Goal: Task Accomplishment & Management: Manage account settings

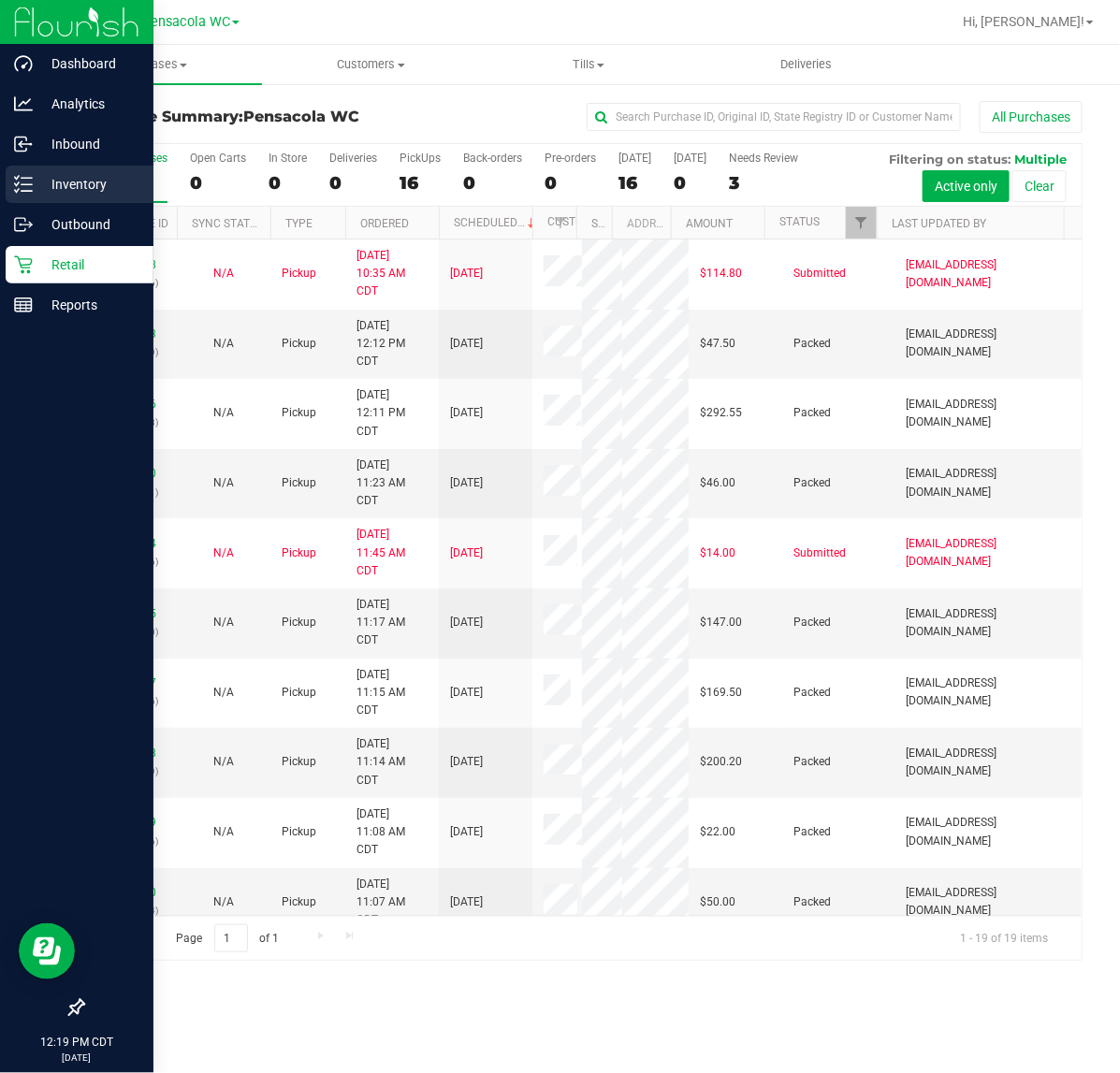
click at [72, 188] on p "Inventory" at bounding box center [88, 184] width 112 height 23
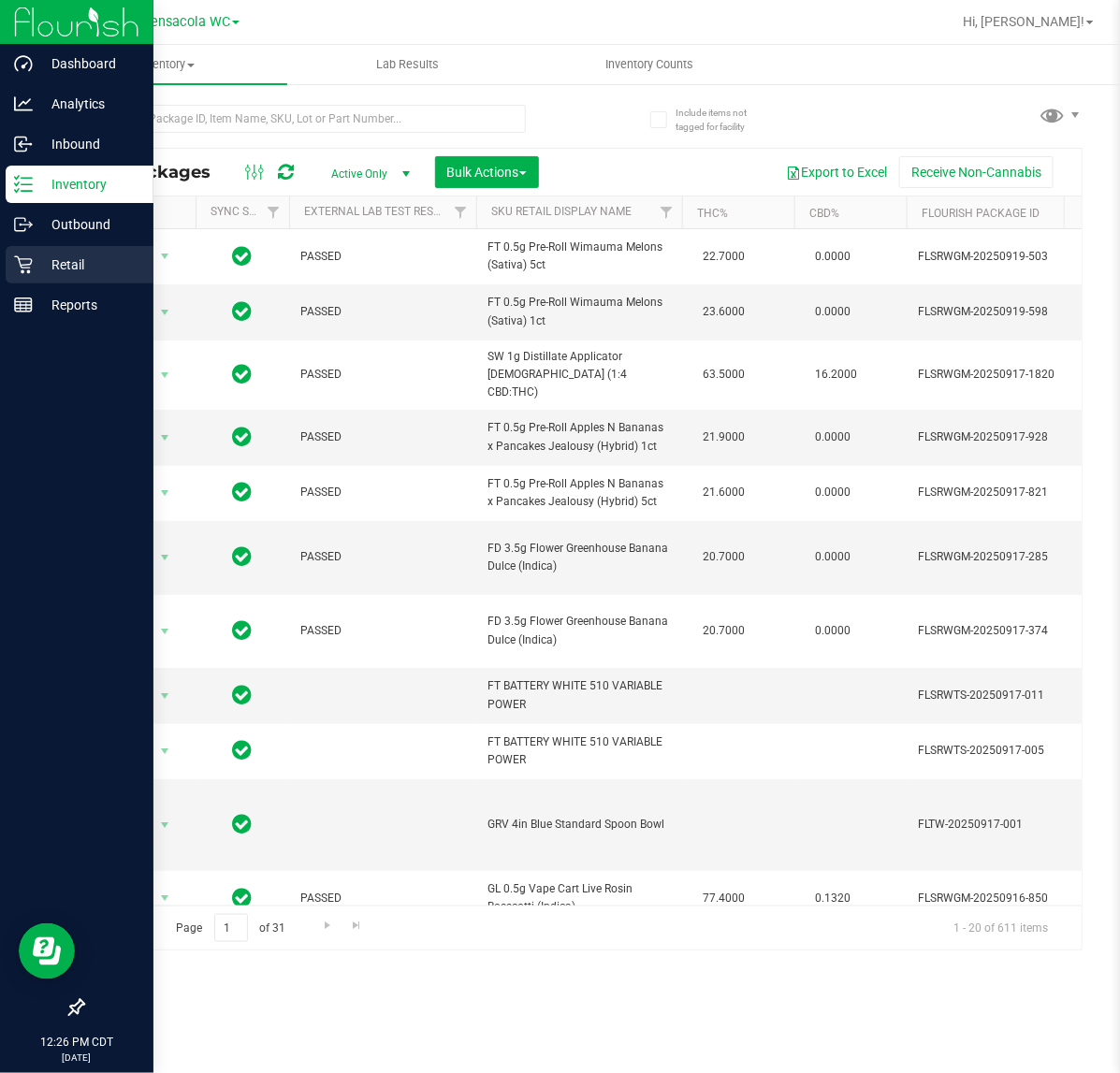
click at [22, 267] on icon at bounding box center [24, 265] width 19 height 19
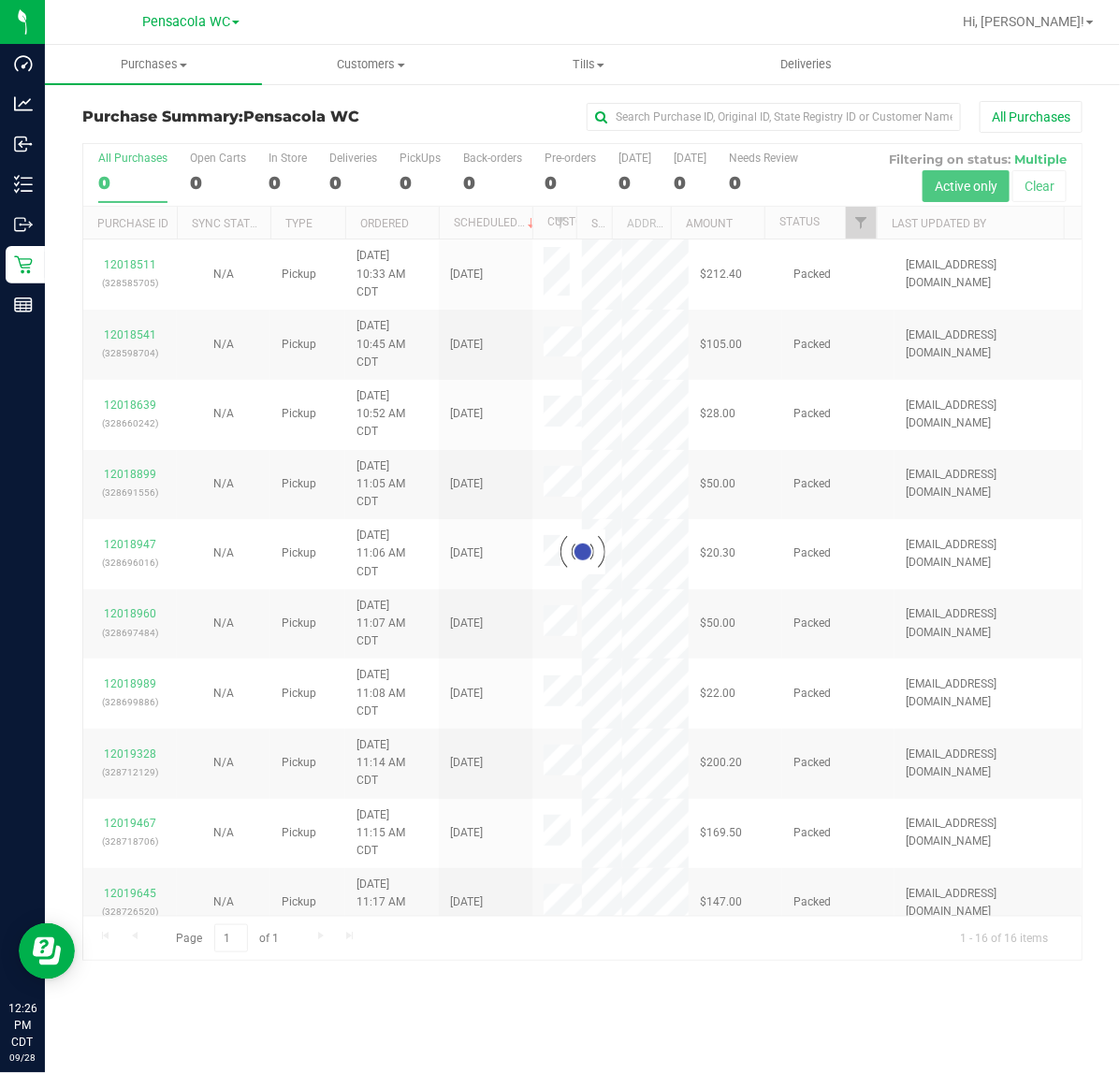
click at [866, 245] on div at bounding box center [583, 553] width 999 height 817
click at [856, 225] on span "Filter" at bounding box center [861, 223] width 15 height 15
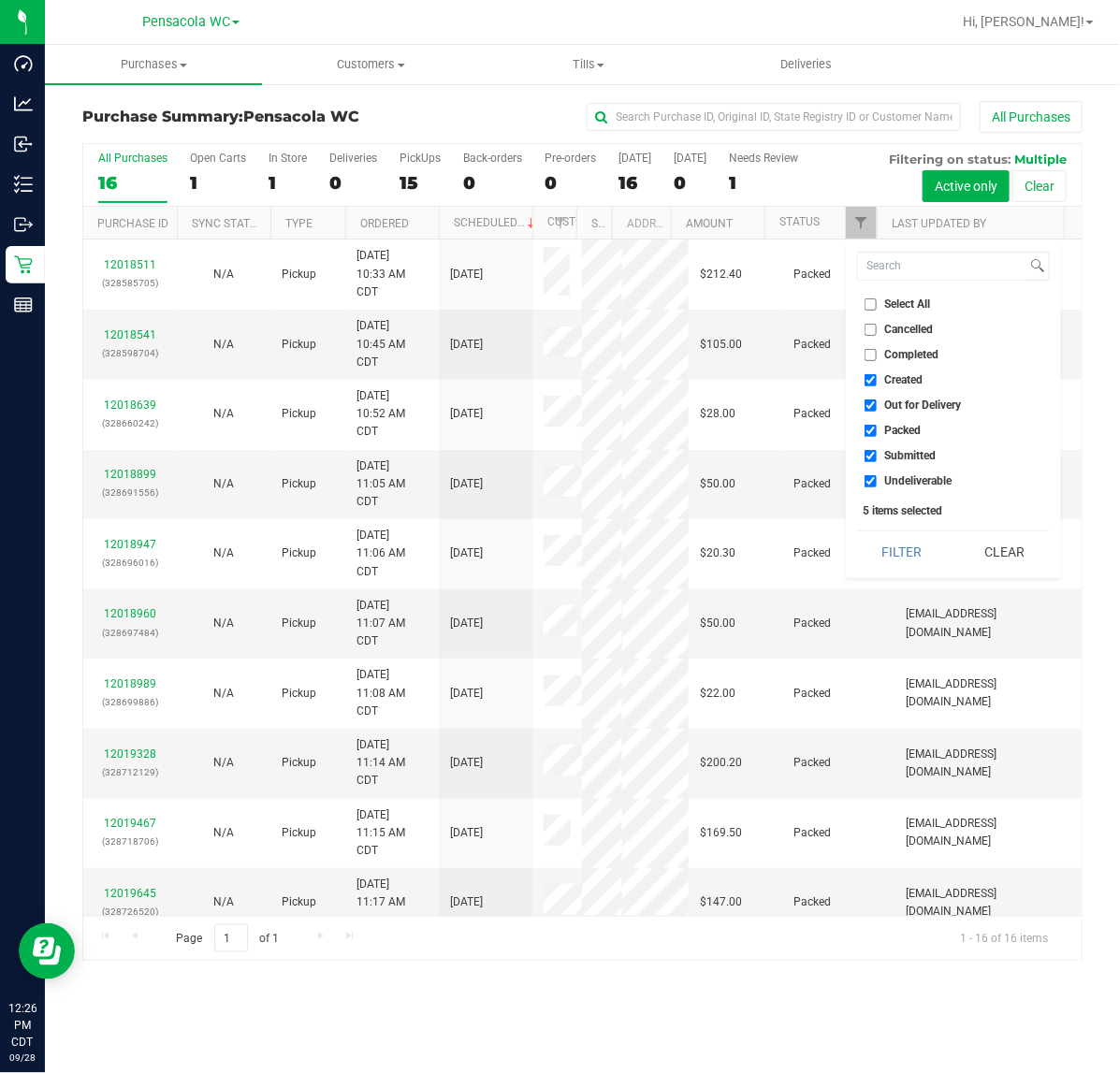
click at [905, 304] on span "Select All" at bounding box center [907, 304] width 46 height 11
click at [876, 304] on input "Select All" at bounding box center [870, 304] width 12 height 12
checkbox input "true"
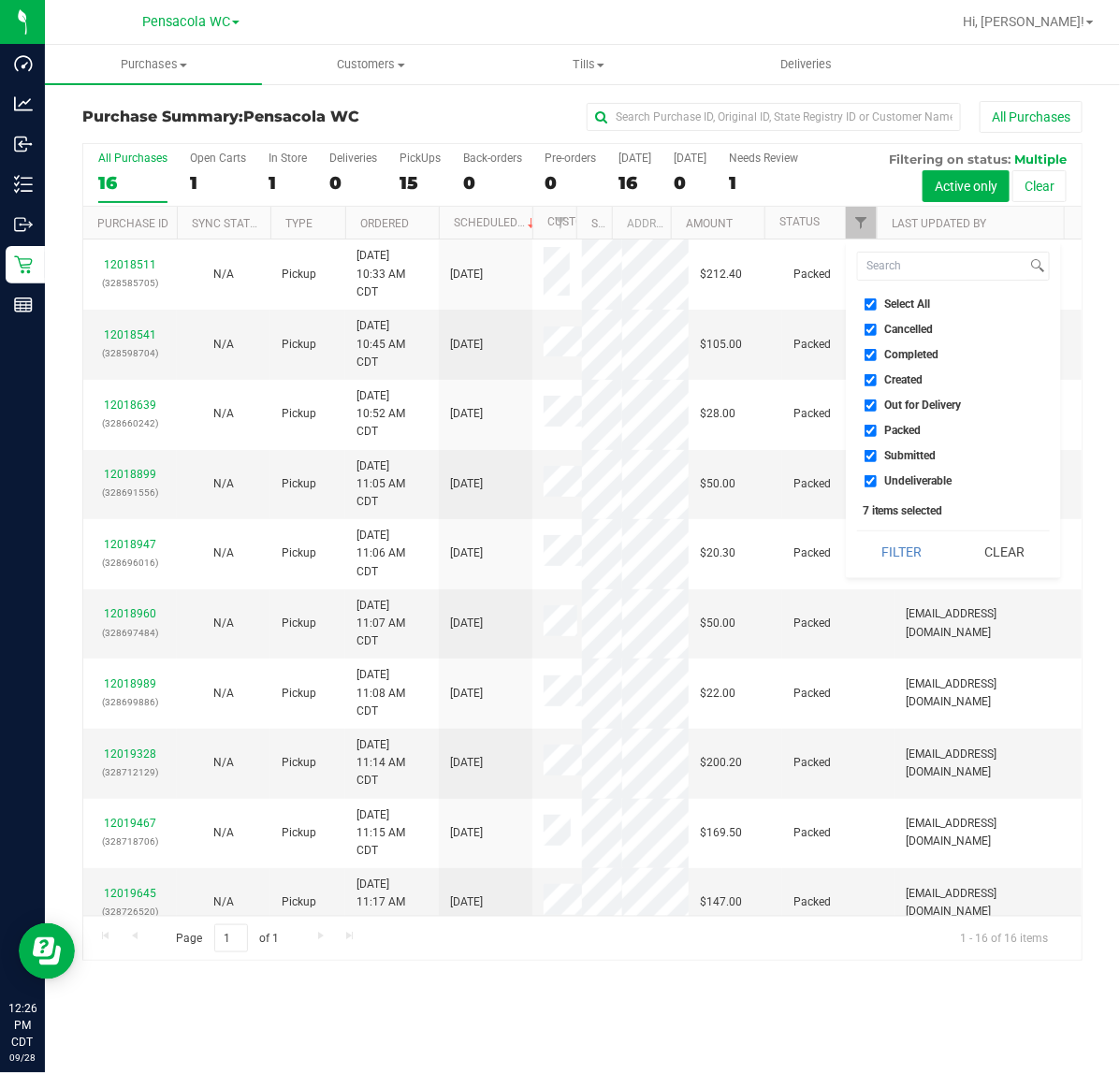
click at [872, 304] on input "Select All" at bounding box center [870, 304] width 12 height 12
checkbox input "false"
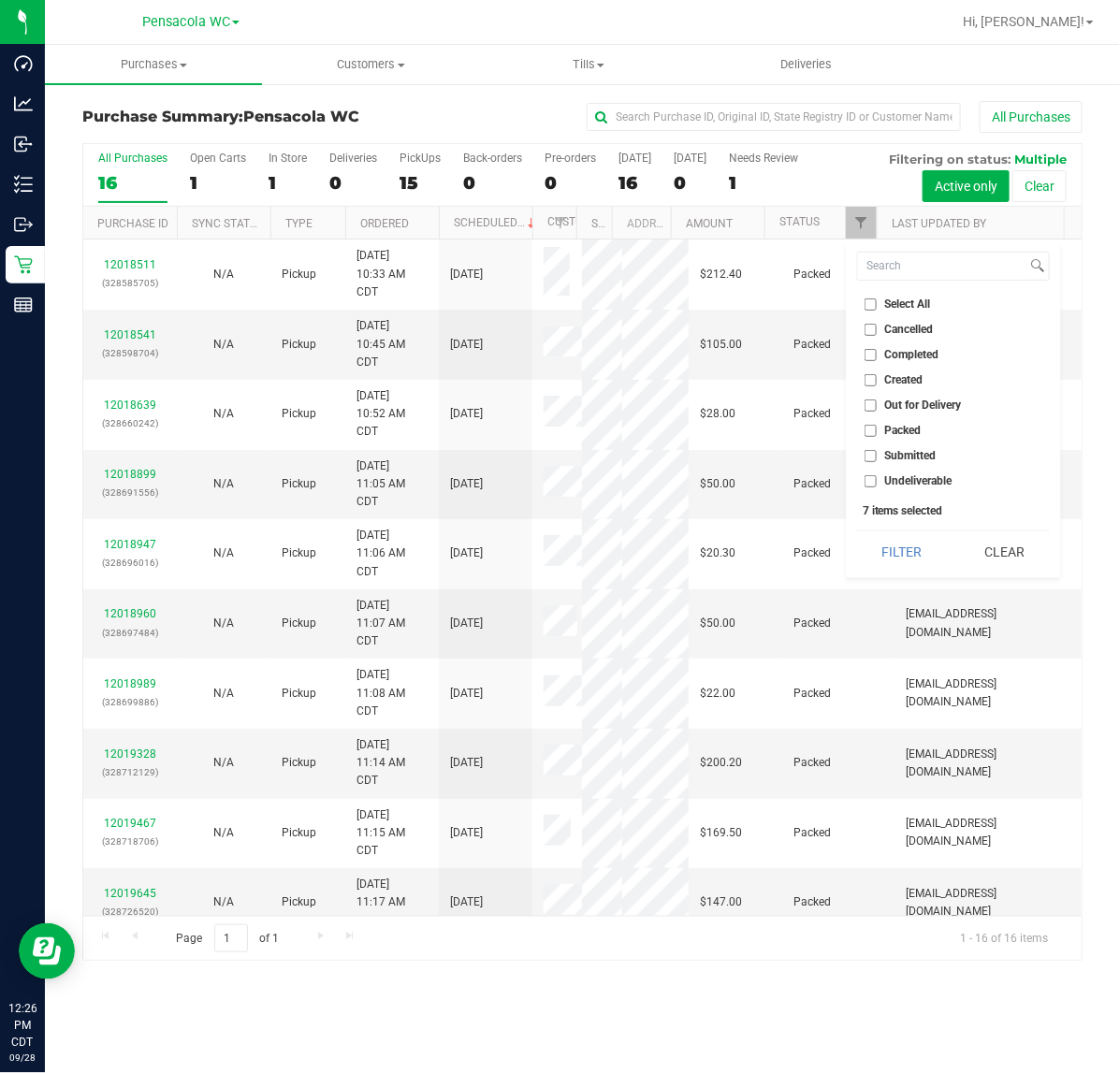
checkbox input "false"
click at [914, 456] on span "Submitted" at bounding box center [910, 456] width 51 height 11
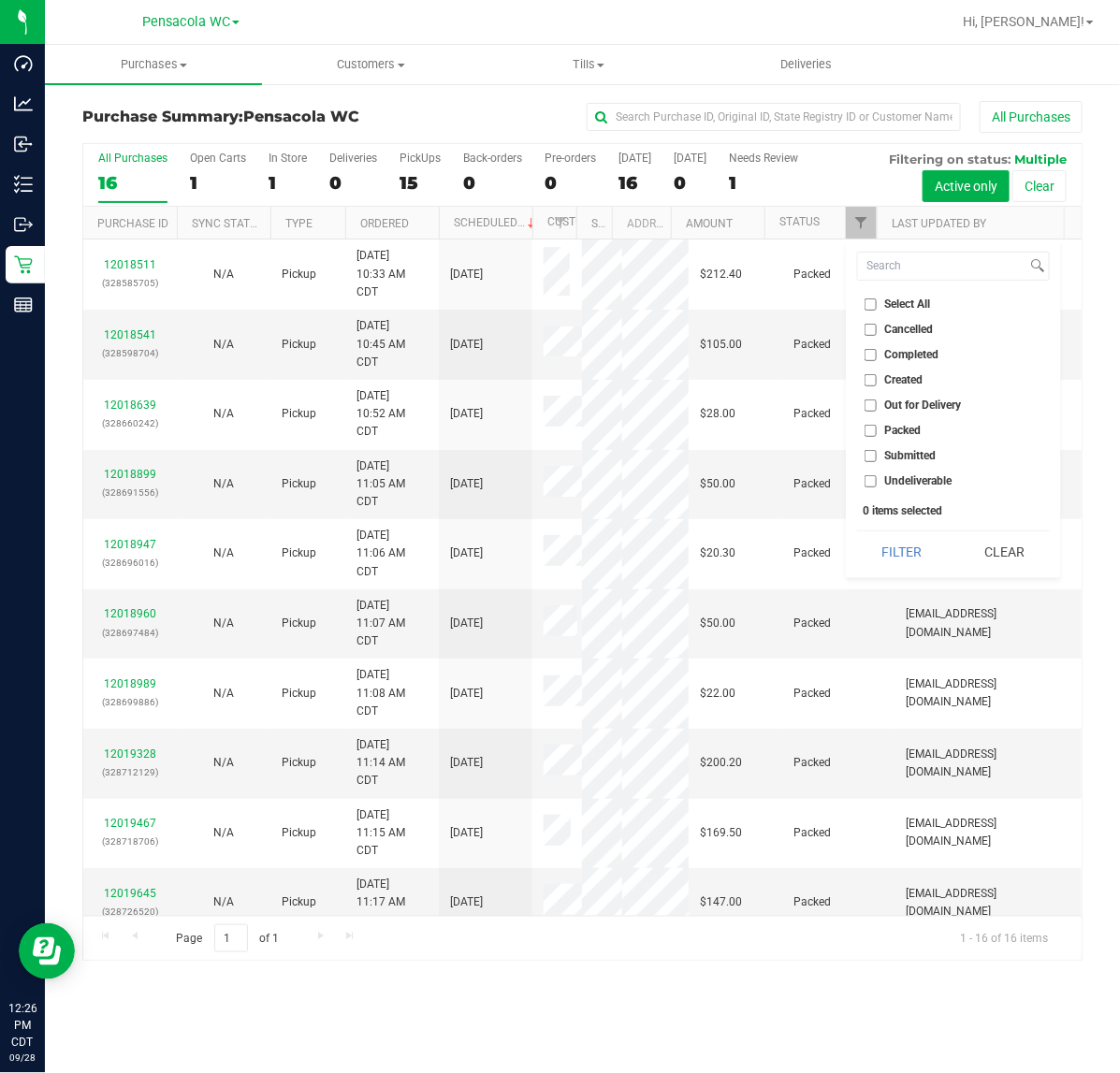
click at [876, 456] on input "Submitted" at bounding box center [870, 456] width 12 height 12
checkbox input "true"
click at [894, 546] on button "Filter" at bounding box center [902, 552] width 90 height 41
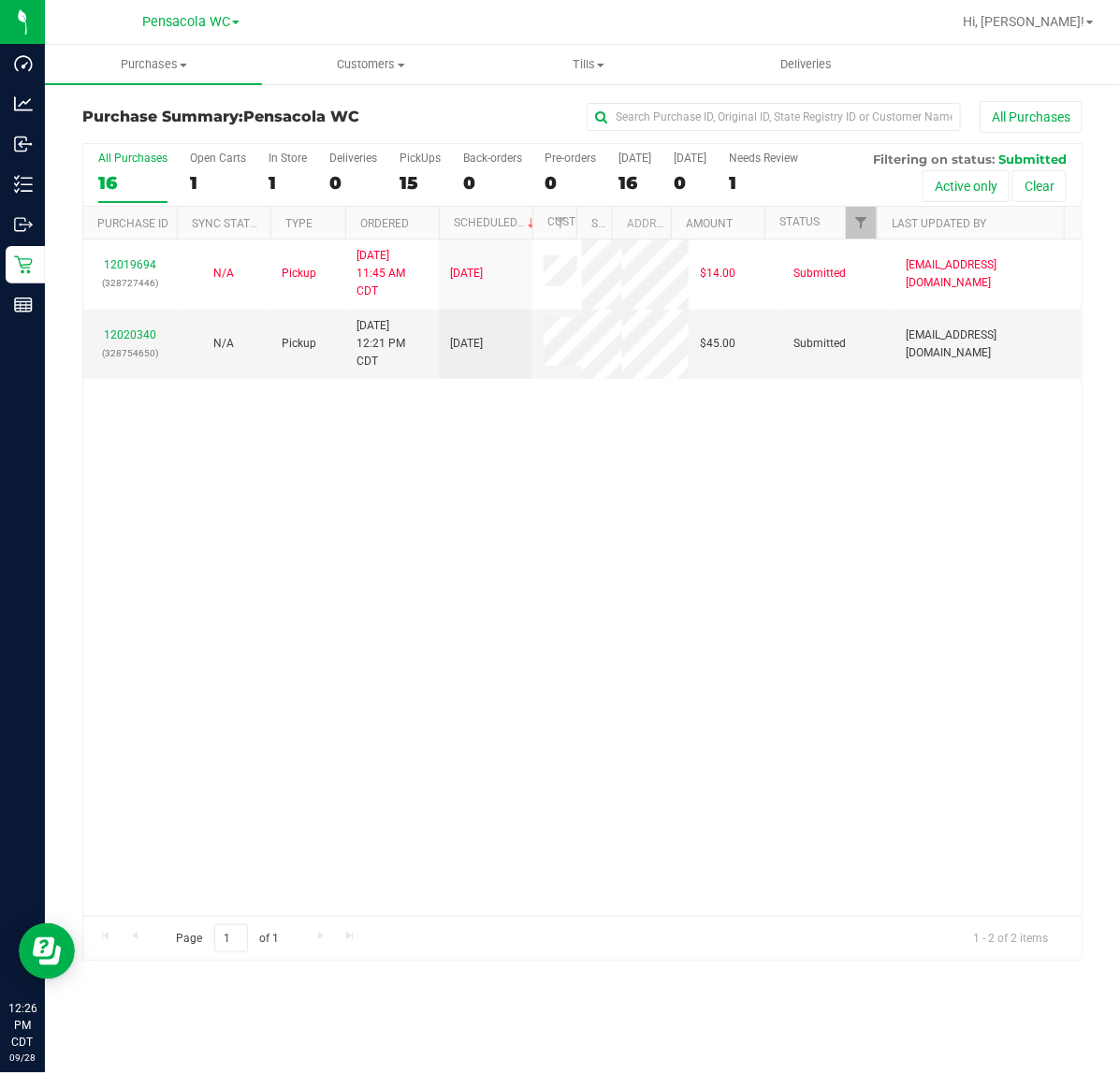
click at [140, 342] on link "12020340" at bounding box center [129, 335] width 52 height 13
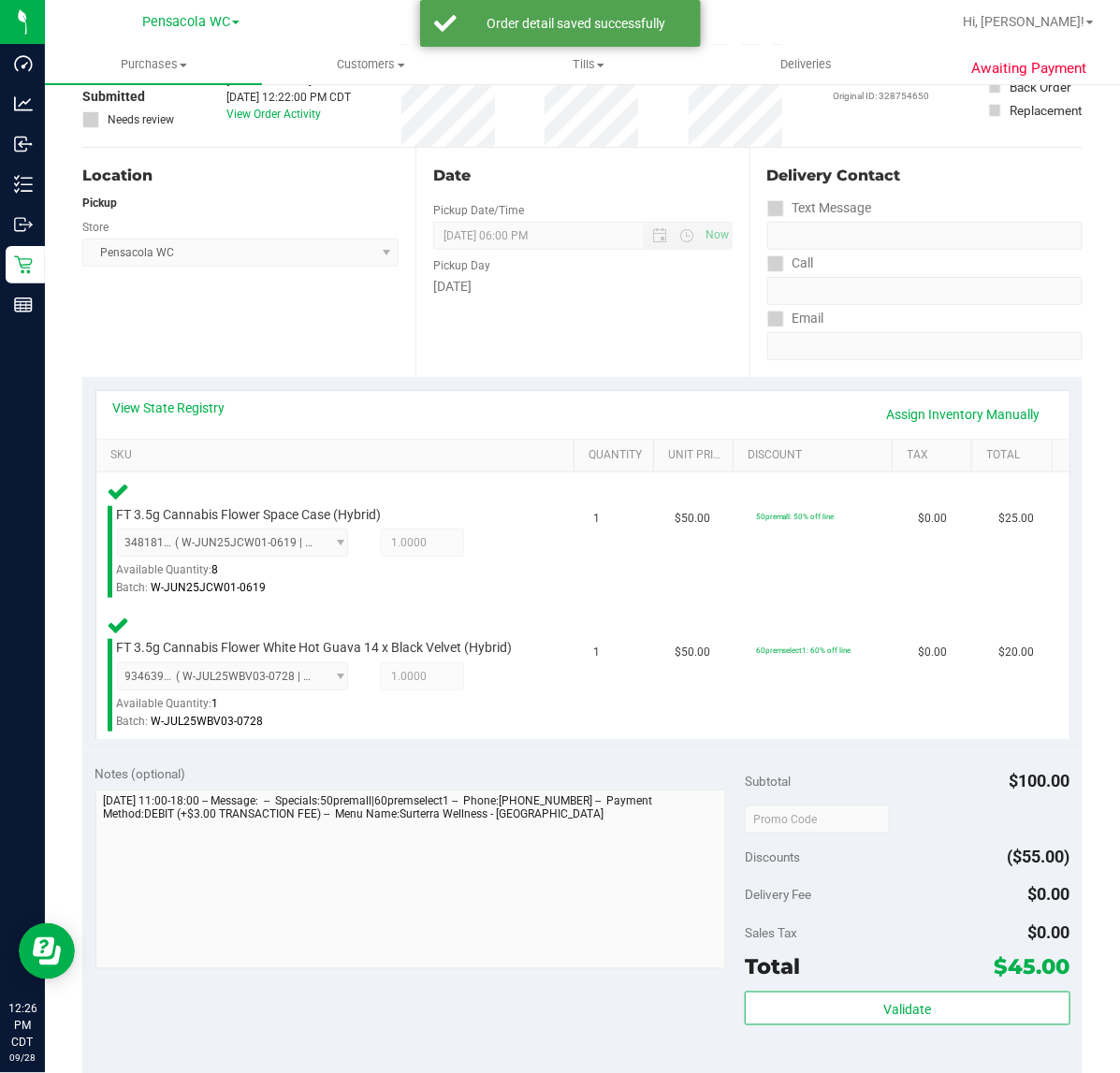
scroll to position [251, 0]
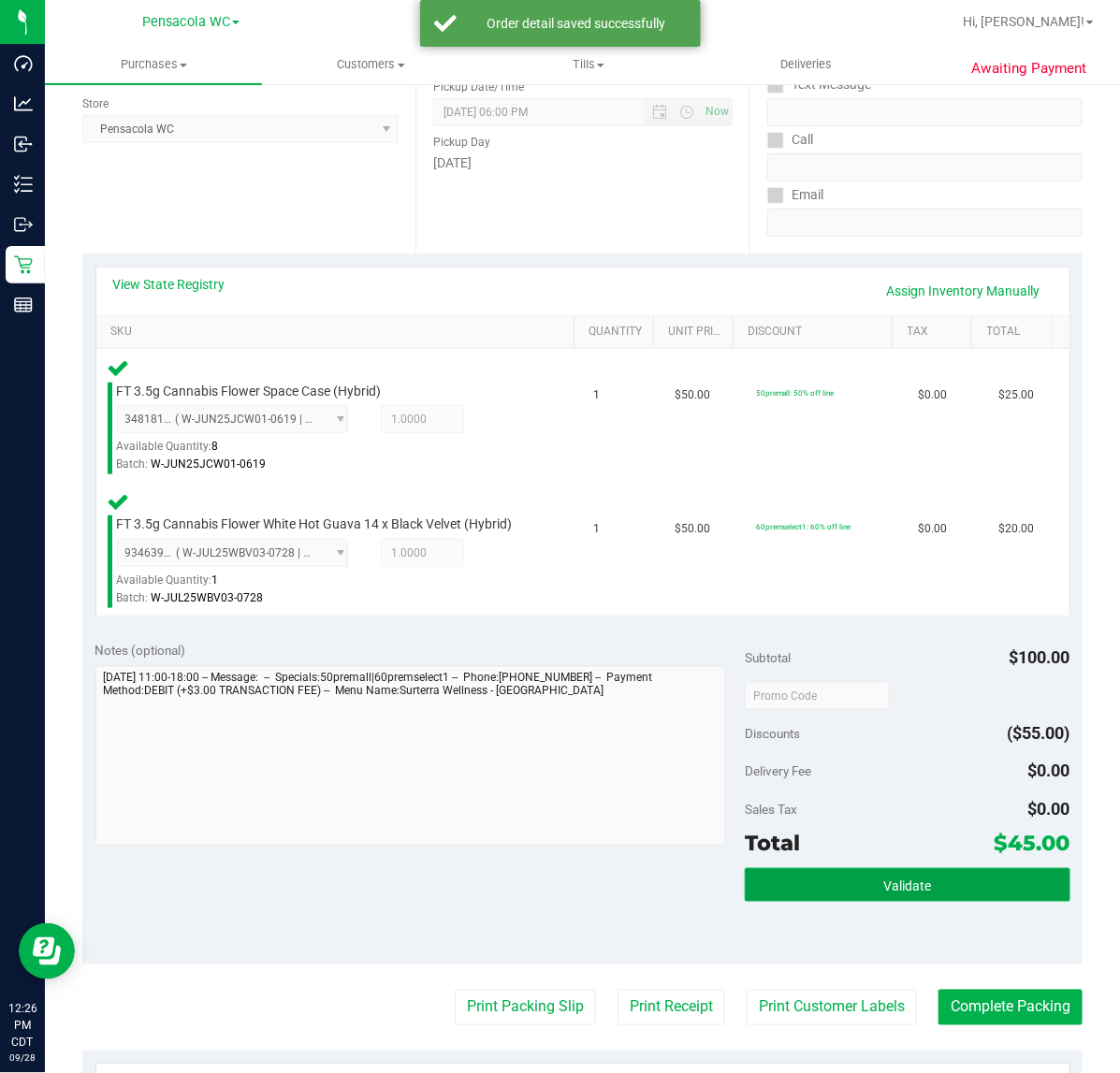
click at [883, 878] on span "Validate" at bounding box center [906, 886] width 47 height 15
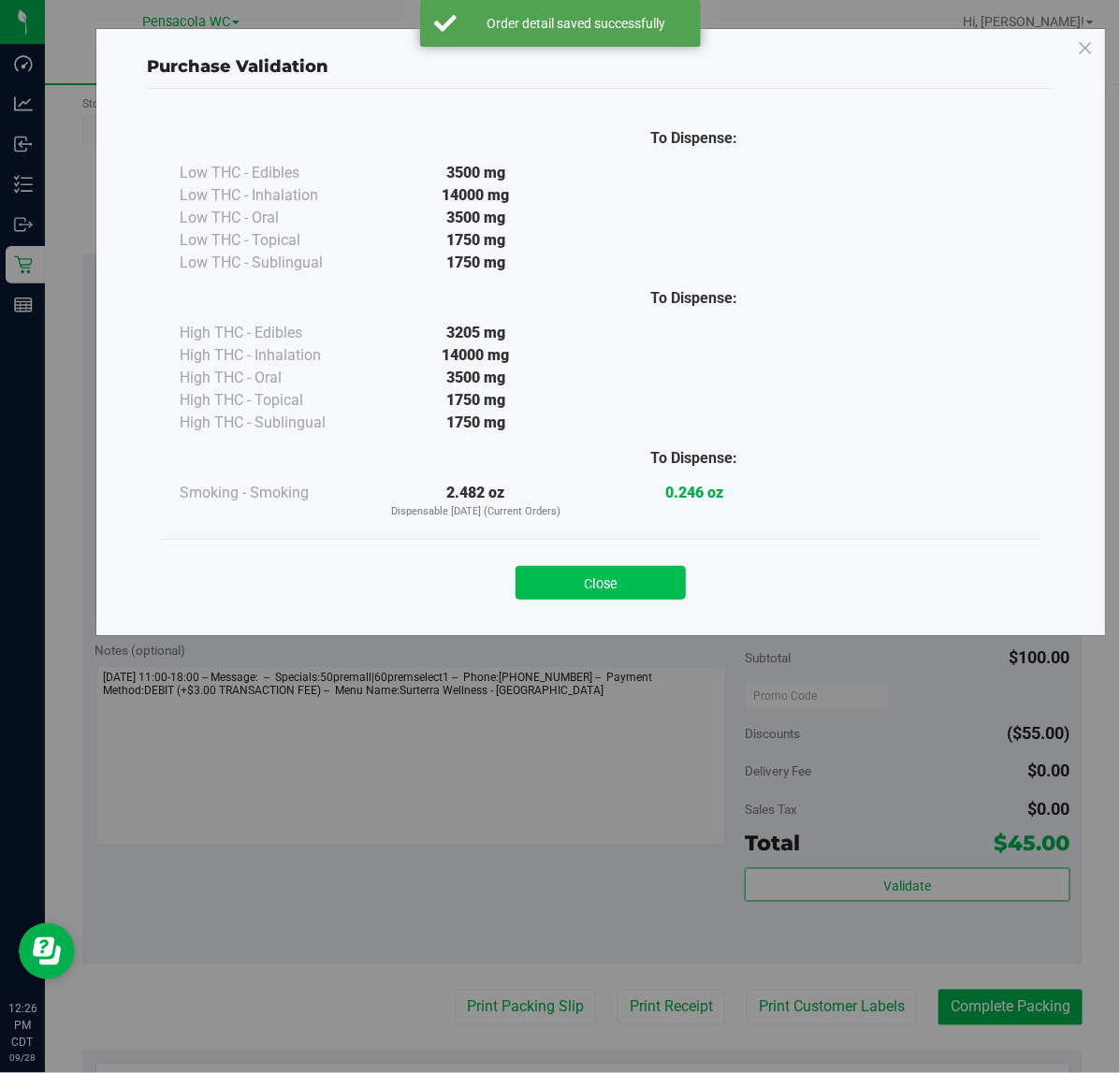
click at [615, 580] on button "Close" at bounding box center [600, 582] width 170 height 33
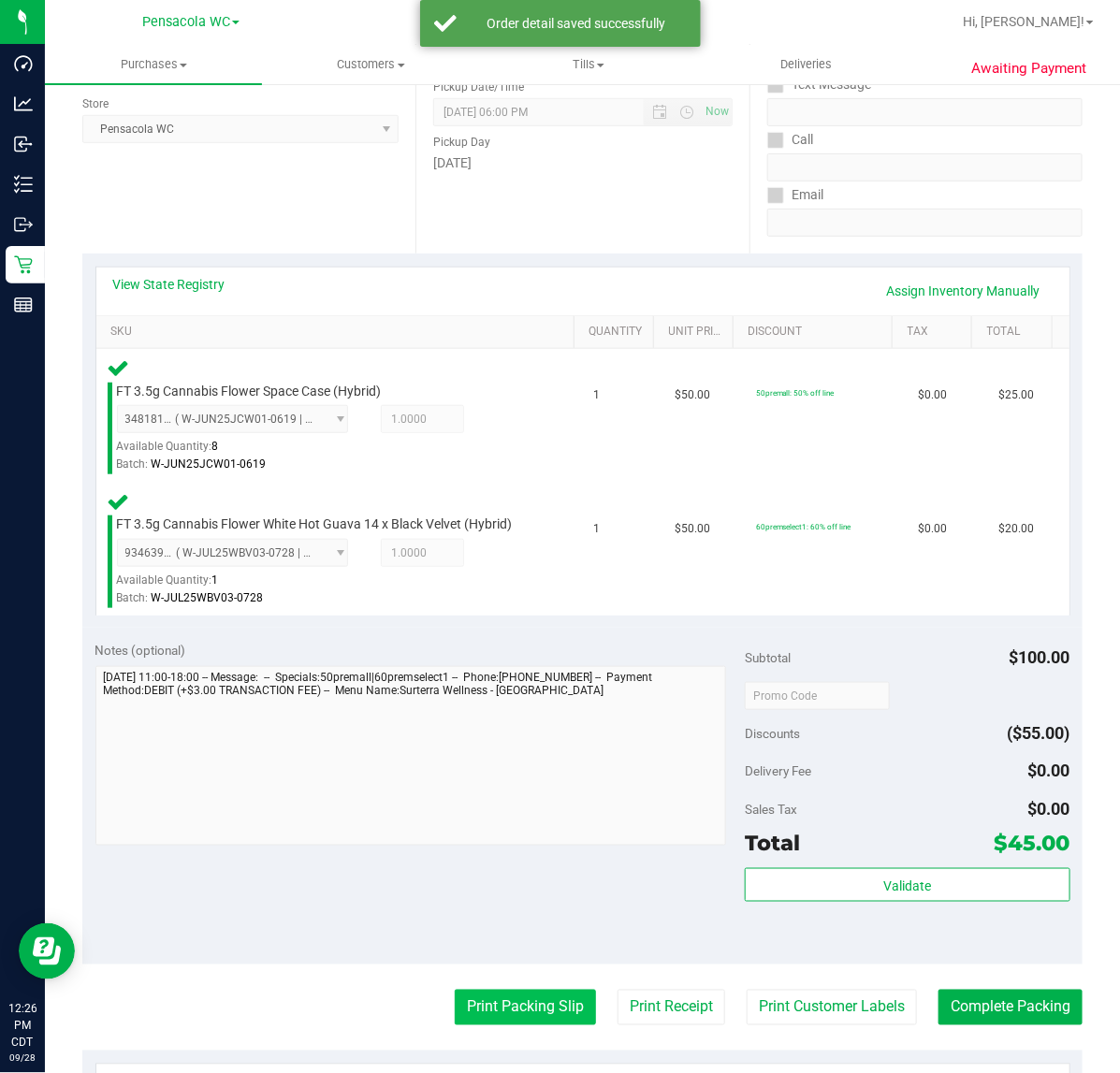
click at [517, 1006] on button "Print Packing Slip" at bounding box center [525, 1007] width 141 height 35
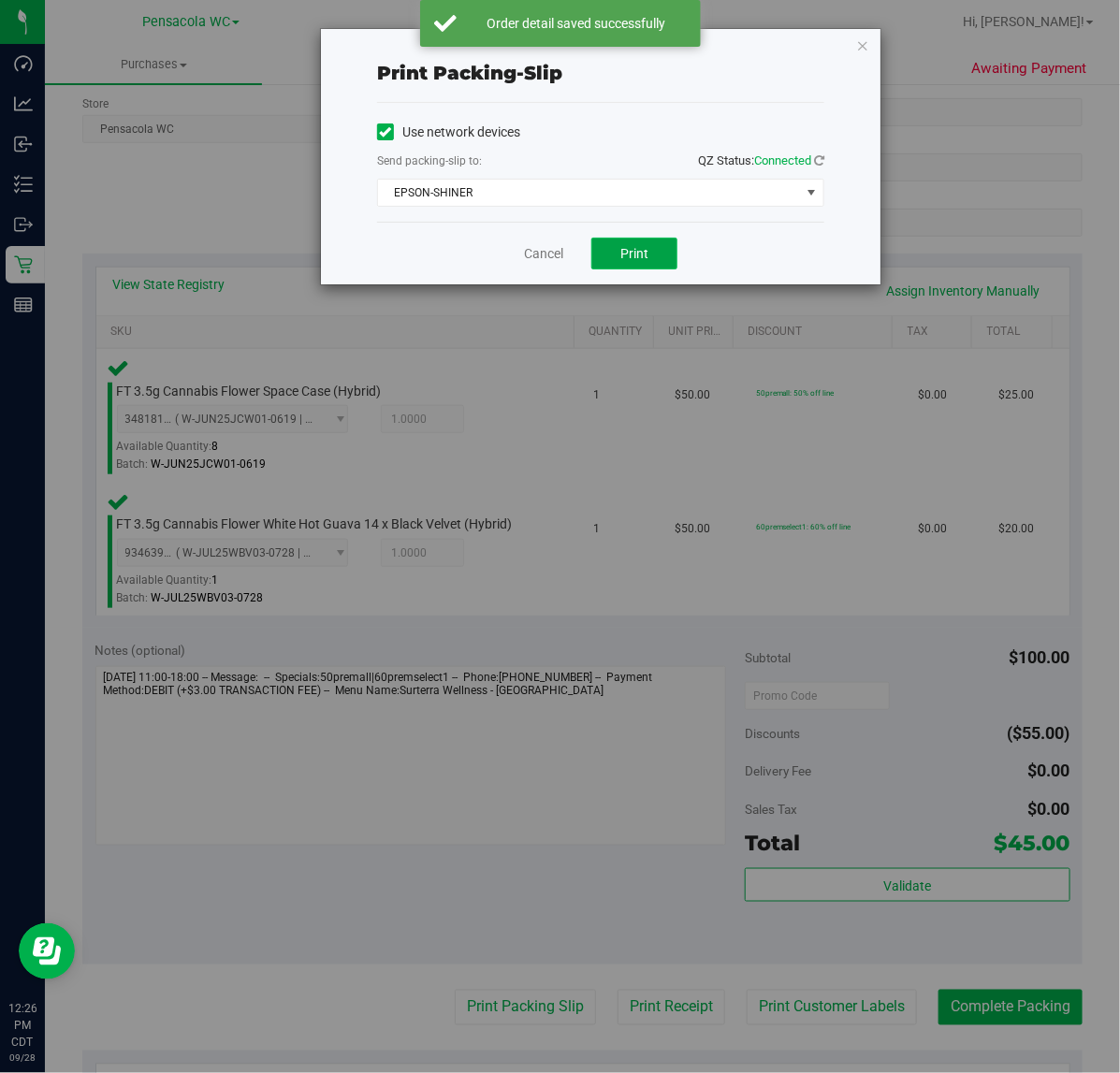
click at [631, 259] on span "Print" at bounding box center [634, 254] width 28 height 15
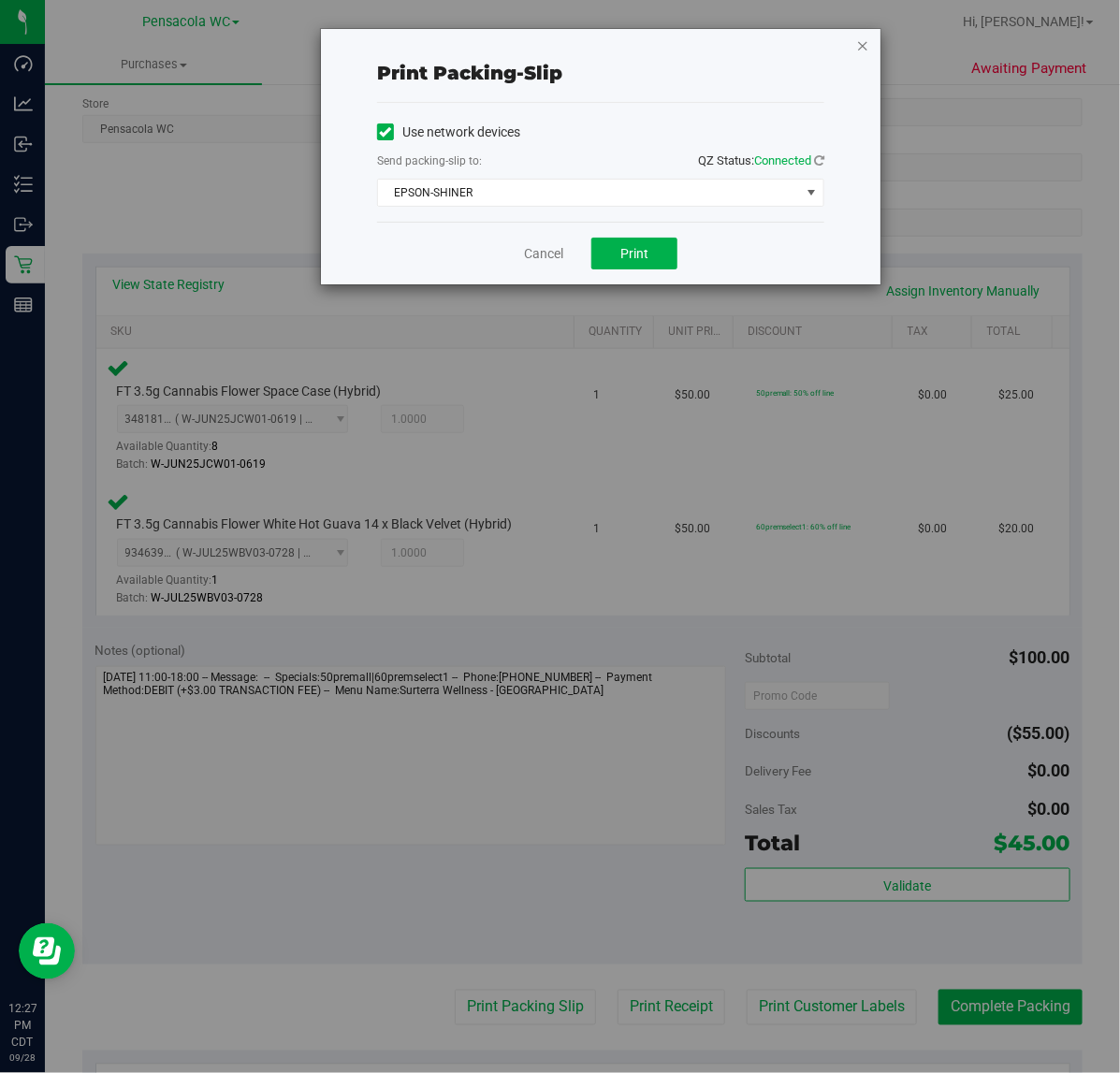
click at [858, 44] on icon "button" at bounding box center [863, 45] width 13 height 23
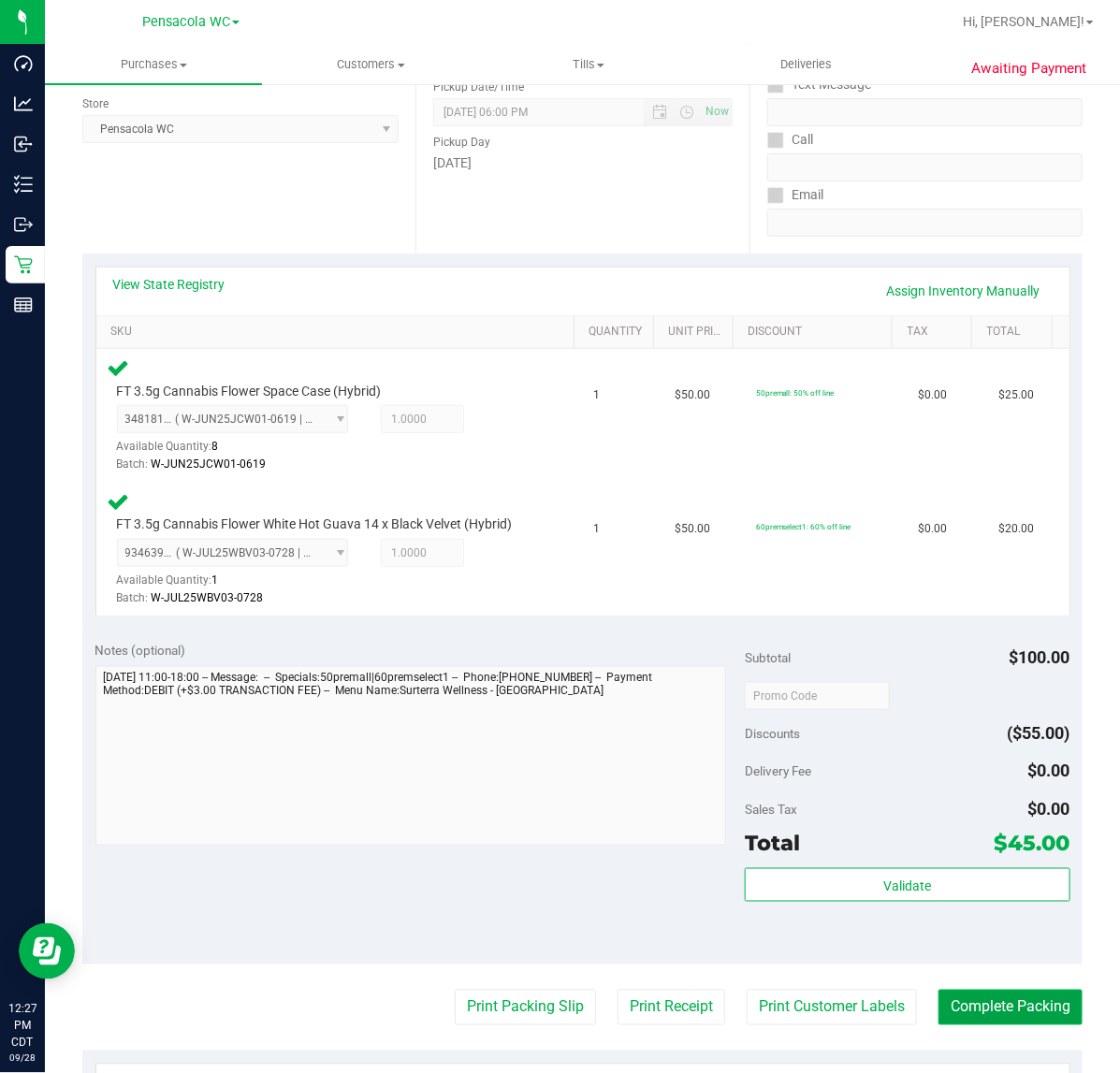
click at [1007, 1006] on button "Complete Packing" at bounding box center [1011, 1007] width 144 height 35
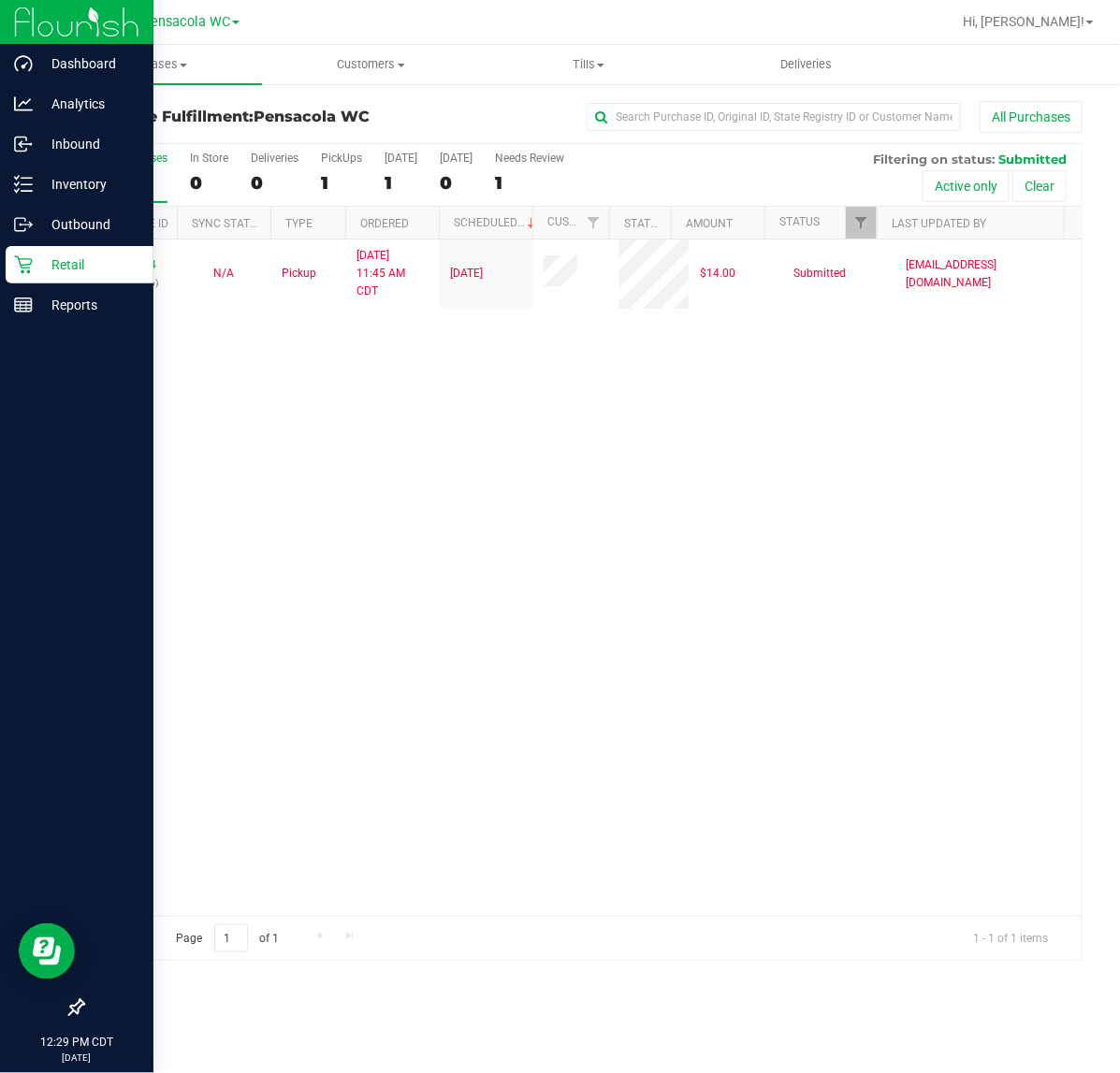
click at [27, 267] on icon at bounding box center [24, 265] width 19 height 19
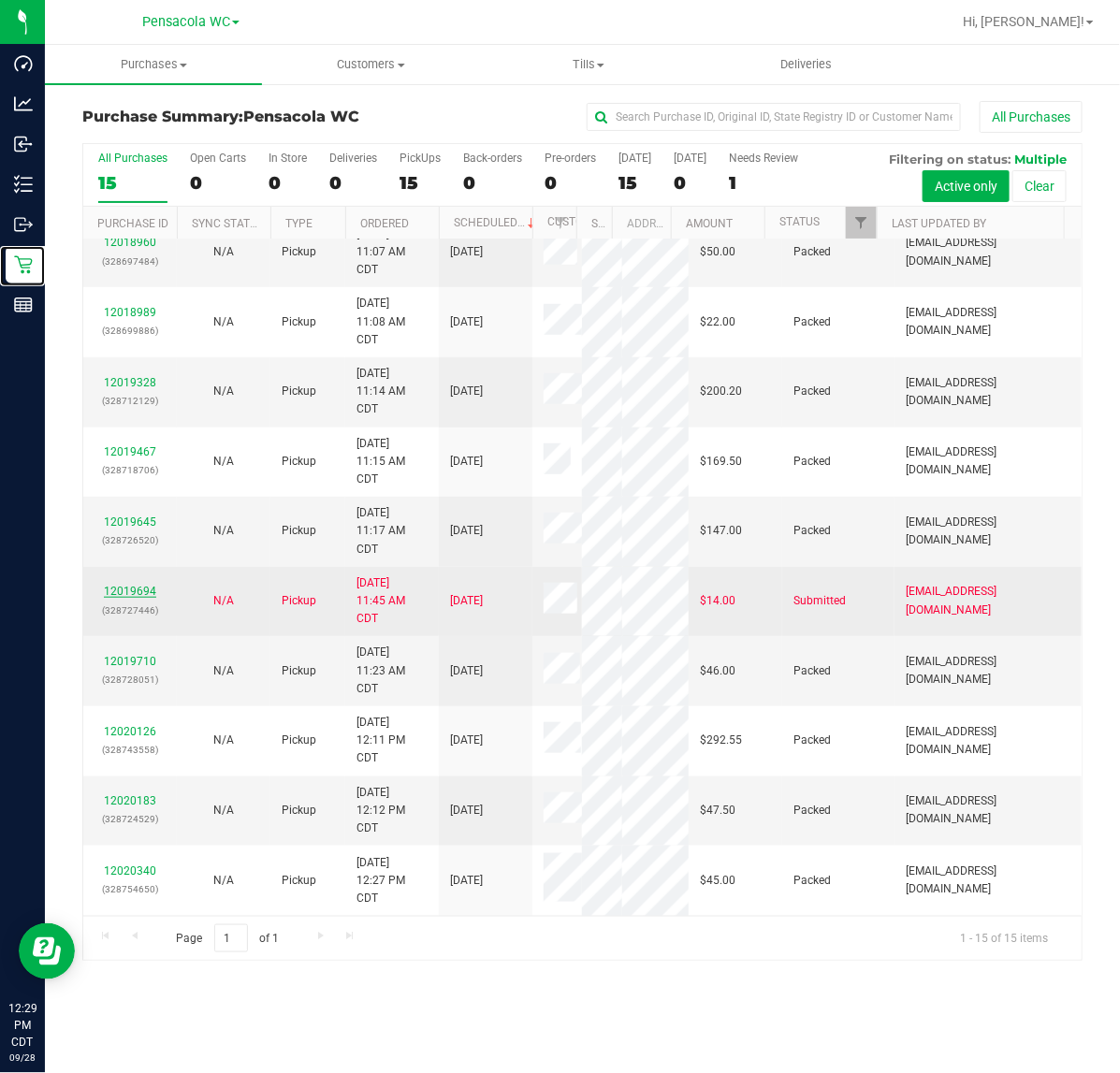
scroll to position [535, 0]
click at [124, 585] on link "12019694" at bounding box center [129, 592] width 52 height 13
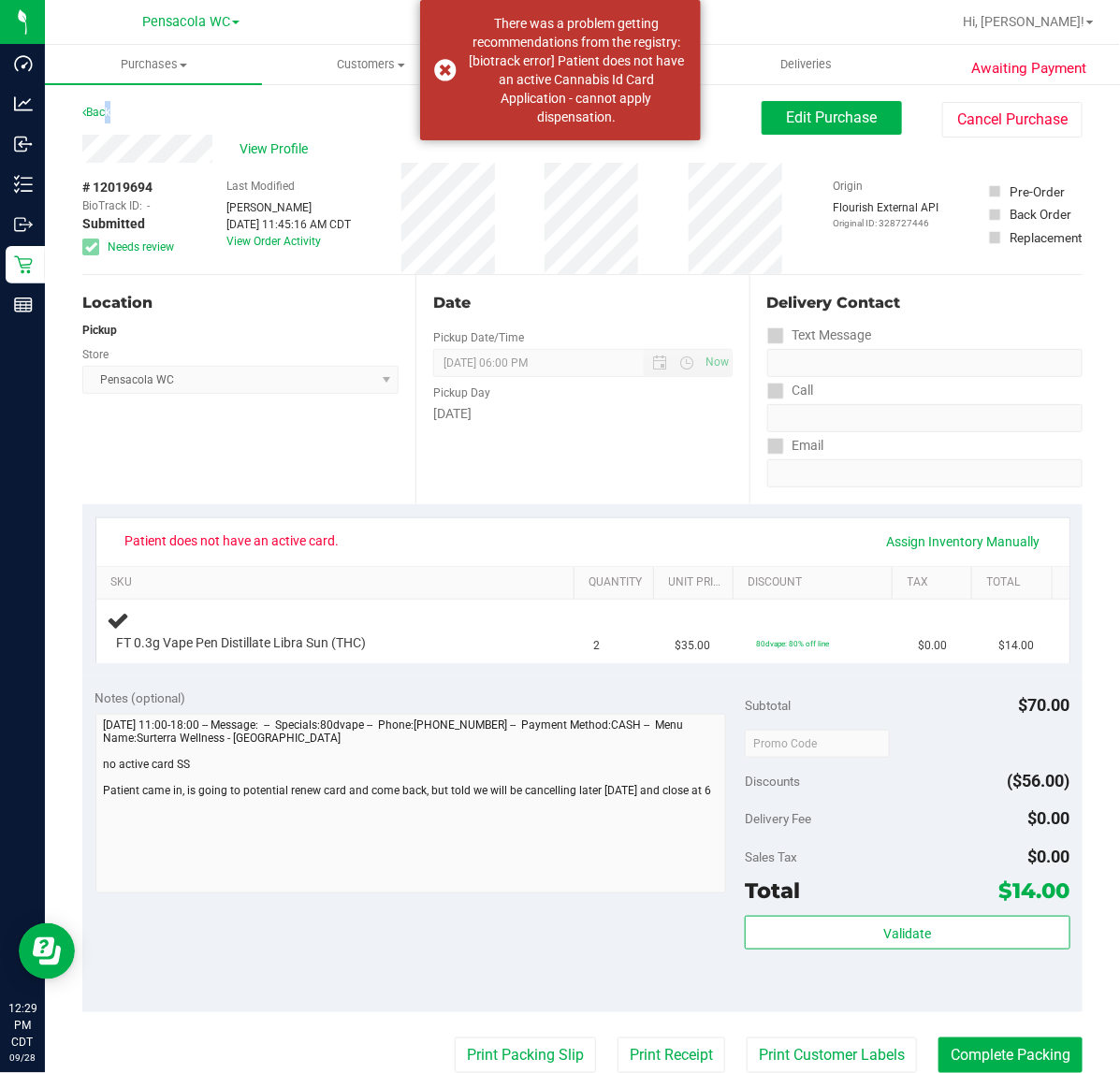
click at [103, 103] on div "Back" at bounding box center [97, 112] width 28 height 23
click at [103, 105] on link "Back" at bounding box center [97, 112] width 28 height 13
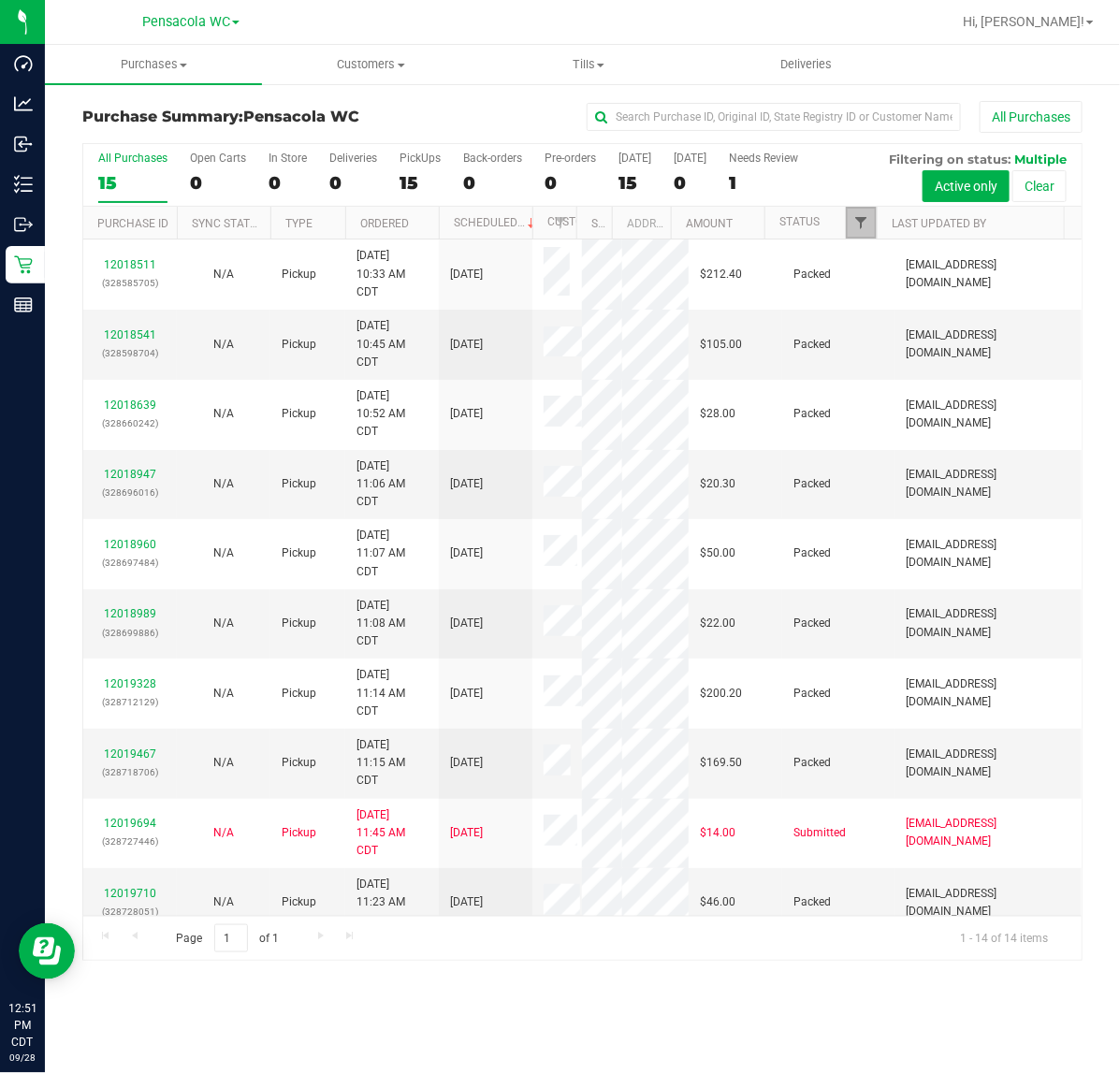
click at [862, 230] on span "Filter" at bounding box center [861, 223] width 15 height 15
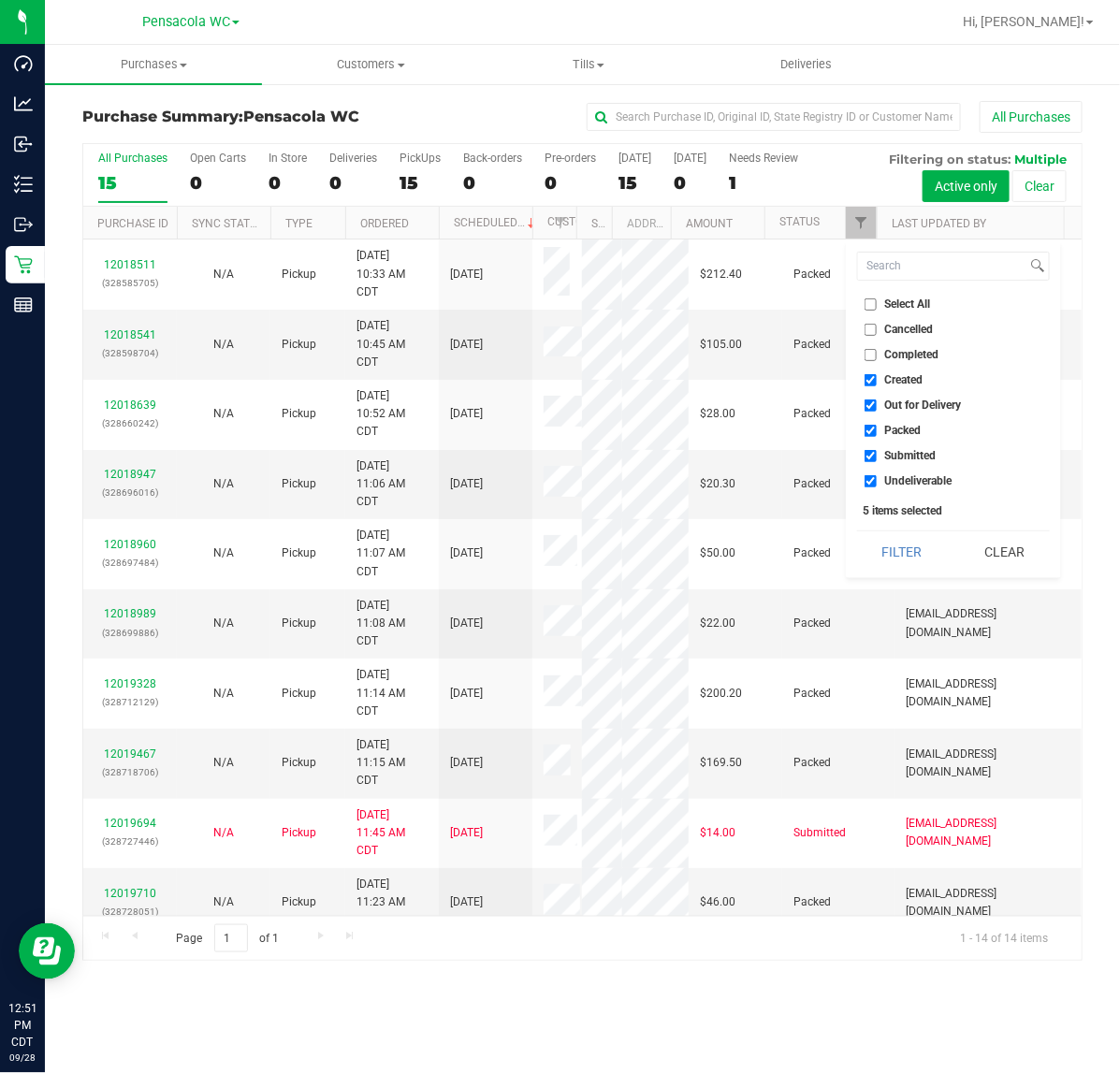
click at [872, 304] on input "Select All" at bounding box center [870, 304] width 12 height 12
checkbox input "true"
click at [875, 304] on input "Select All" at bounding box center [870, 304] width 12 height 12
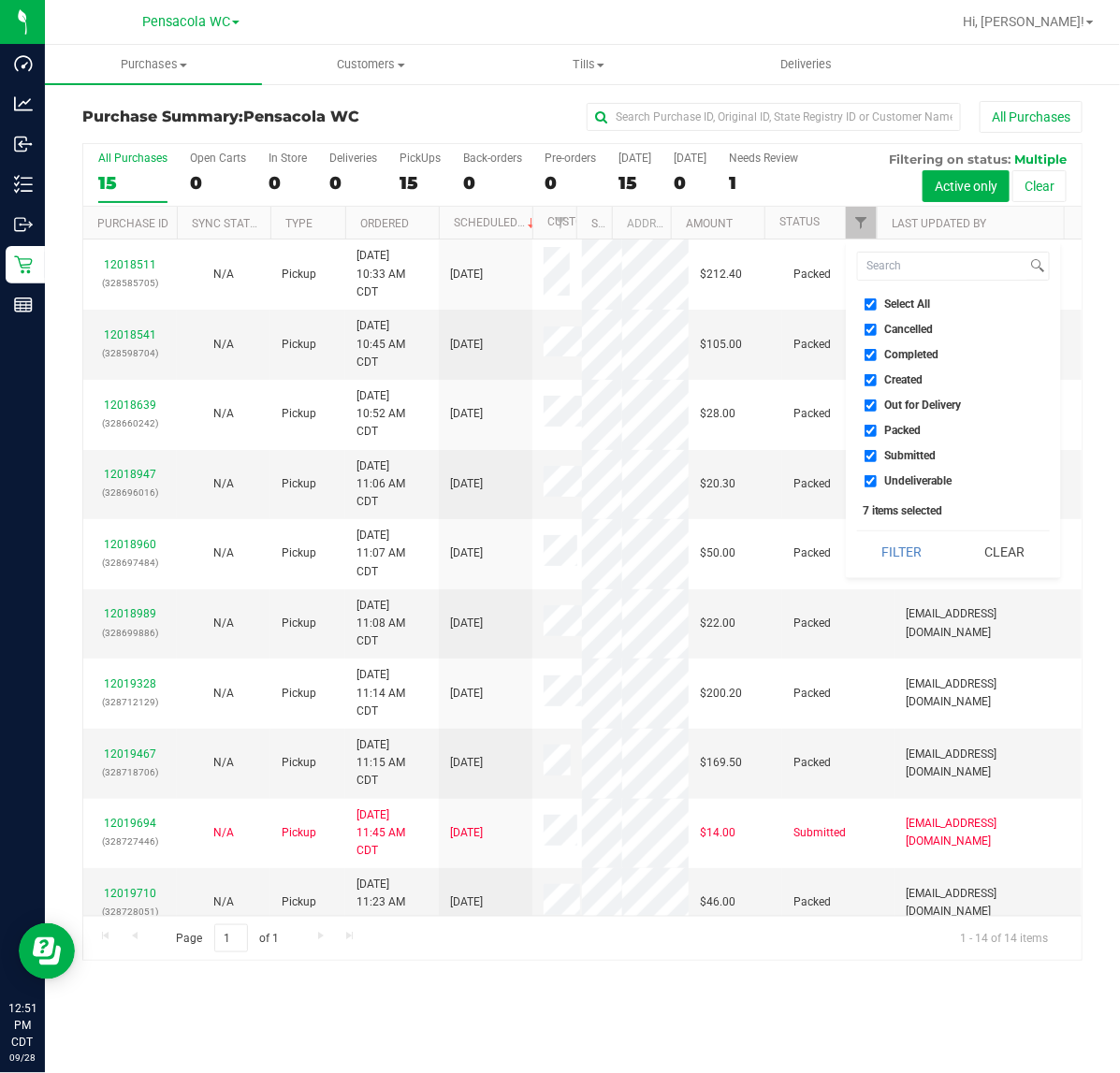
checkbox input "false"
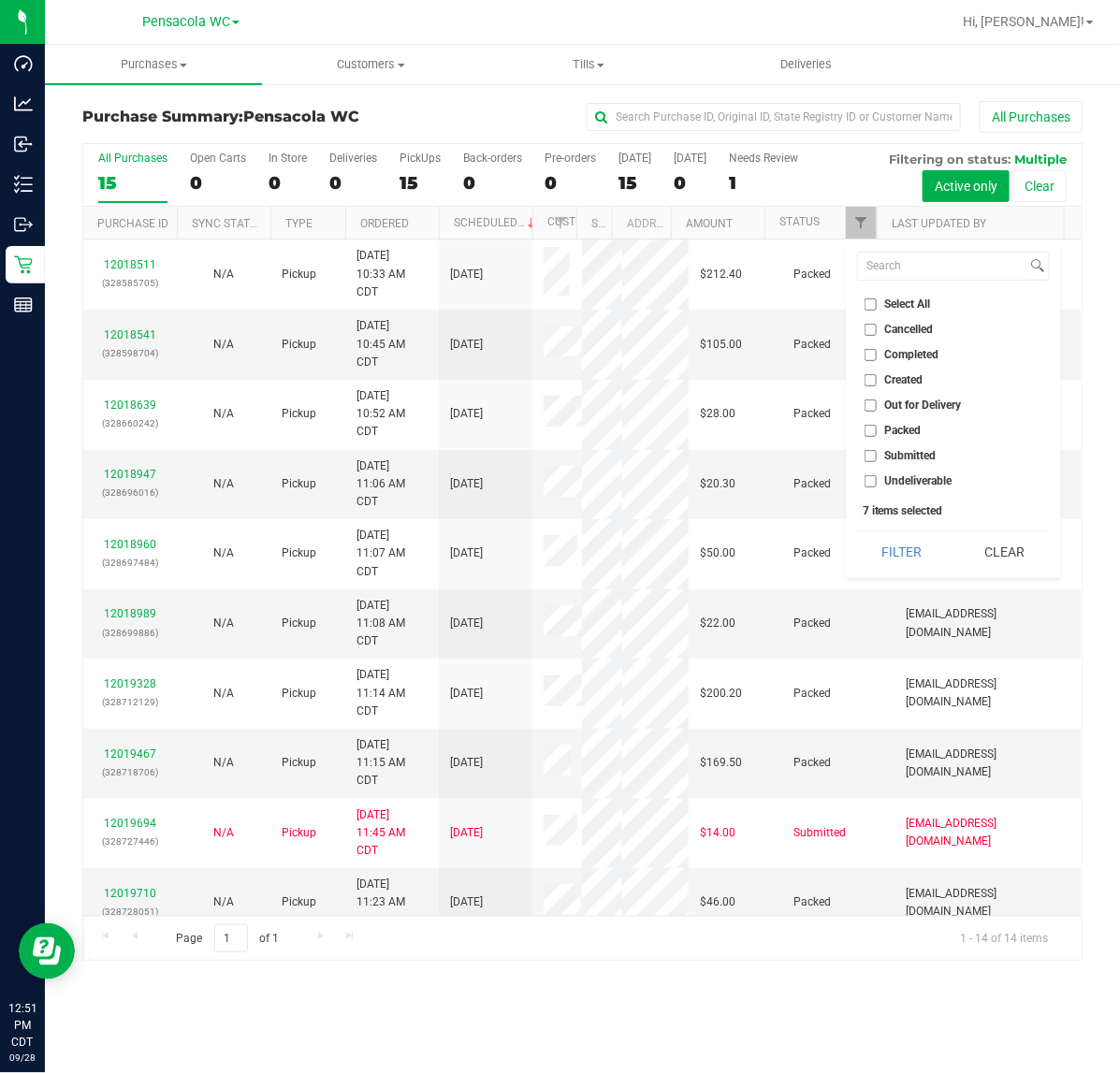
checkbox input "false"
click at [907, 450] on span "Submitted" at bounding box center [910, 456] width 51 height 11
click at [876, 450] on input "Submitted" at bounding box center [870, 456] width 12 height 12
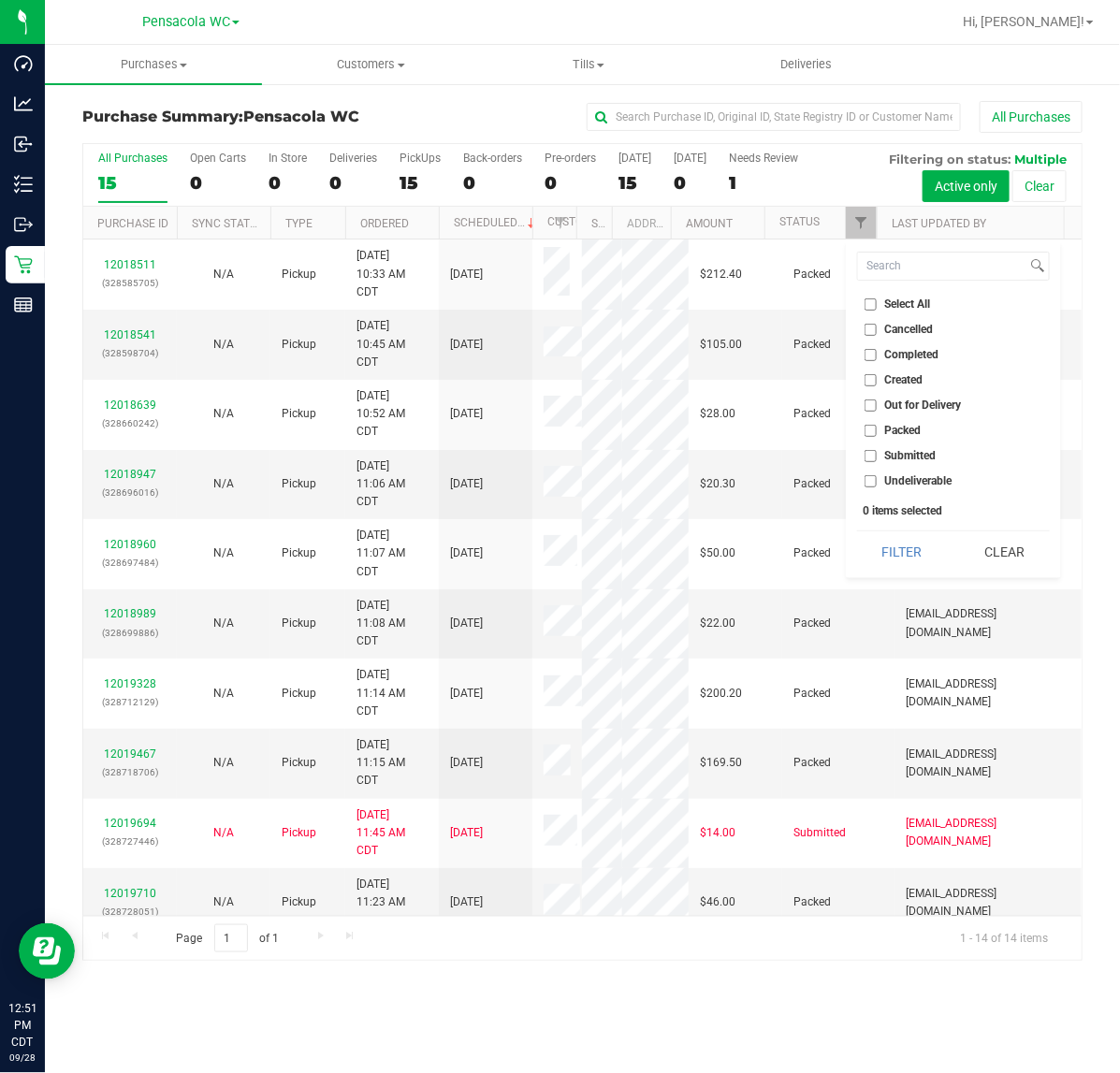
checkbox input "true"
click at [900, 550] on button "Filter" at bounding box center [902, 552] width 90 height 41
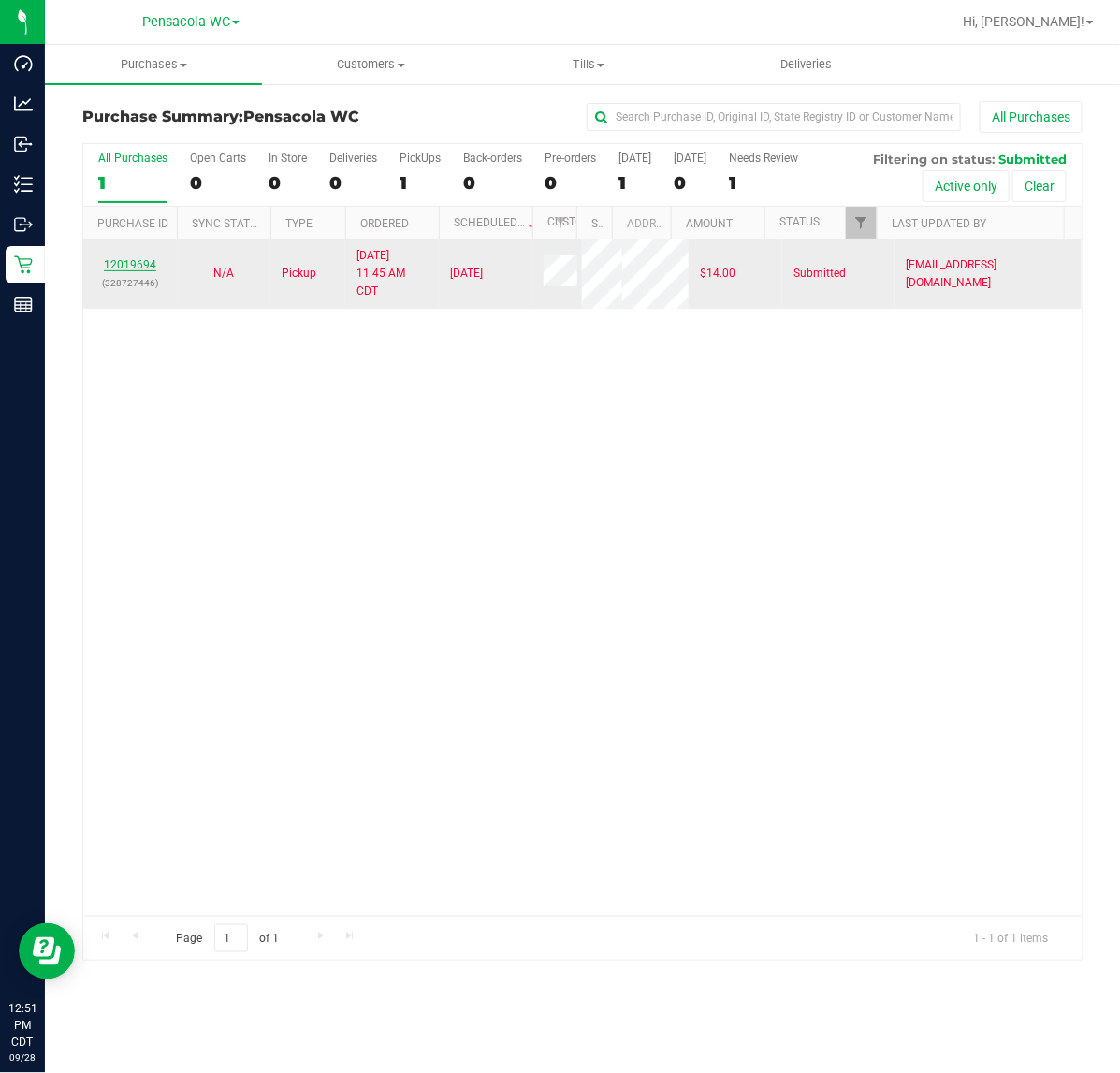
click at [133, 272] on link "12019694" at bounding box center [129, 265] width 52 height 13
click at [128, 272] on link "12019694" at bounding box center [129, 265] width 52 height 13
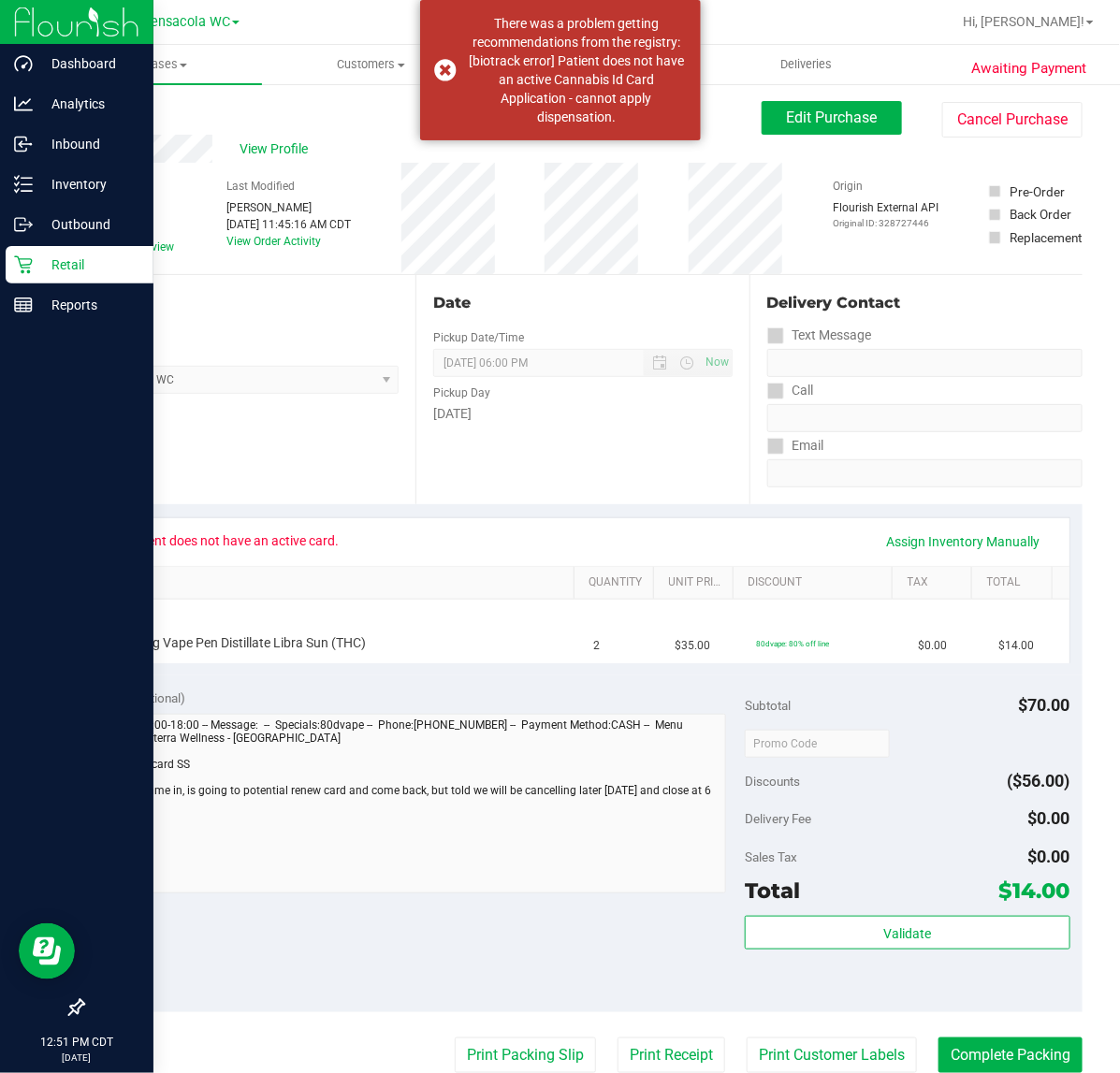
click at [14, 265] on icon at bounding box center [24, 265] width 19 height 19
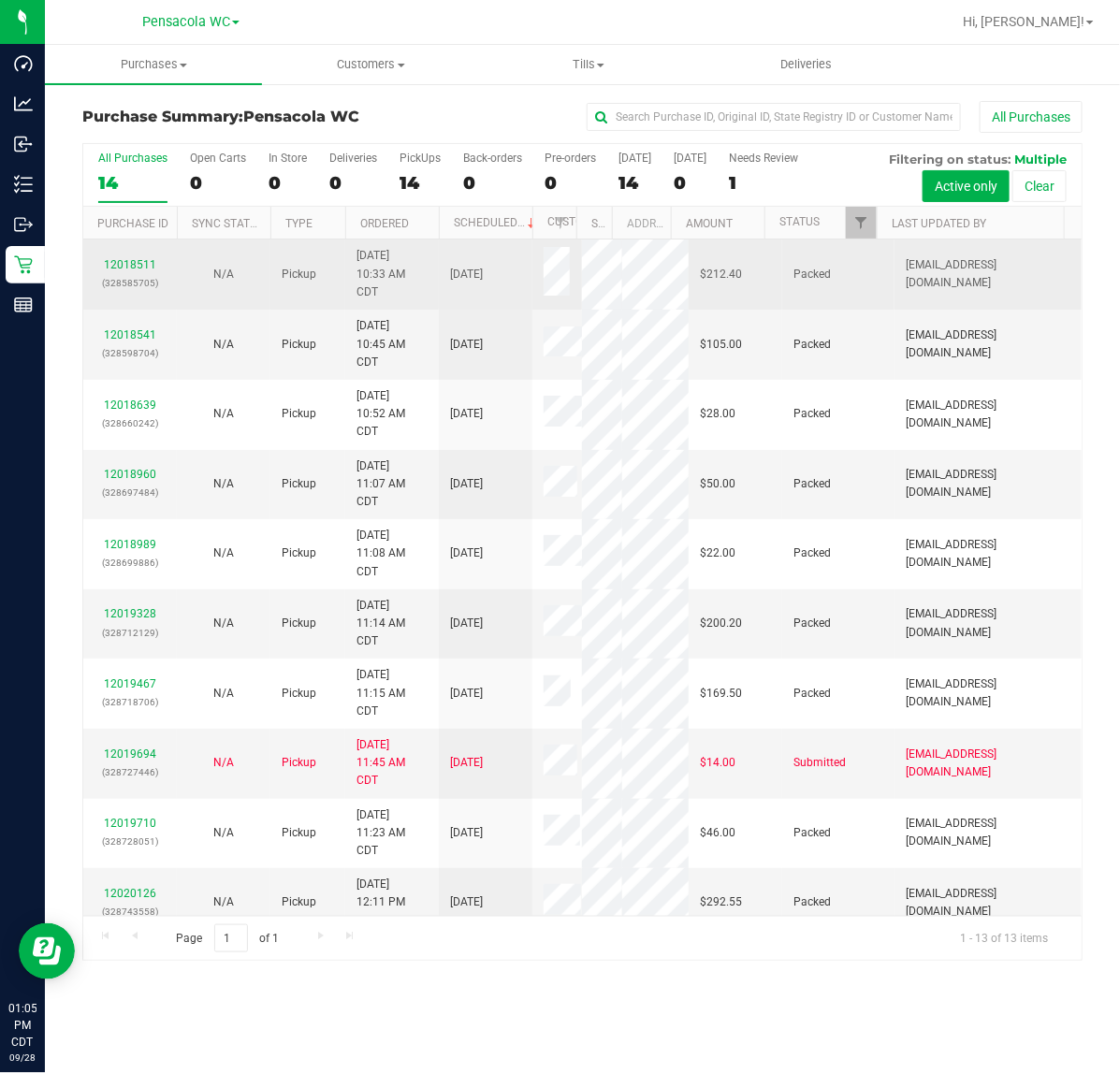
click at [839, 246] on td "Packed" at bounding box center [838, 274] width 112 height 70
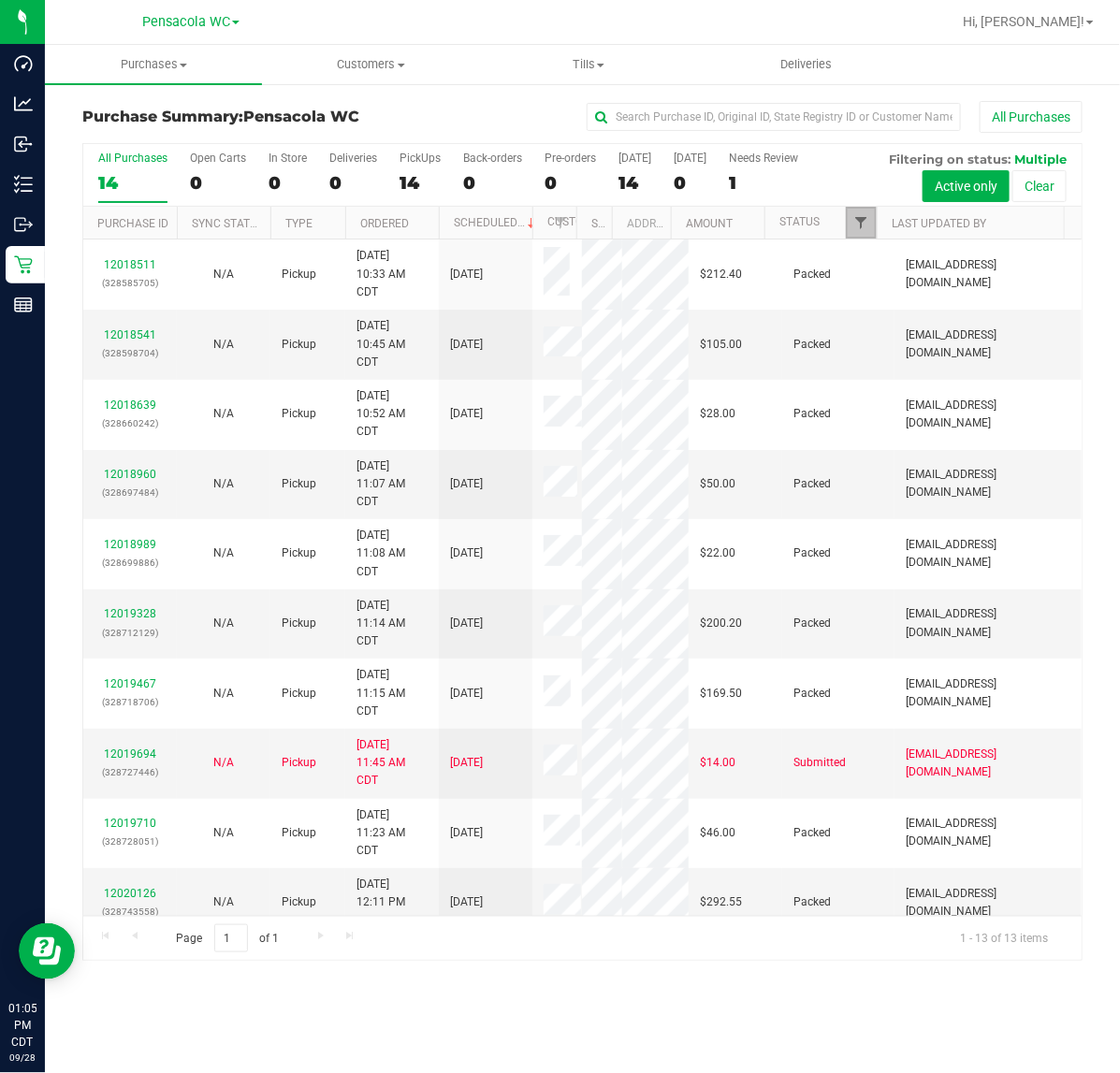
click at [862, 225] on span "Filter" at bounding box center [861, 223] width 15 height 15
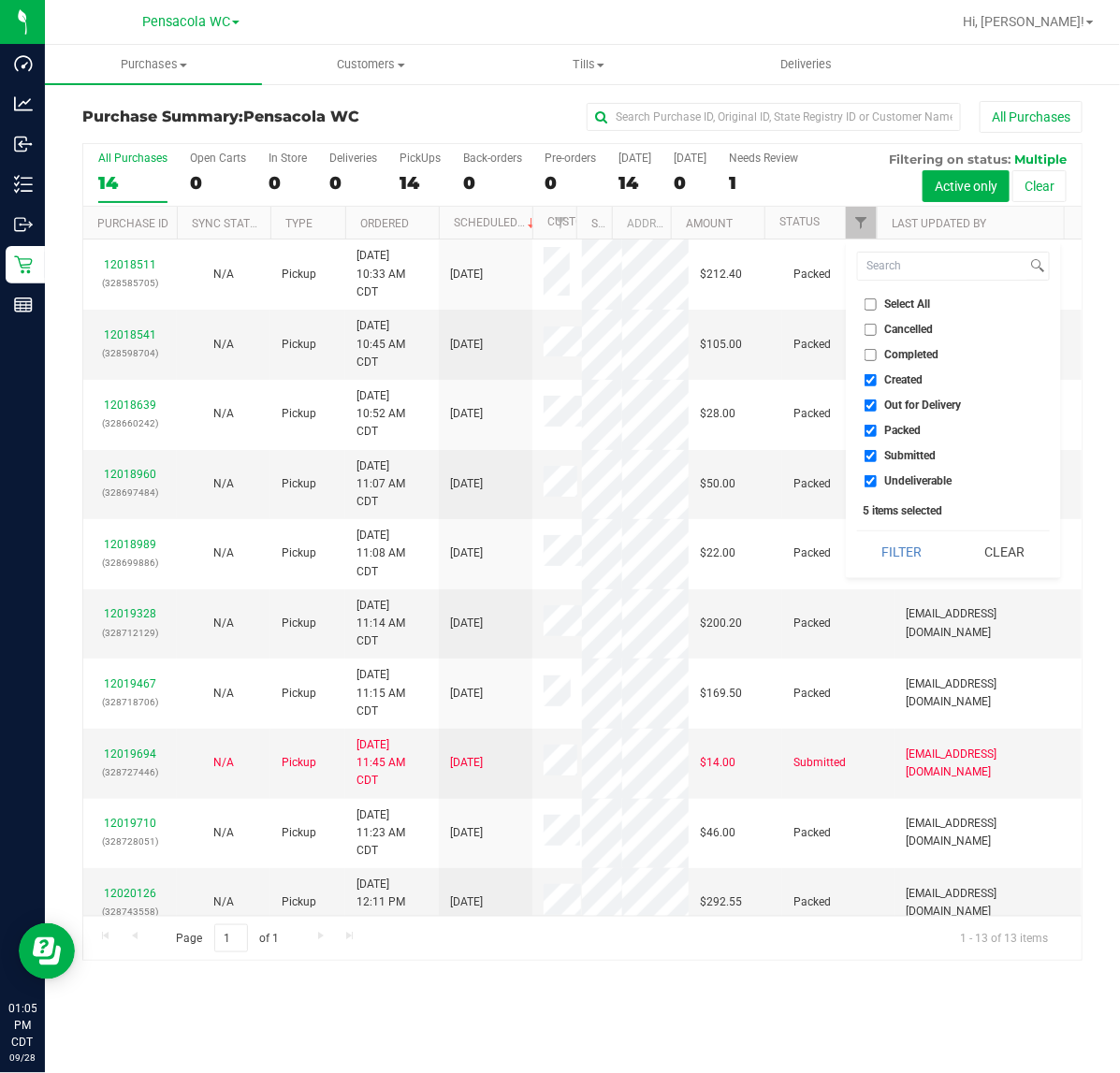
click at [915, 309] on span "Select All" at bounding box center [907, 304] width 46 height 11
click at [876, 309] on input "Select All" at bounding box center [870, 304] width 12 height 12
checkbox input "true"
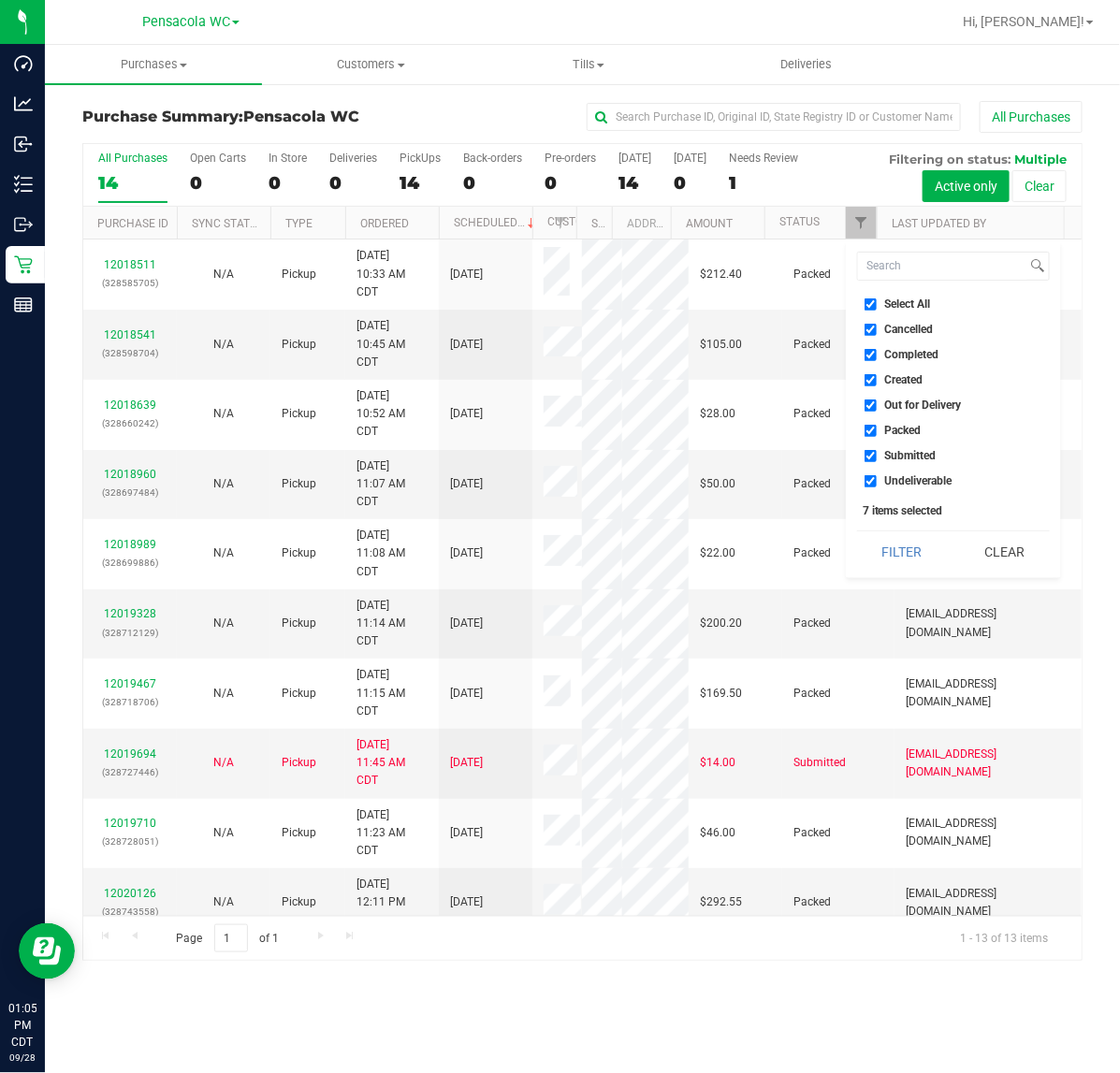
click at [905, 301] on span "Select All" at bounding box center [907, 304] width 46 height 11
click at [876, 301] on input "Select All" at bounding box center [870, 304] width 12 height 12
checkbox input "false"
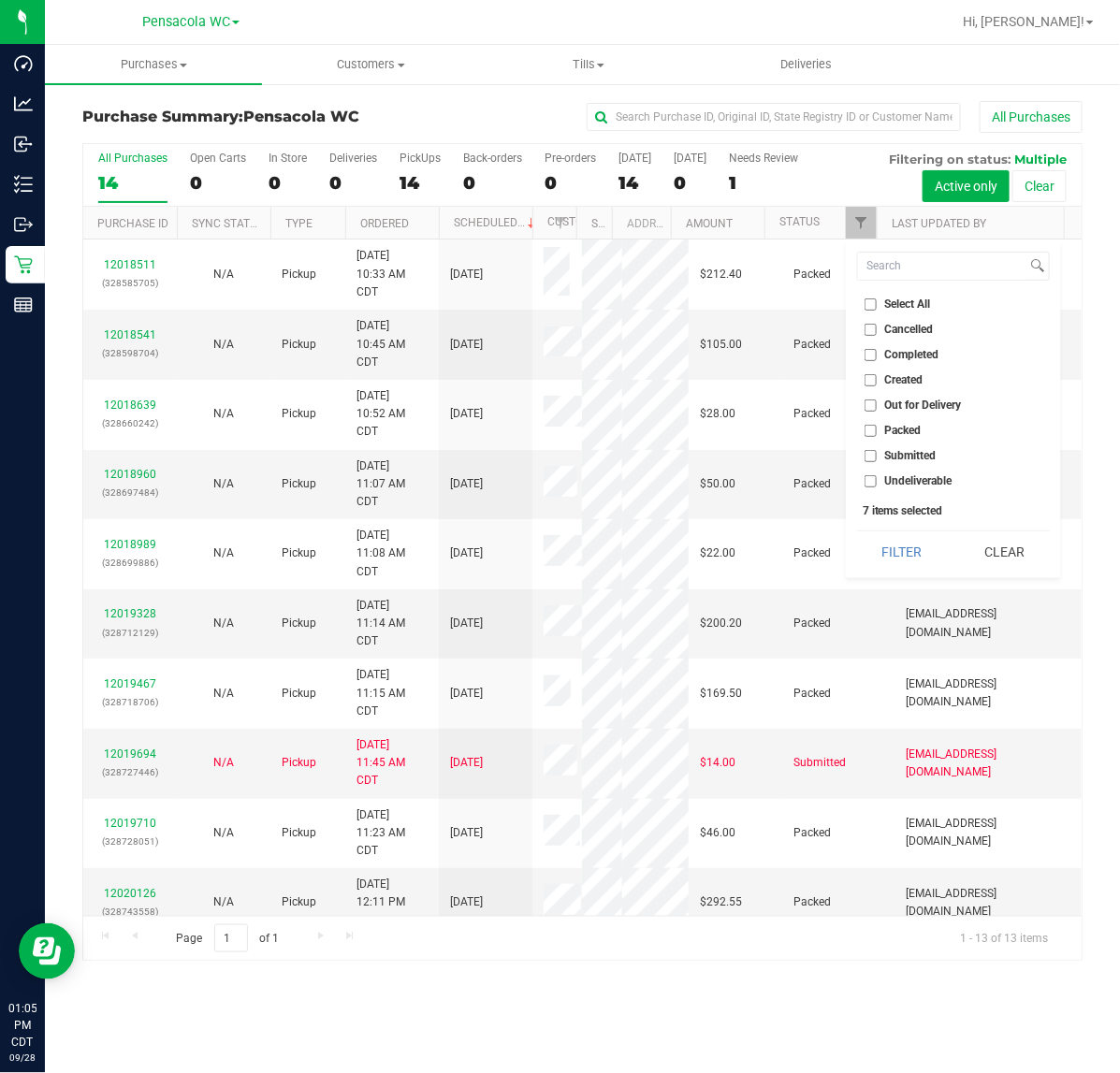
checkbox input "false"
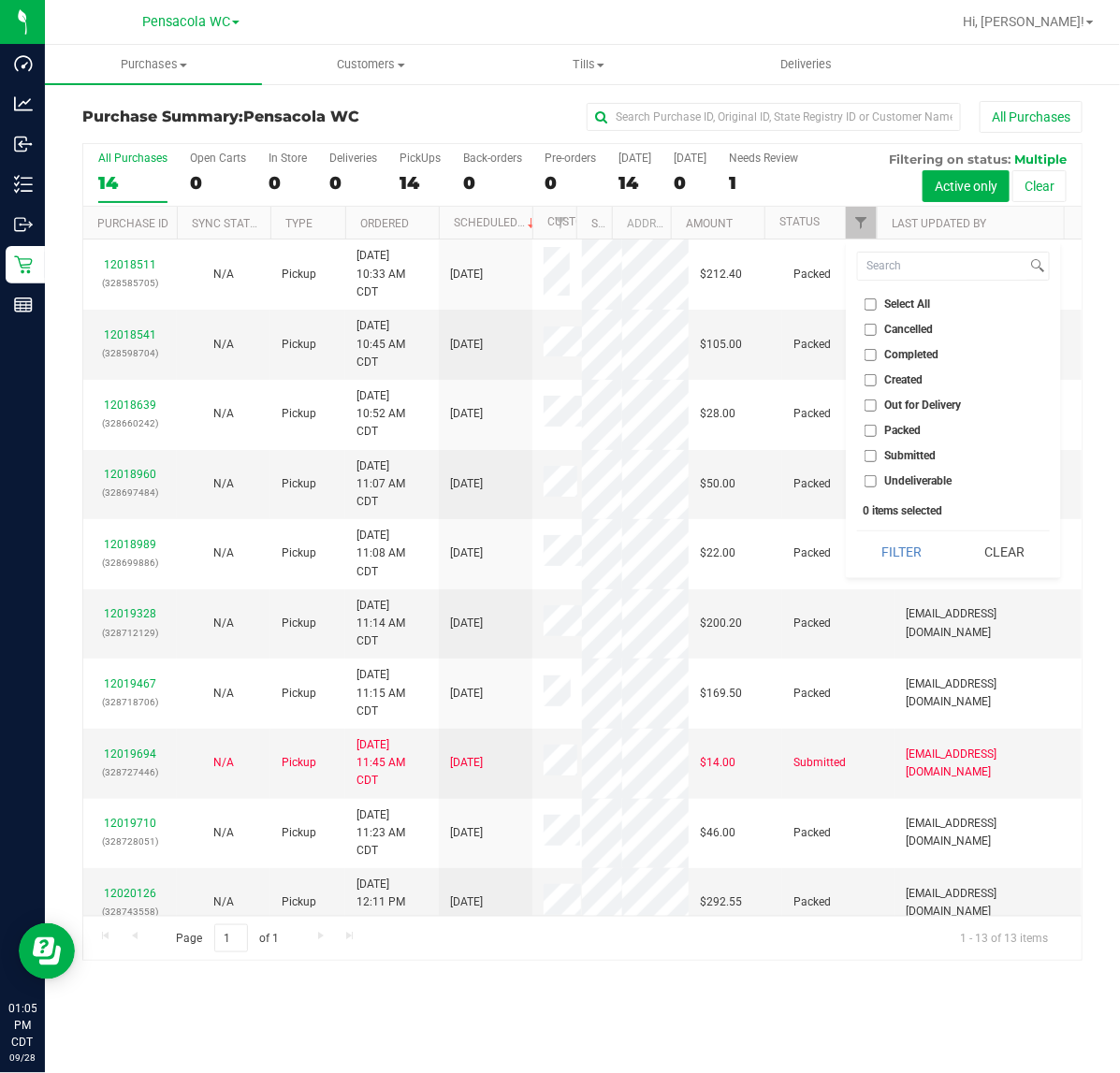
click at [898, 456] on span "Submitted" at bounding box center [910, 456] width 51 height 11
click at [876, 456] on input "Submitted" at bounding box center [870, 456] width 12 height 12
checkbox input "true"
click at [893, 536] on button "Filter" at bounding box center [902, 552] width 90 height 41
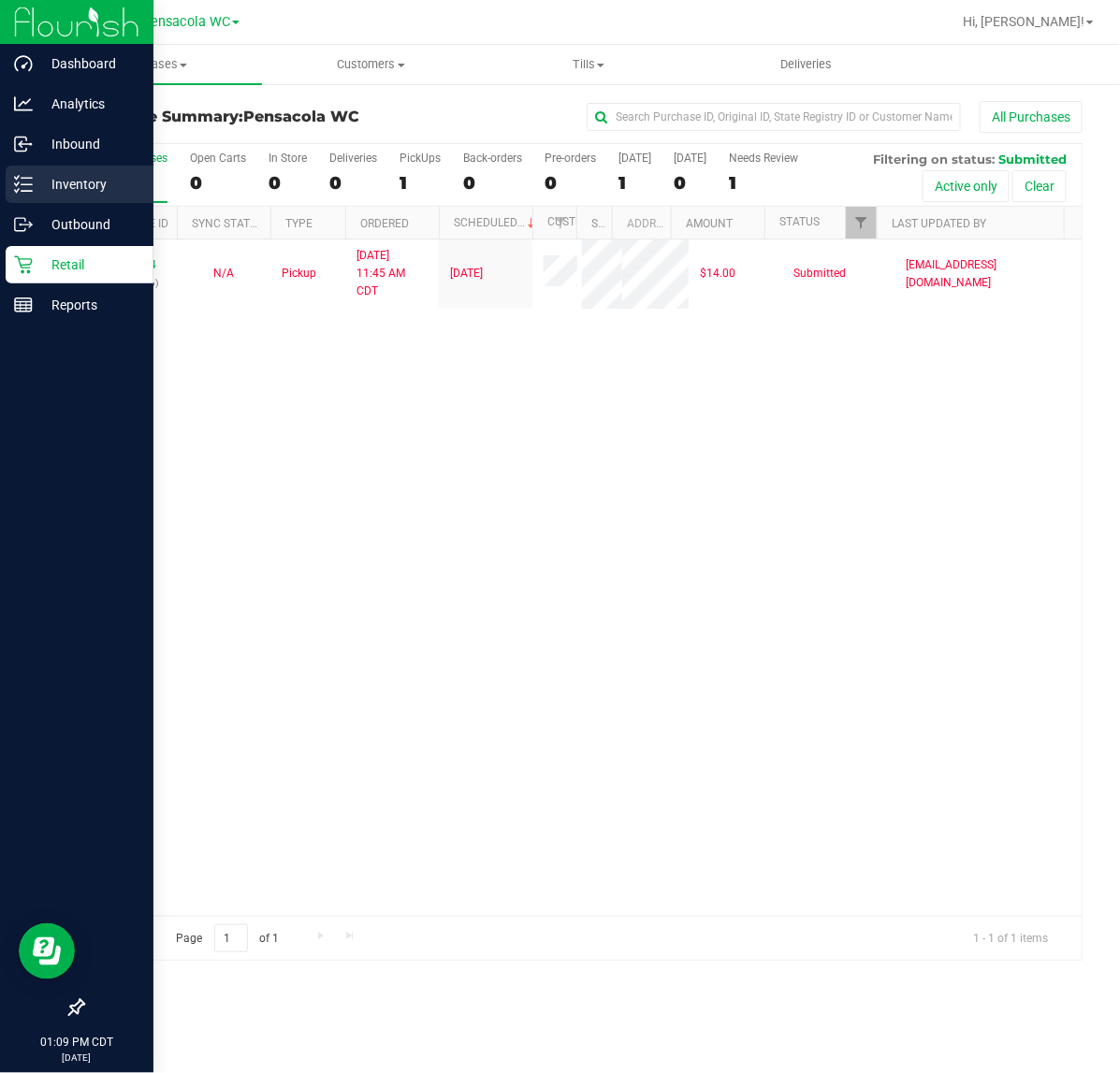
click at [66, 188] on p "Inventory" at bounding box center [88, 184] width 112 height 23
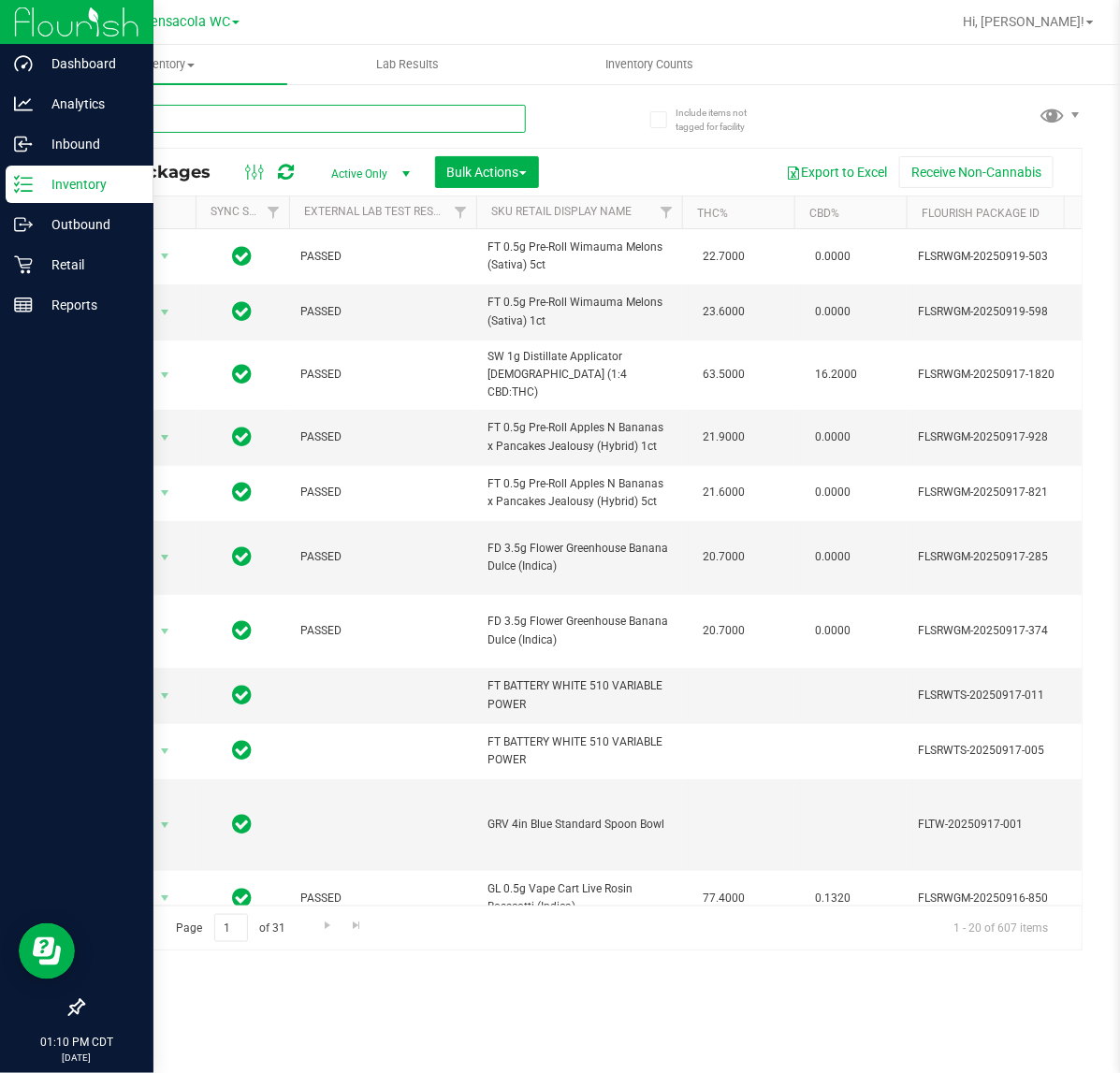
drag, startPoint x: 160, startPoint y: 122, endPoint x: 98, endPoint y: 86, distance: 71.7
click at [156, 122] on input "text" at bounding box center [304, 119] width 443 height 28
type input "dot"
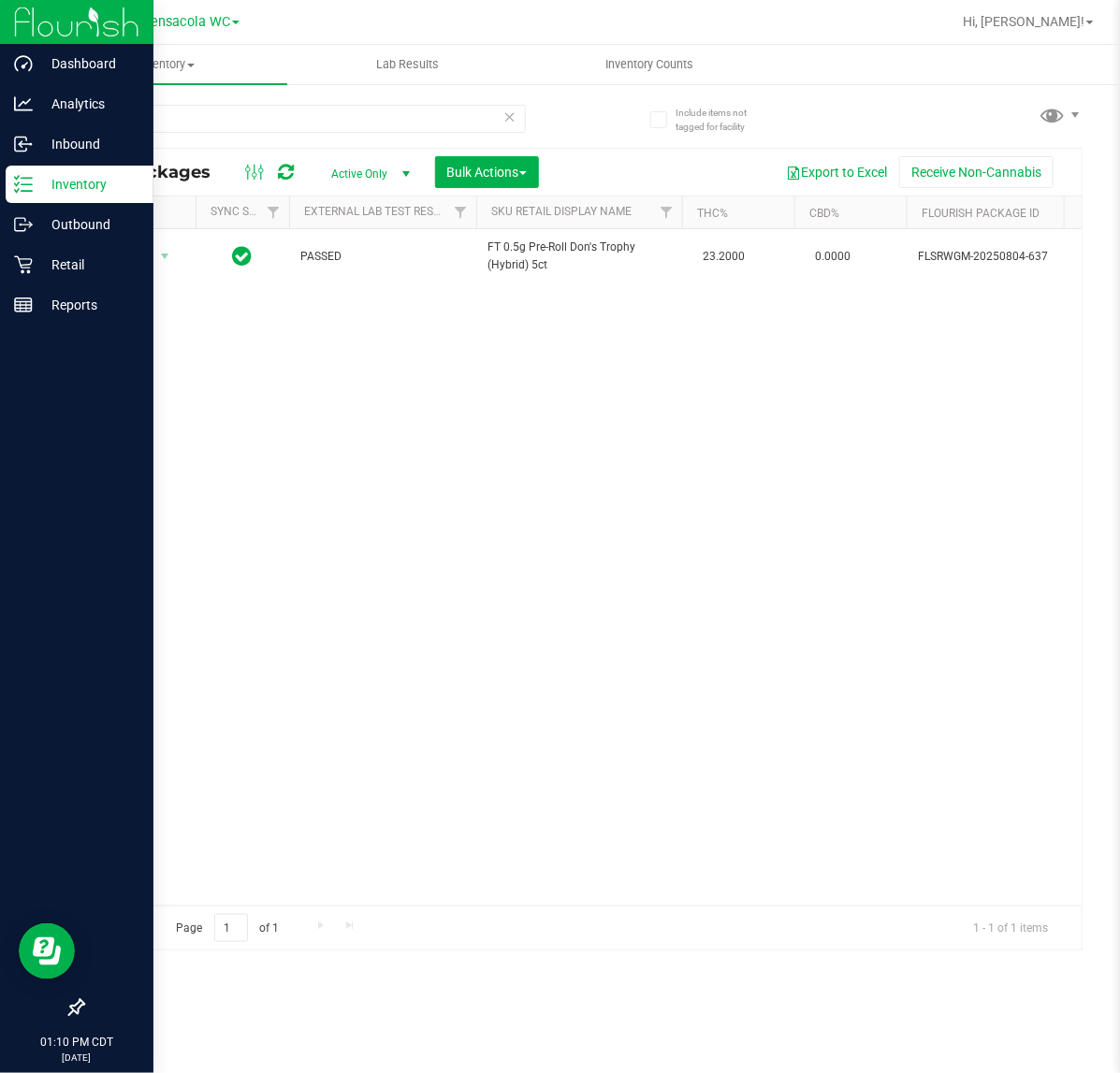
click at [175, 646] on div "Action Action Adjust qty Create package Edit attributes Global inventory Locate…" at bounding box center [583, 567] width 999 height 677
click at [19, 267] on icon at bounding box center [24, 265] width 19 height 19
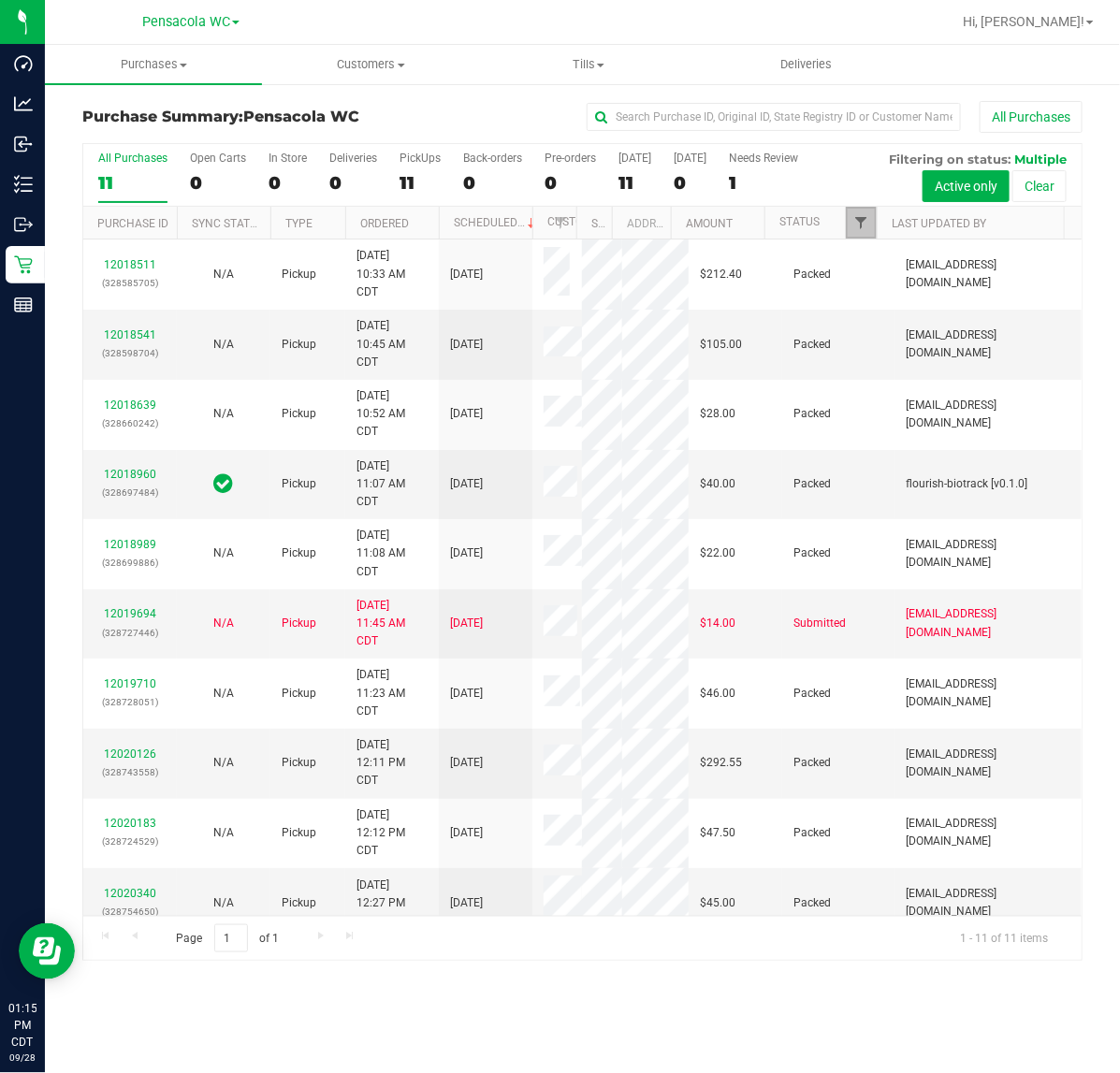
click at [862, 225] on span "Filter" at bounding box center [861, 223] width 15 height 15
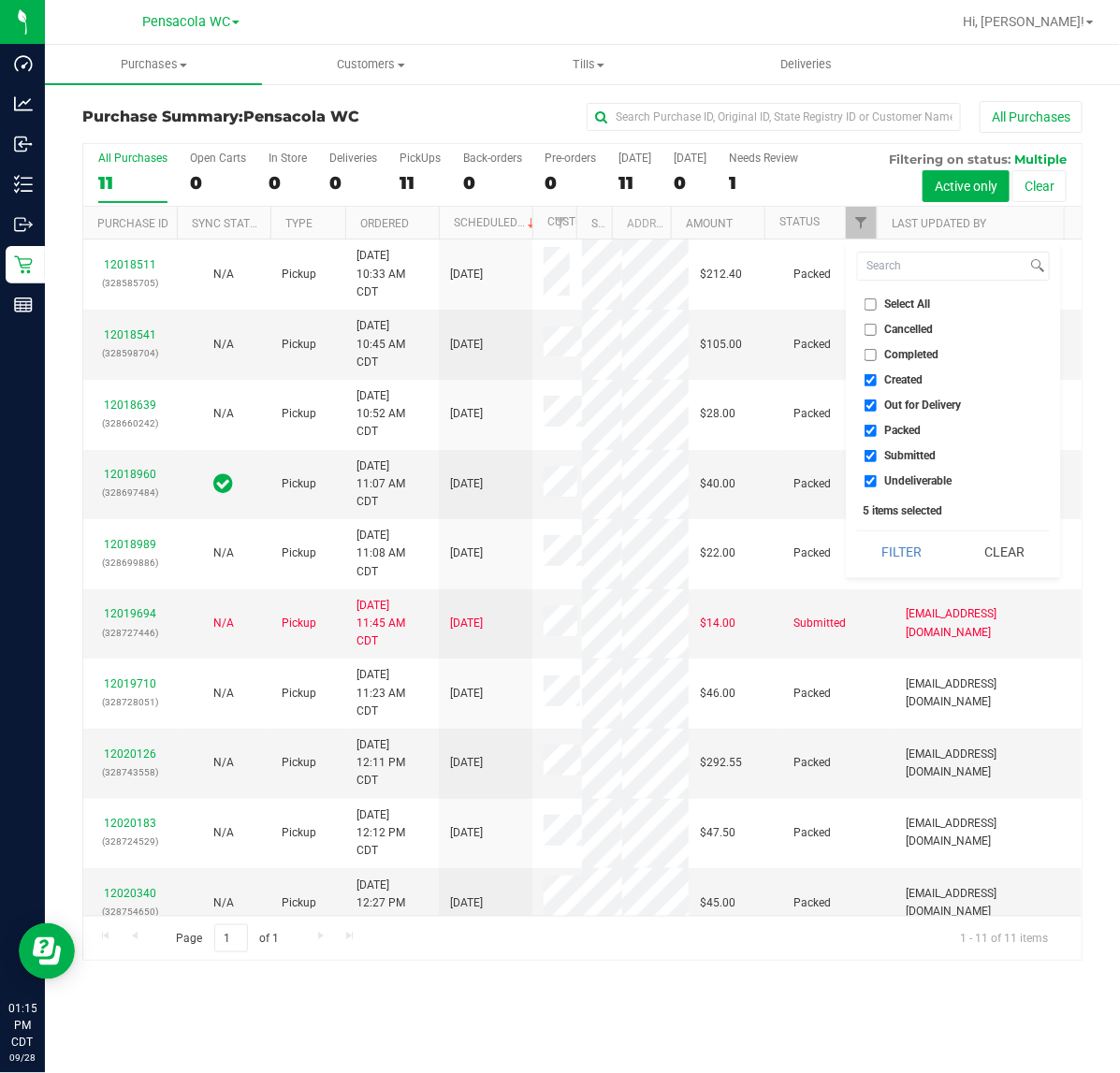
click at [901, 304] on span "Select All" at bounding box center [907, 304] width 46 height 11
click at [876, 304] on input "Select All" at bounding box center [870, 304] width 12 height 12
checkbox input "true"
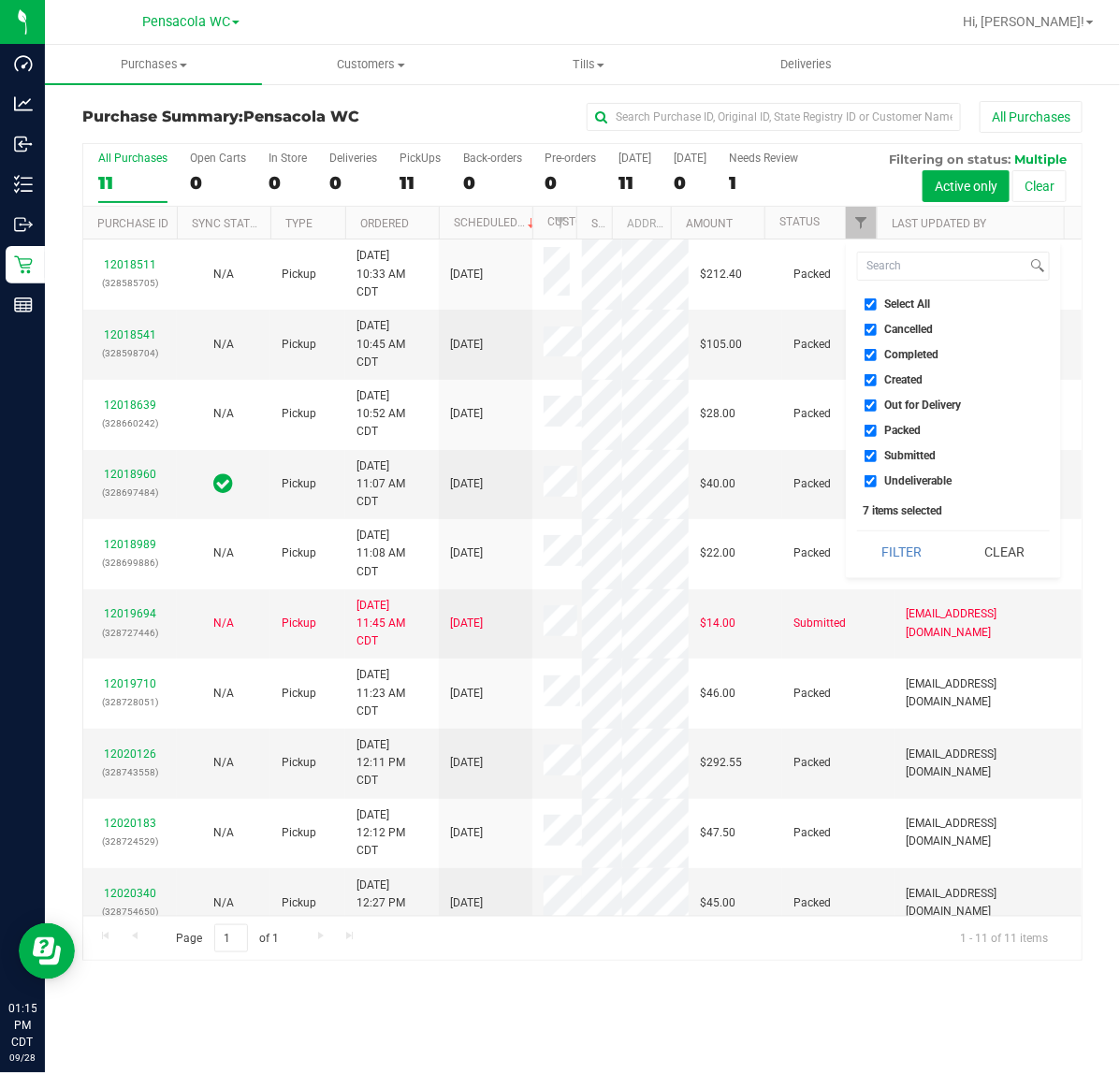
click at [899, 304] on span "Select All" at bounding box center [907, 304] width 46 height 11
click at [876, 304] on input "Select All" at bounding box center [870, 304] width 12 height 12
checkbox input "false"
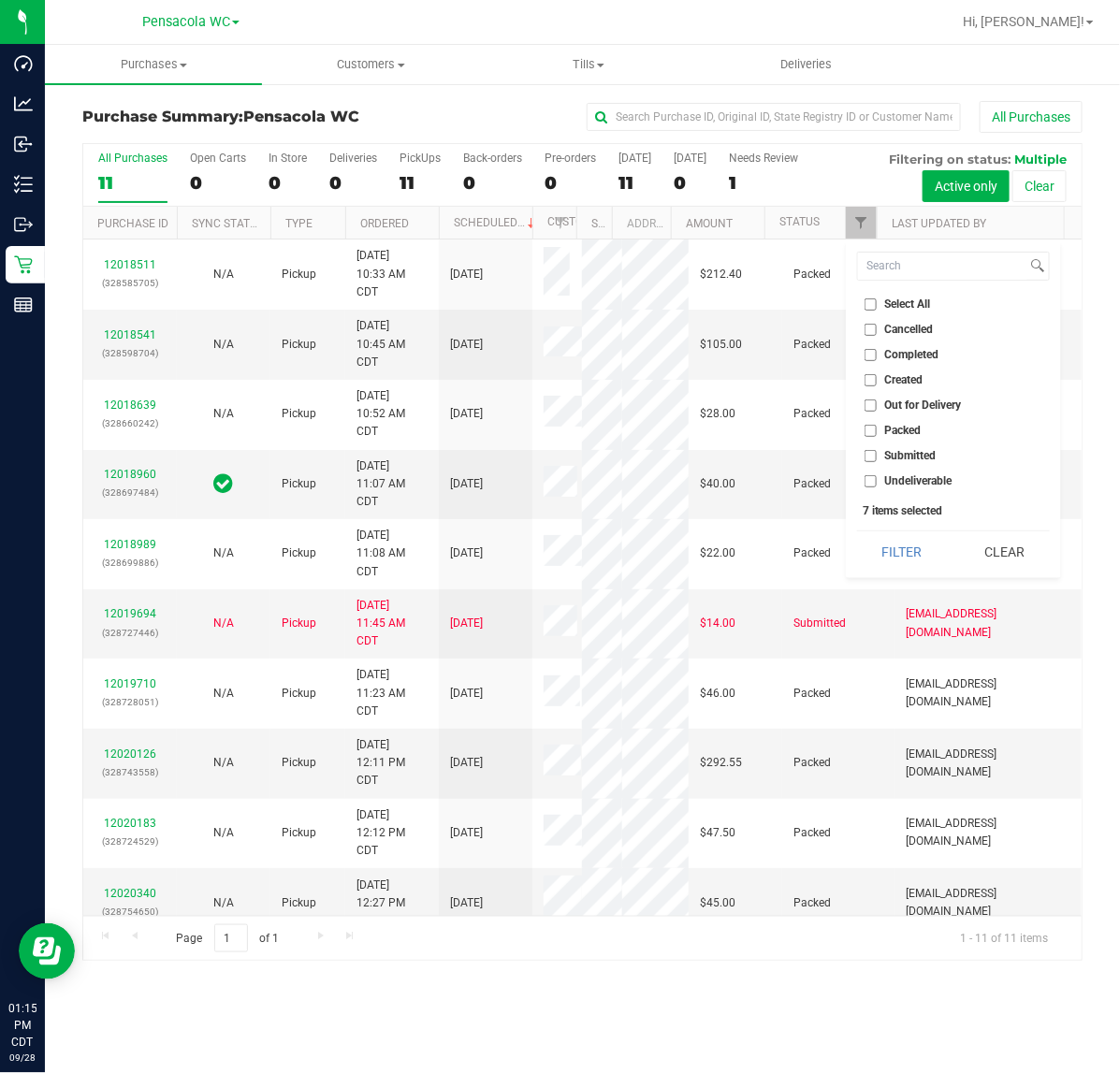
checkbox input "false"
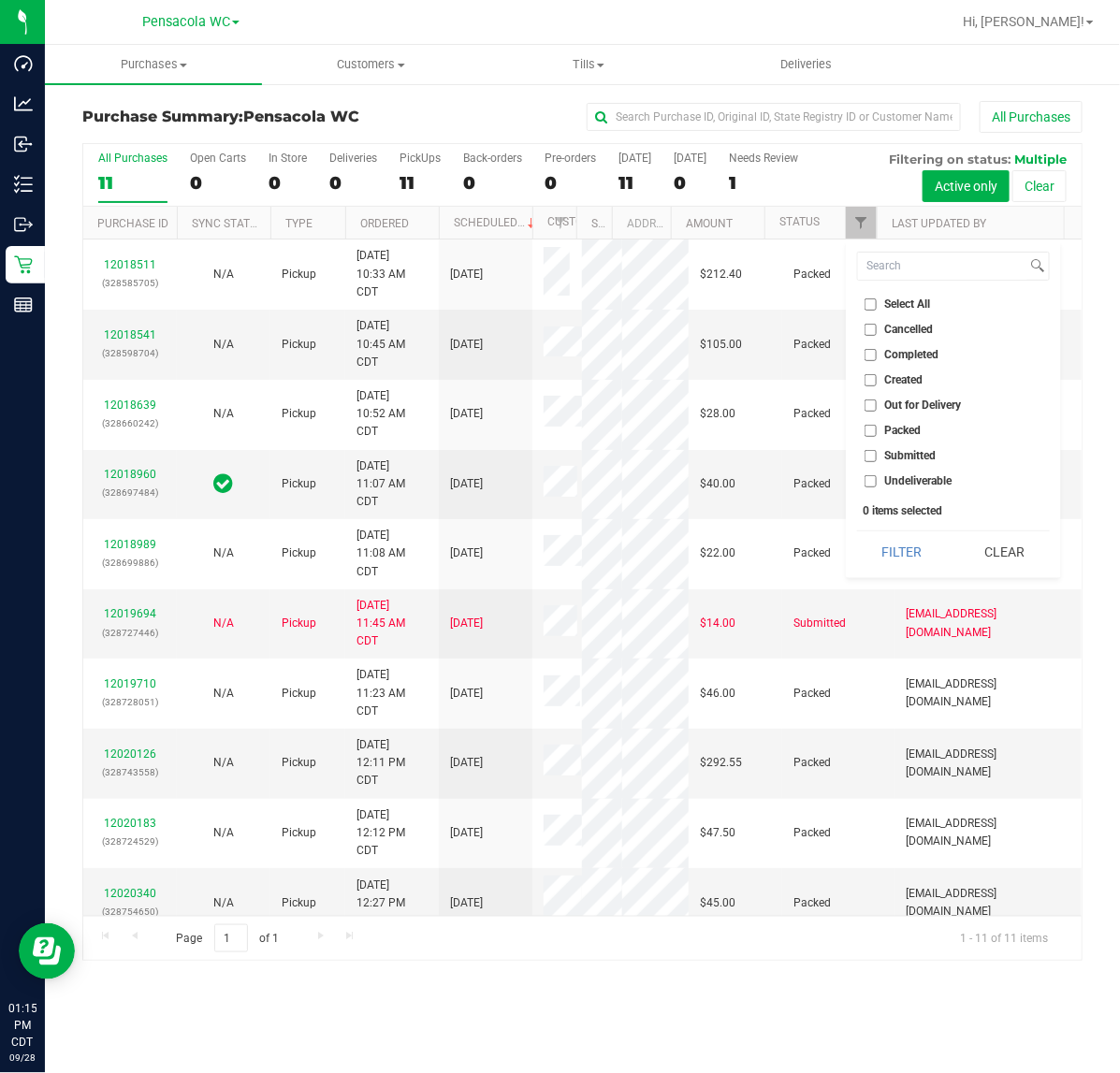
click at [874, 456] on input "Submitted" at bounding box center [870, 456] width 12 height 12
checkbox input "true"
click at [899, 532] on button "Filter" at bounding box center [902, 552] width 90 height 41
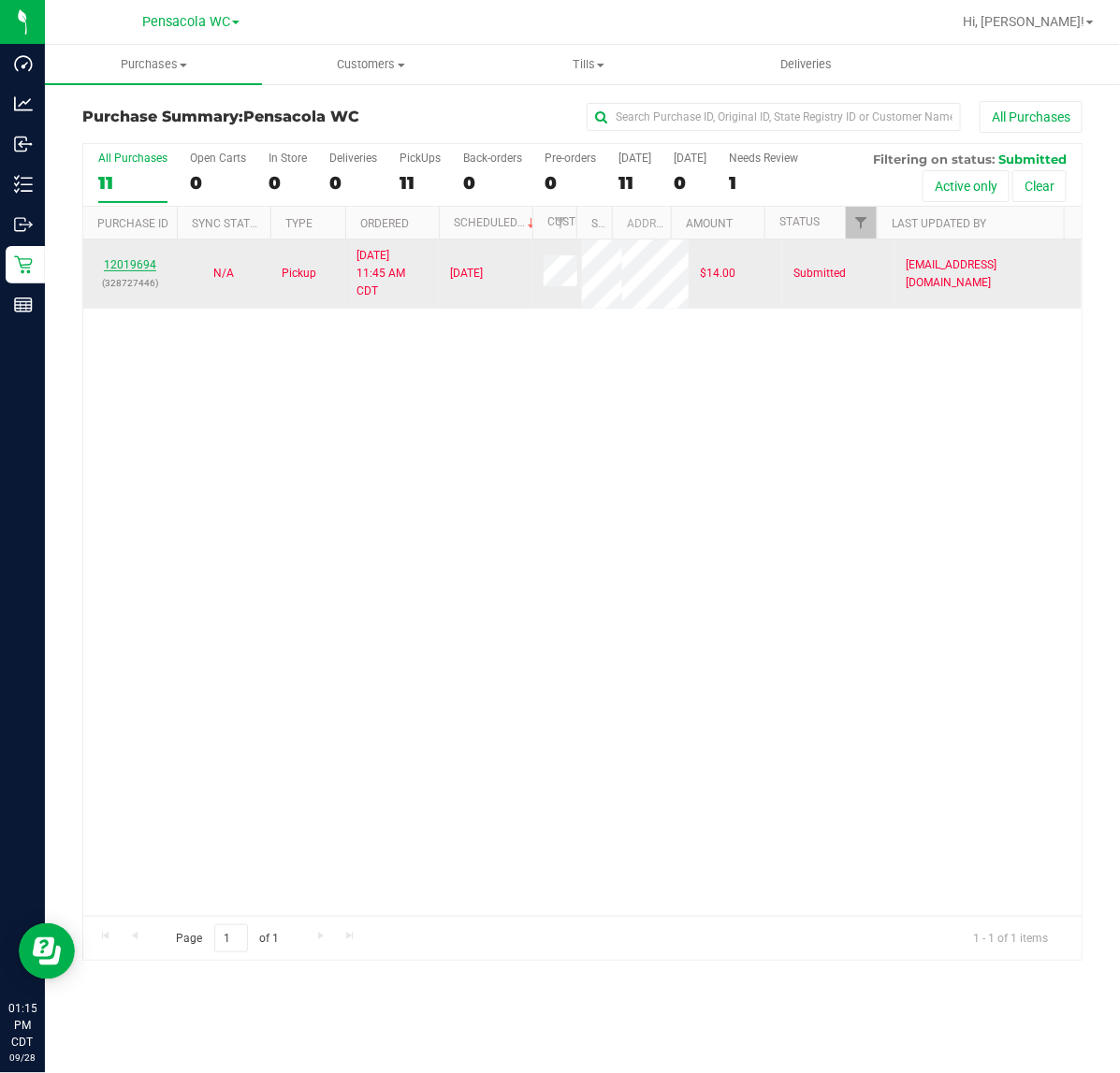
click at [137, 270] on link "12019694" at bounding box center [129, 265] width 52 height 13
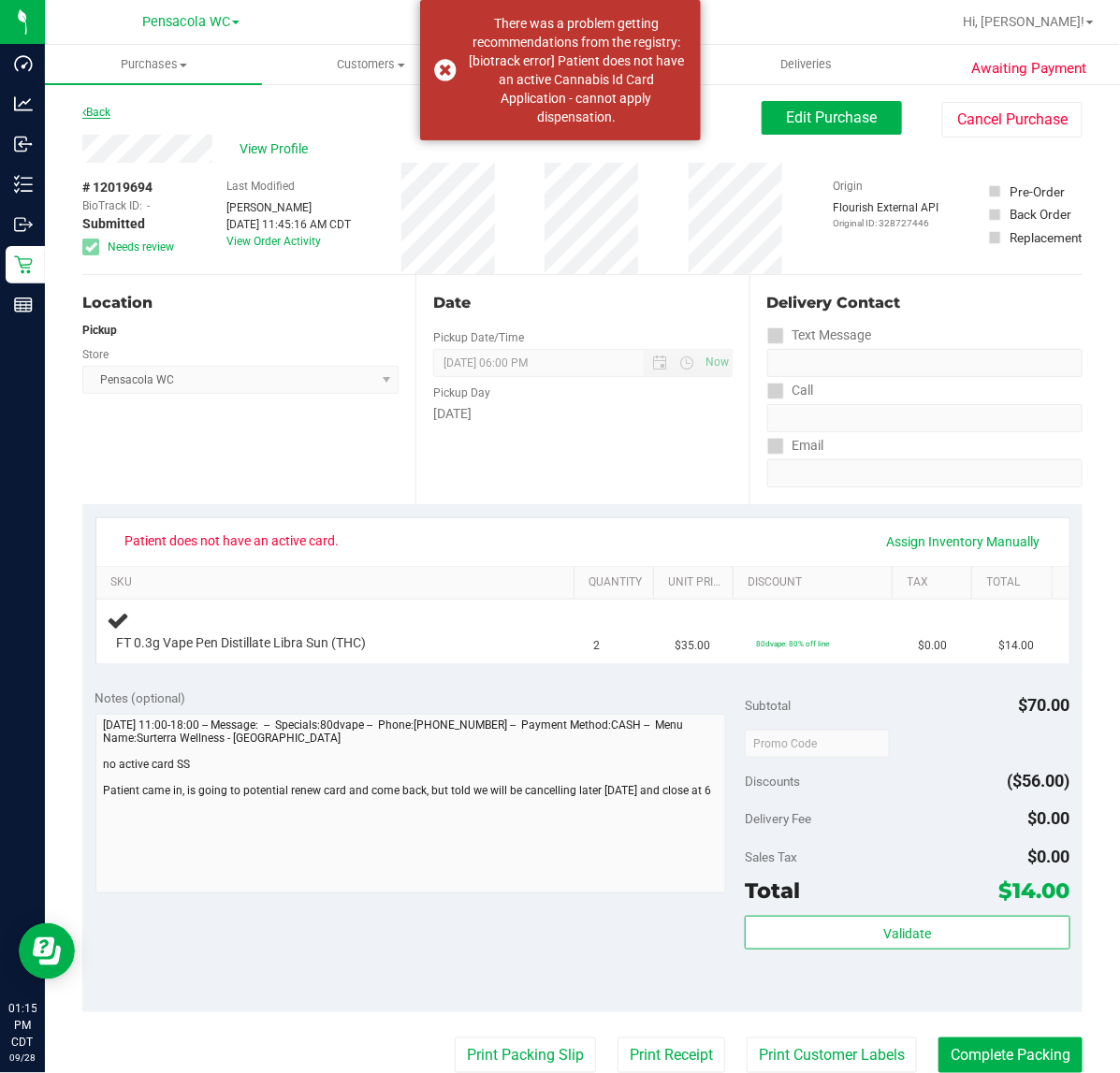
click at [92, 105] on link "Back" at bounding box center [97, 112] width 28 height 13
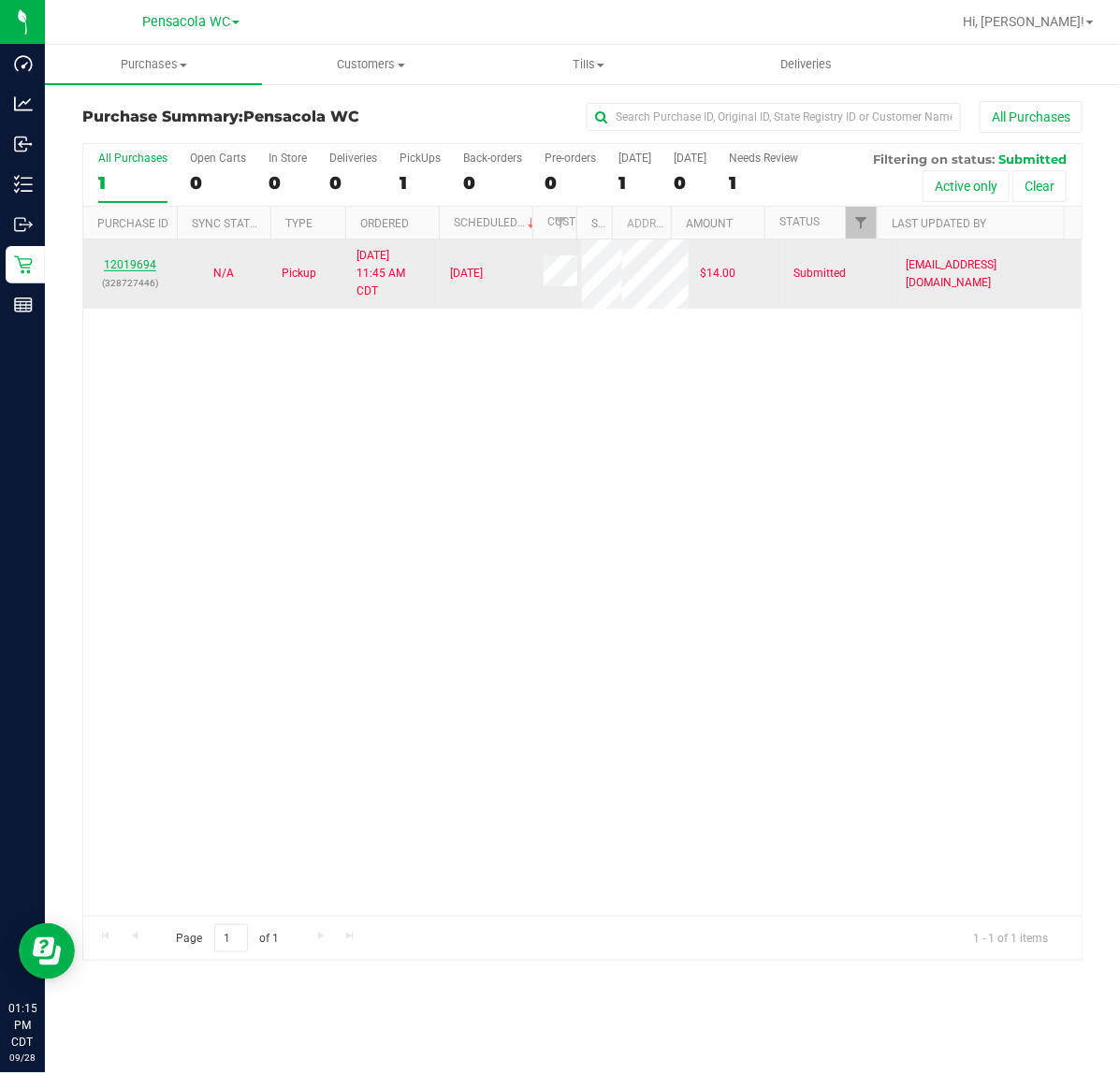
click at [119, 270] on link "12019694" at bounding box center [129, 265] width 52 height 13
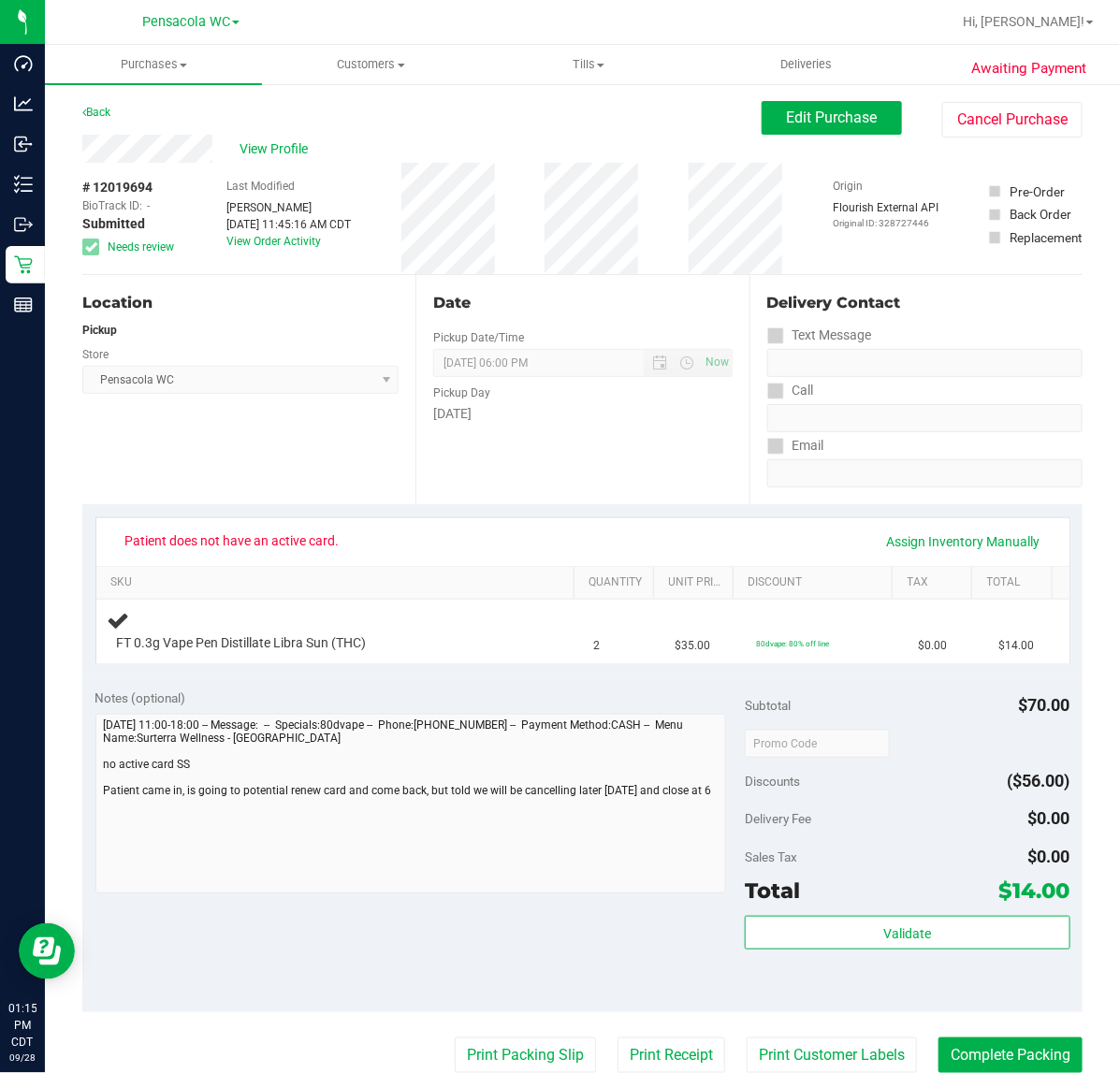
click at [100, 98] on div "Awaiting Payment Back Edit Purchase Cancel Purchase View Profile # 12019694 Bio…" at bounding box center [582, 791] width 1074 height 1418
click at [87, 110] on link "Back" at bounding box center [97, 112] width 28 height 13
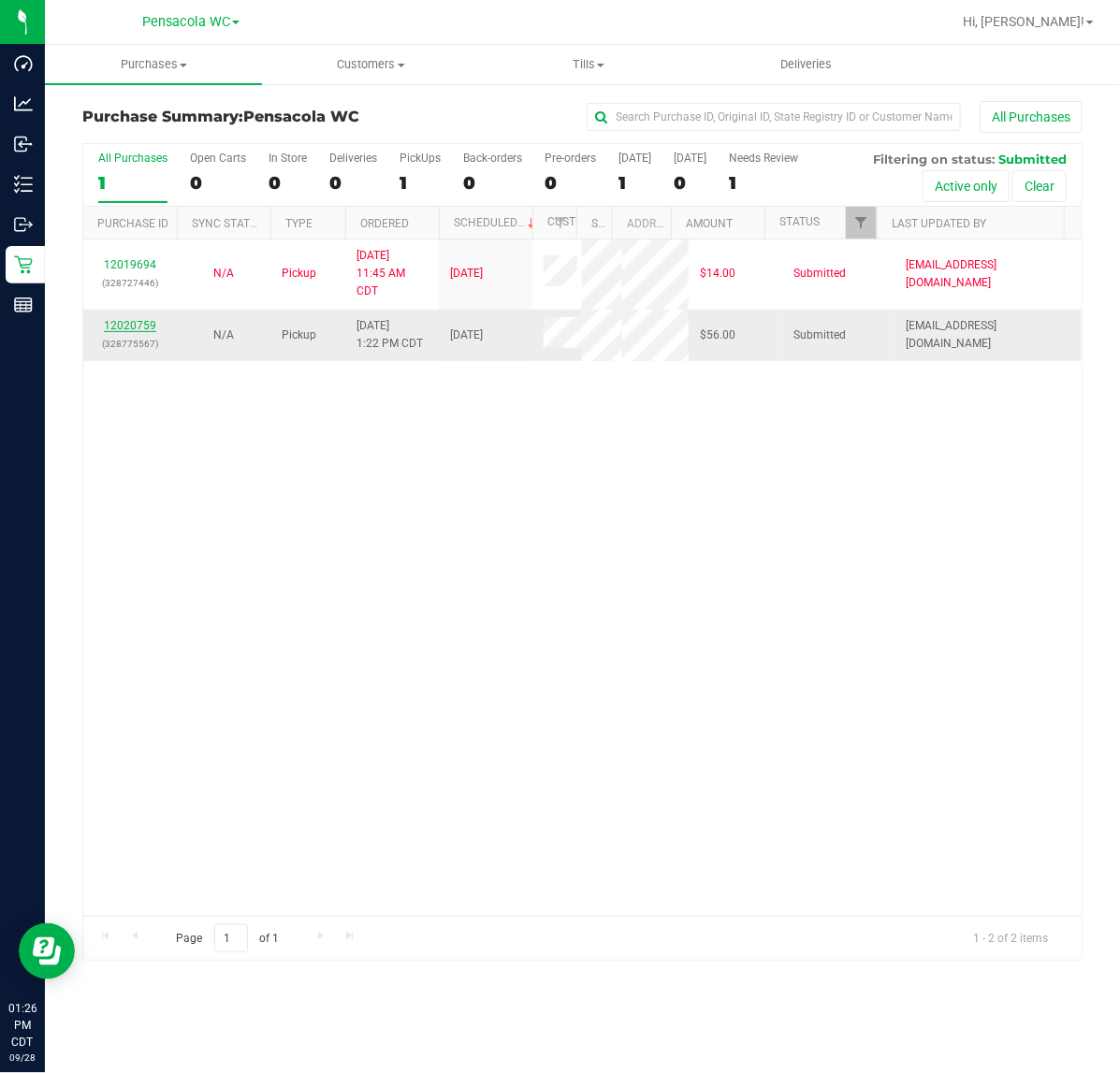
click at [131, 332] on link "12020759" at bounding box center [129, 326] width 52 height 13
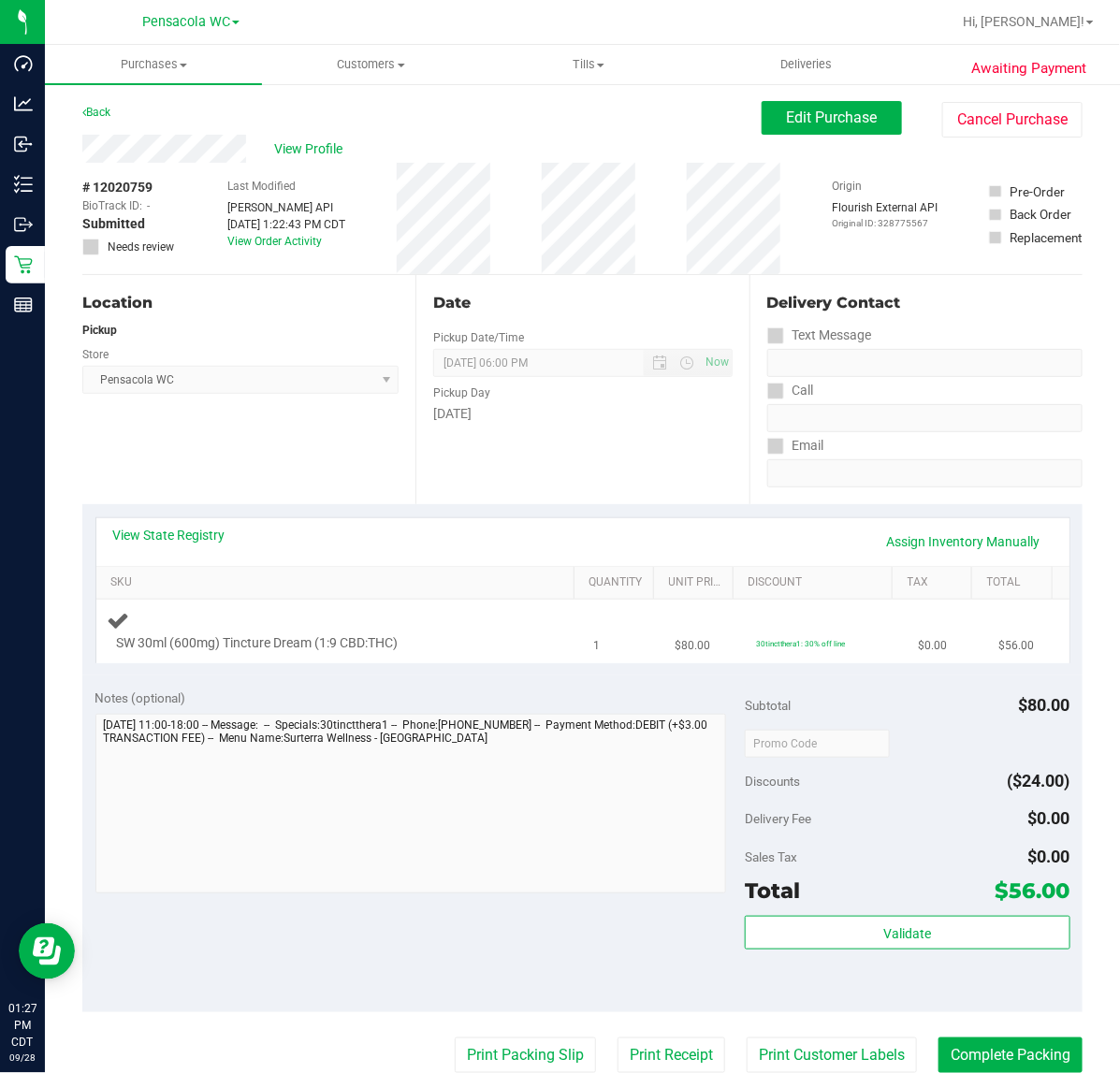
click at [371, 615] on div "SW 30ml (600mg) Tincture Dream (1:9 CBD:THC)" at bounding box center [339, 631] width 464 height 44
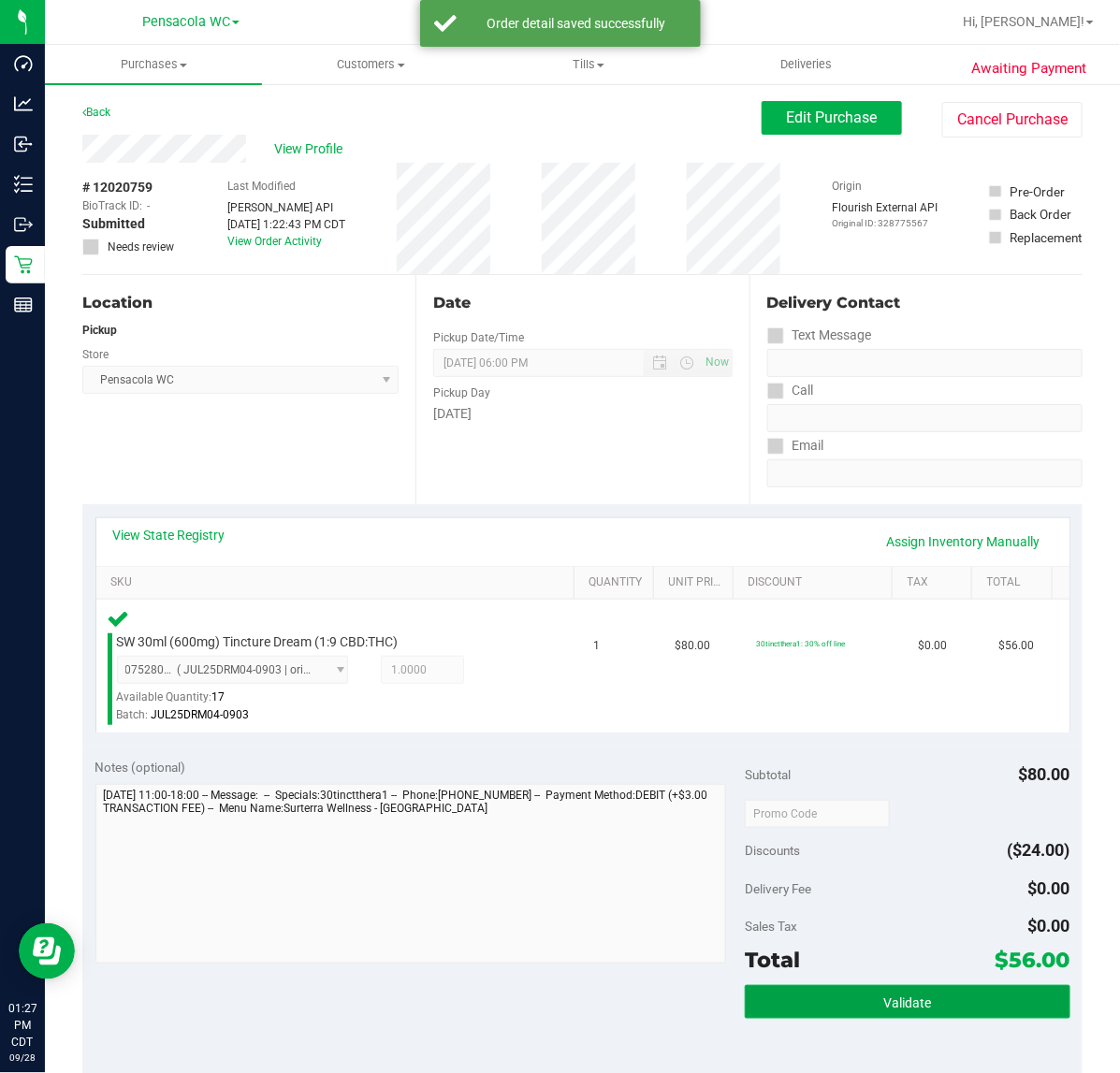
click at [889, 1007] on span "Validate" at bounding box center [906, 1004] width 47 height 15
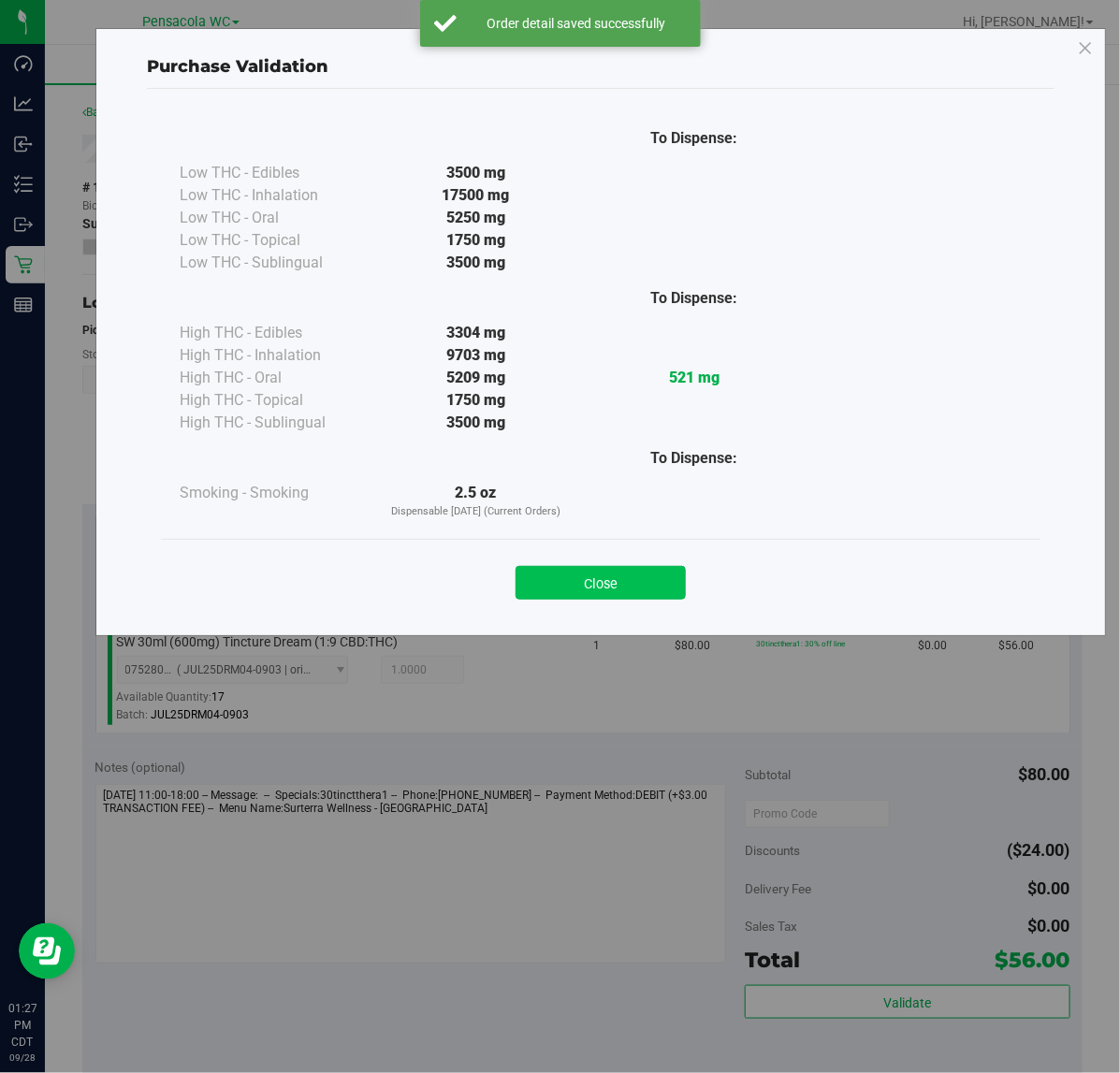
click at [611, 569] on button "Close" at bounding box center [600, 582] width 170 height 33
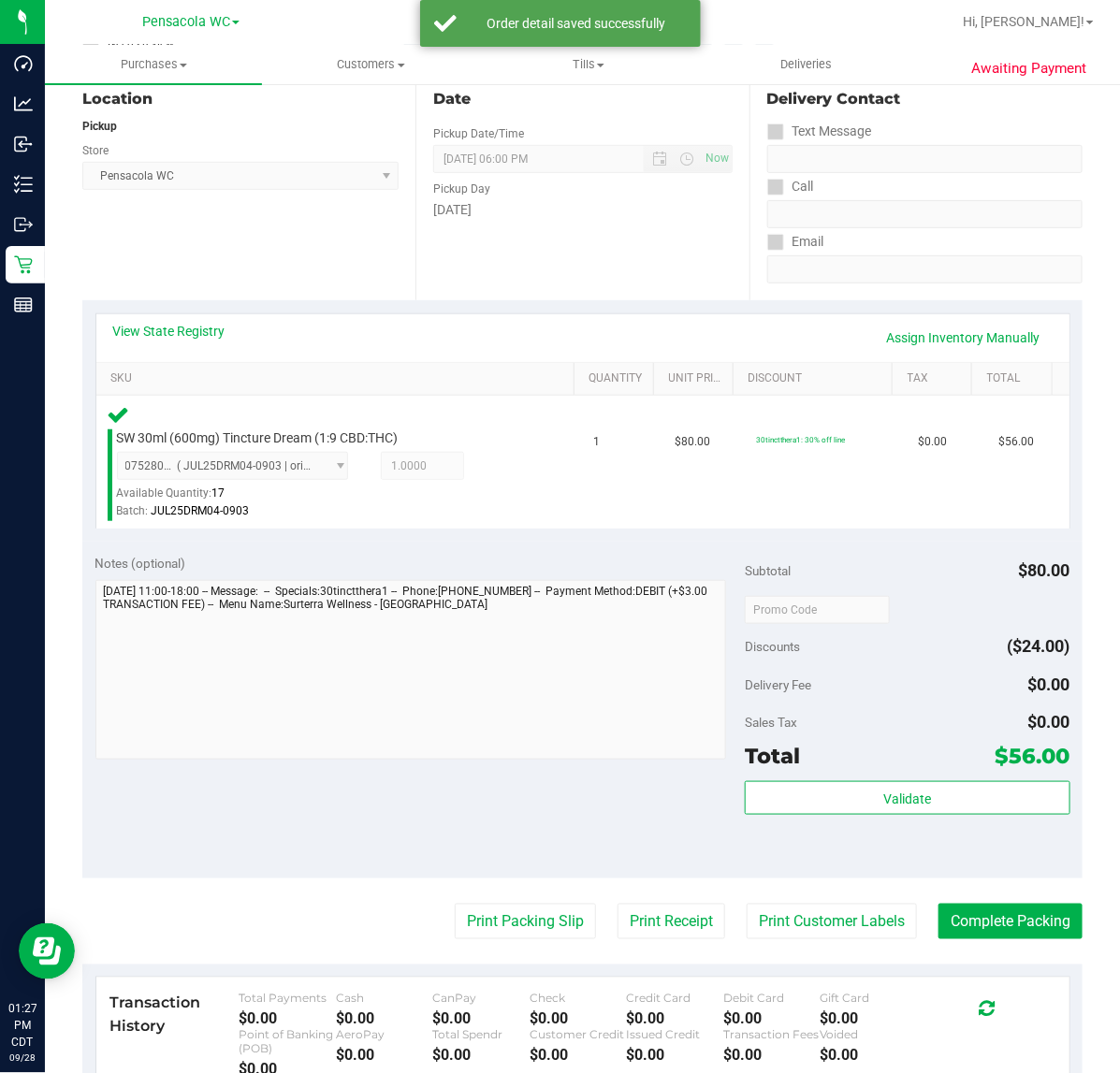
scroll to position [201, 0]
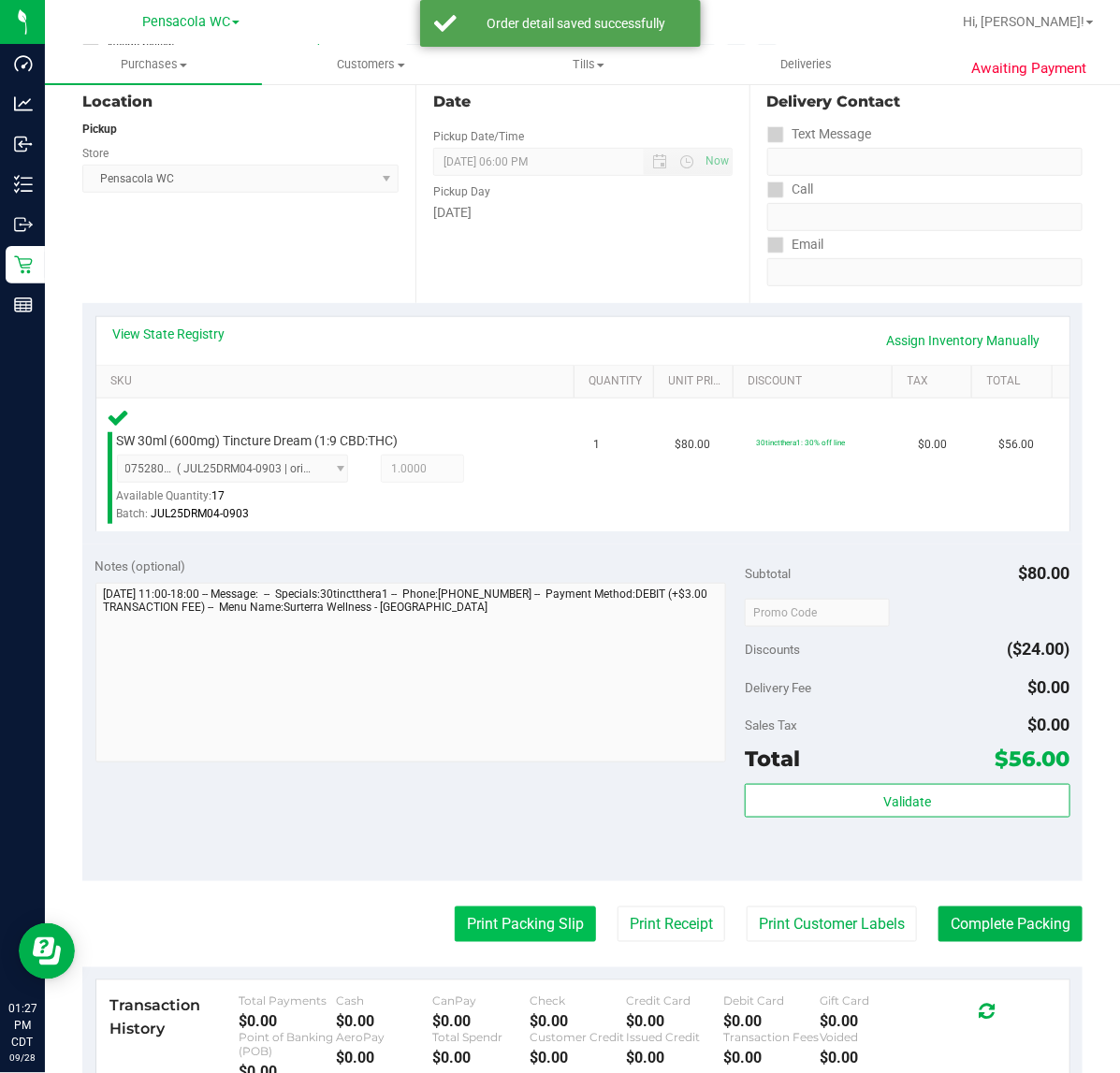
click at [519, 930] on button "Print Packing Slip" at bounding box center [525, 924] width 141 height 35
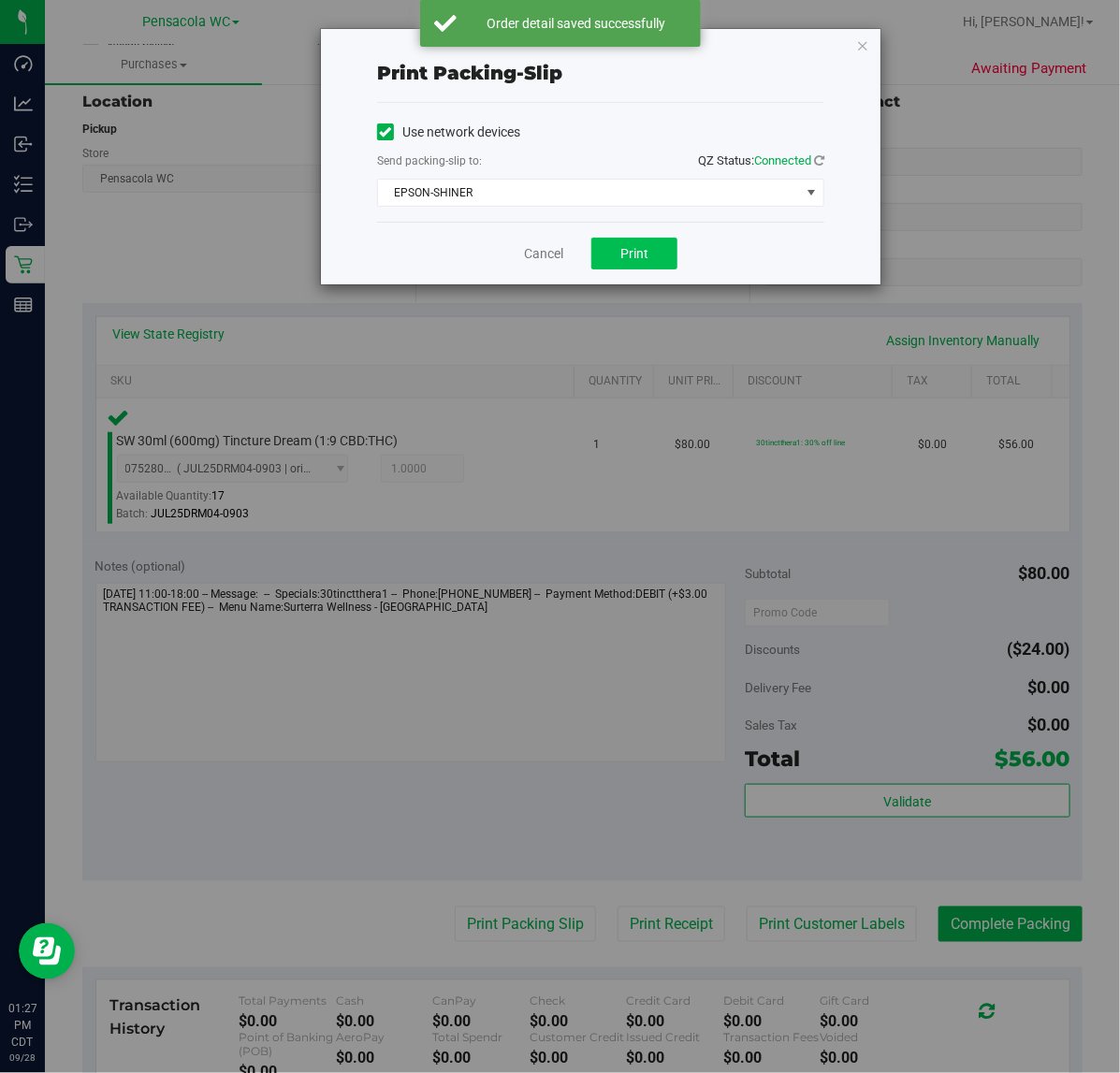
click at [650, 260] on button "Print" at bounding box center [634, 254] width 86 height 32
click at [861, 35] on icon "button" at bounding box center [863, 45] width 13 height 23
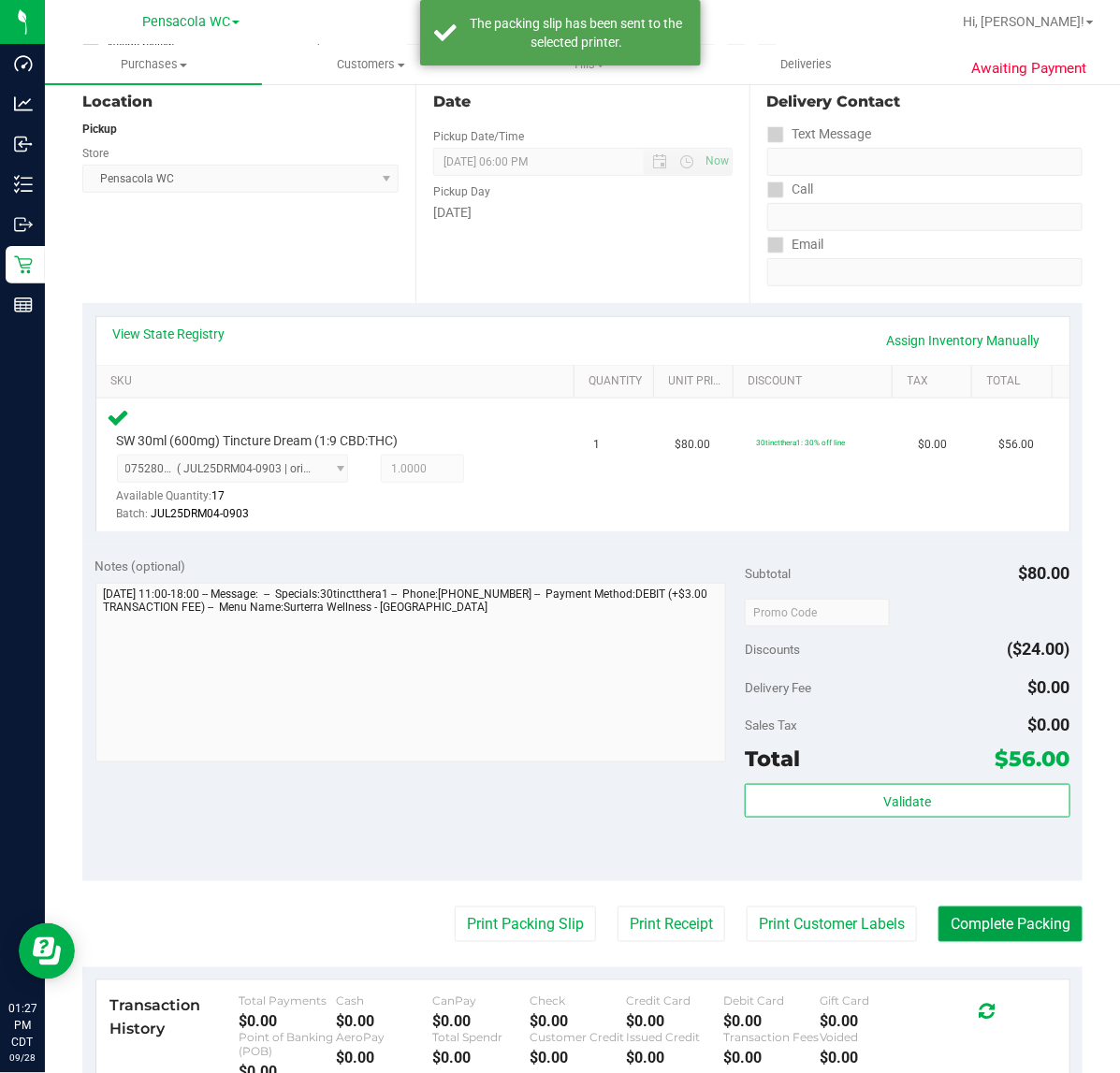
click at [1029, 925] on button "Complete Packing" at bounding box center [1011, 924] width 144 height 35
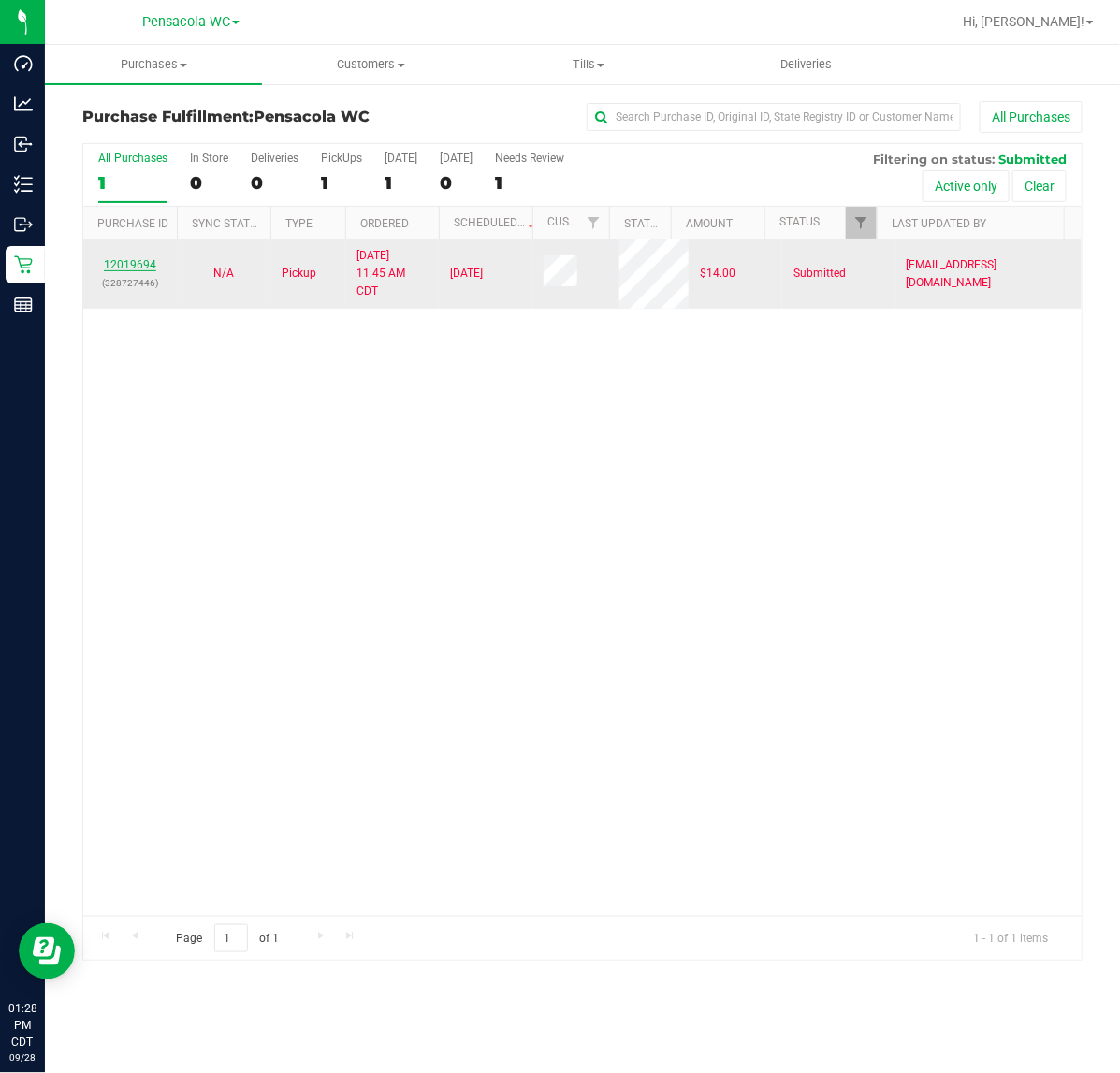
click at [133, 267] on link "12019694" at bounding box center [129, 265] width 52 height 13
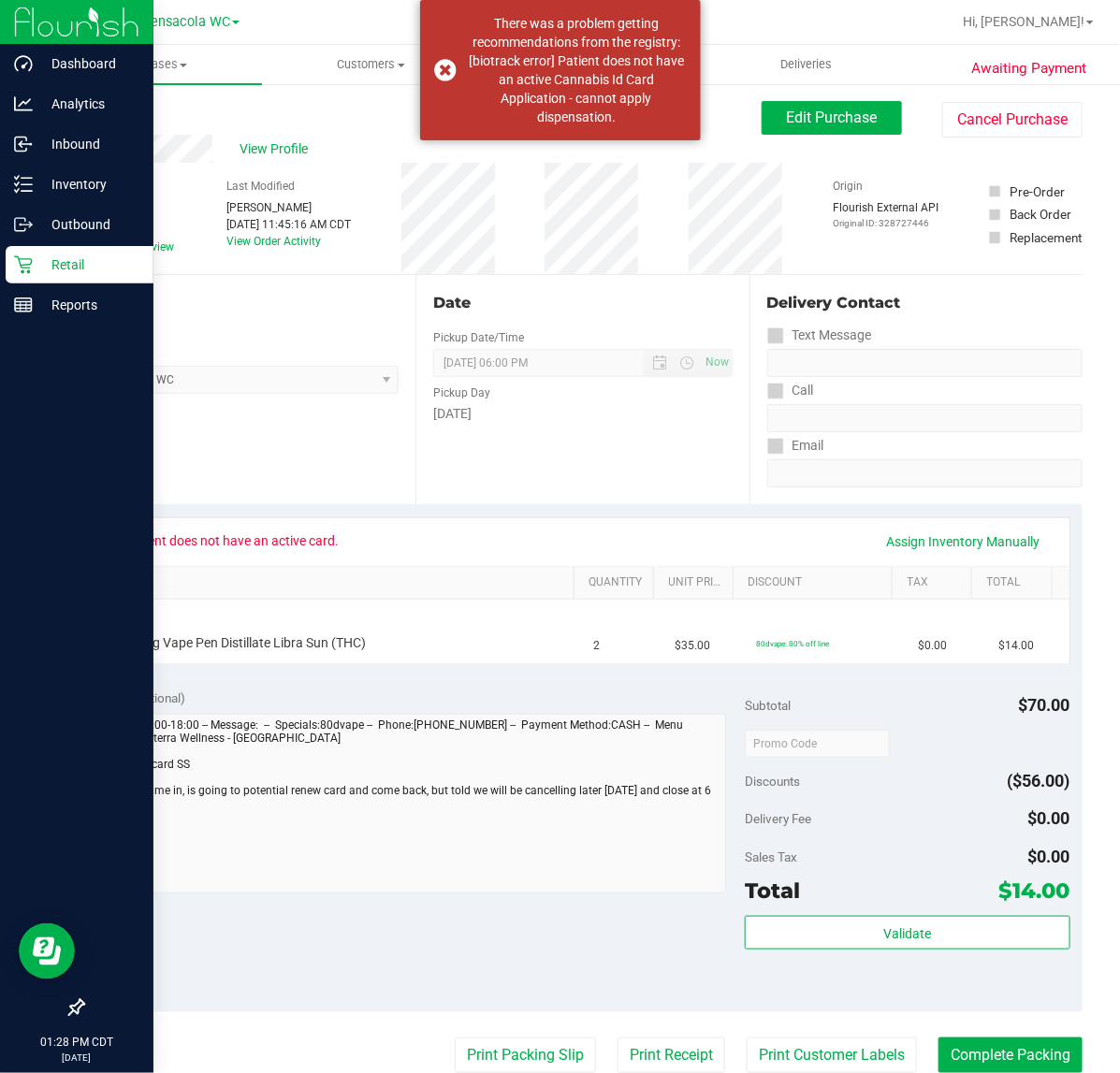
click at [20, 255] on icon at bounding box center [24, 265] width 19 height 19
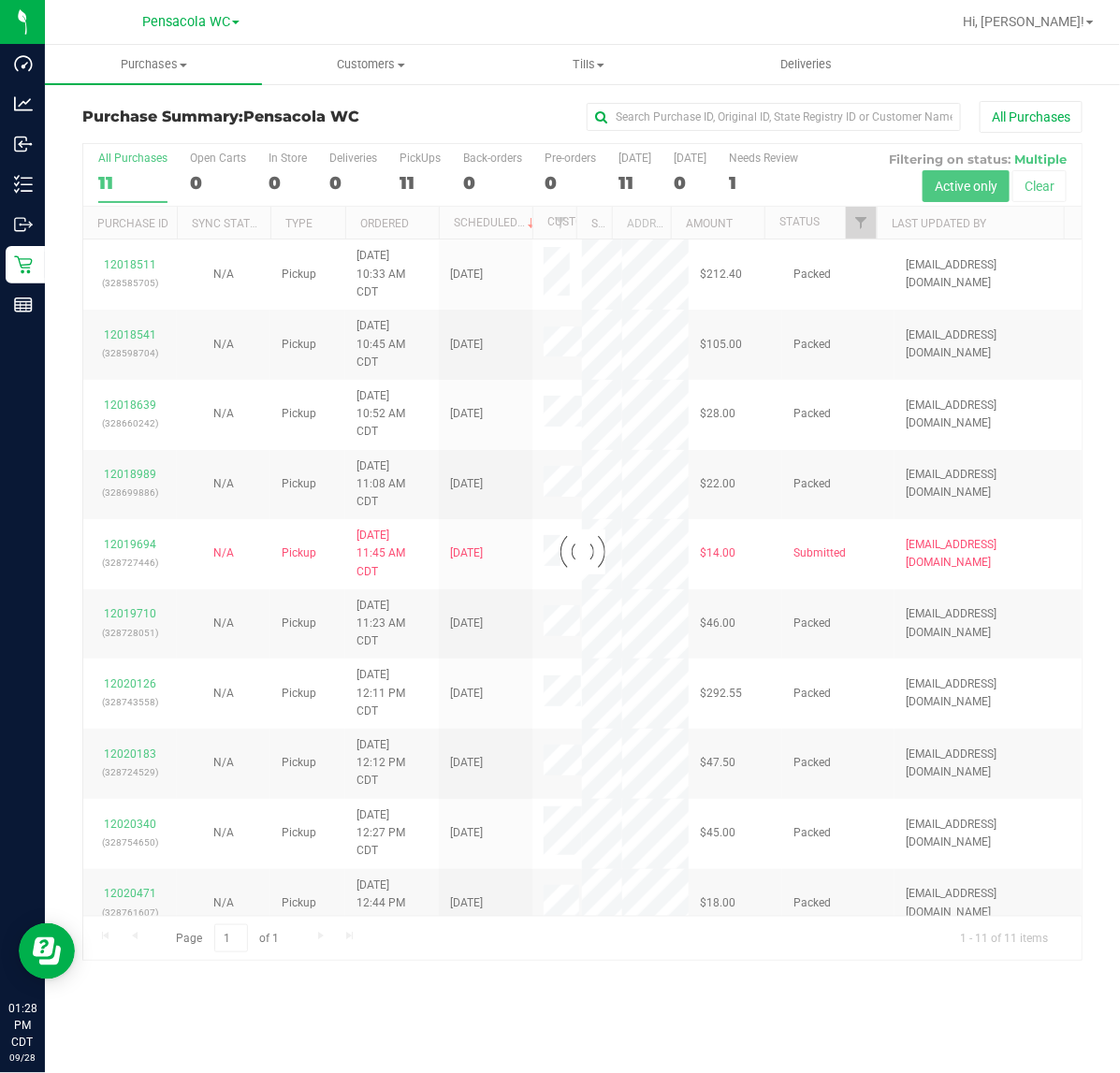
click at [403, 638] on div at bounding box center [583, 553] width 999 height 817
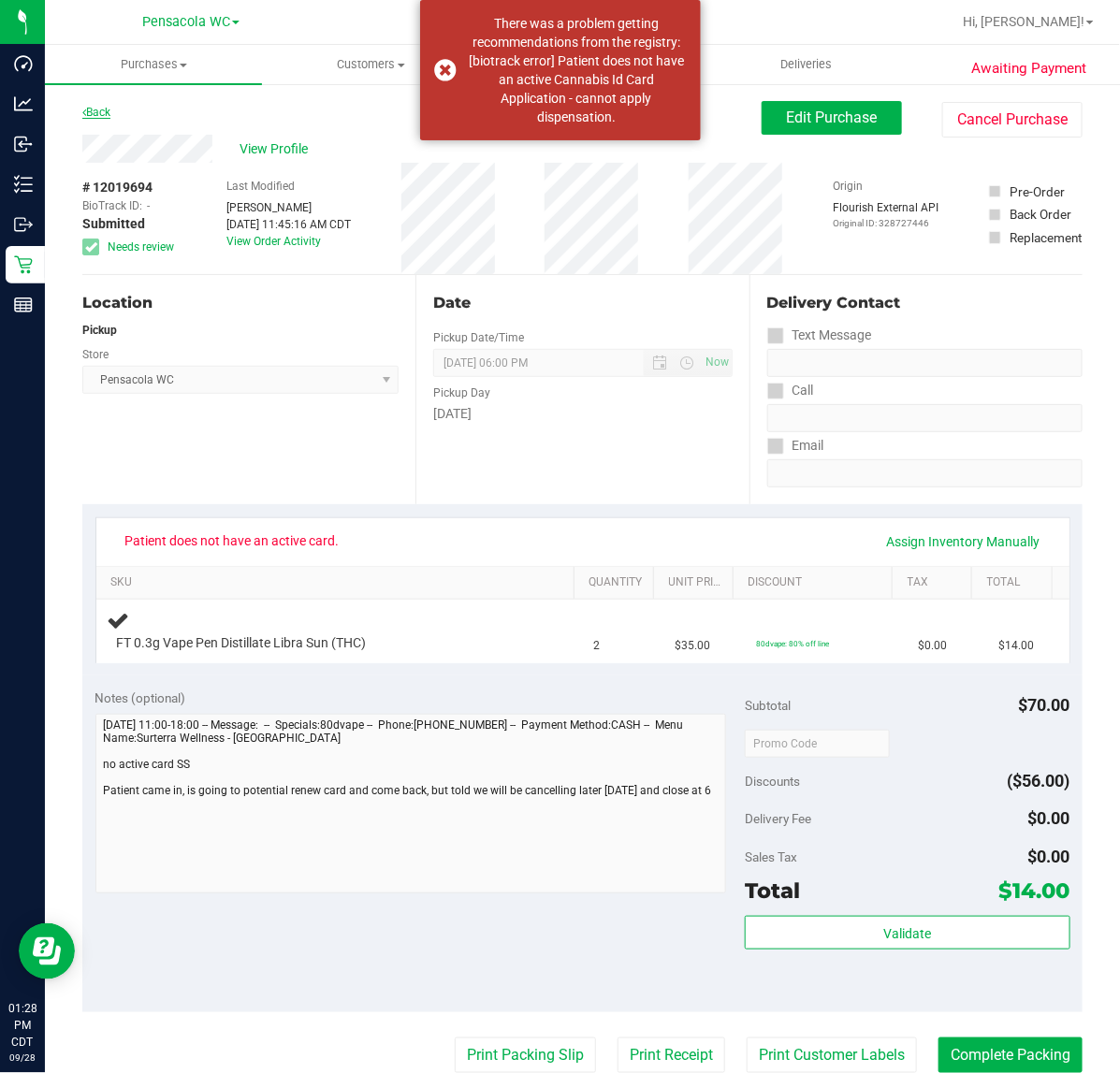
click at [84, 112] on icon at bounding box center [84, 112] width 4 height 11
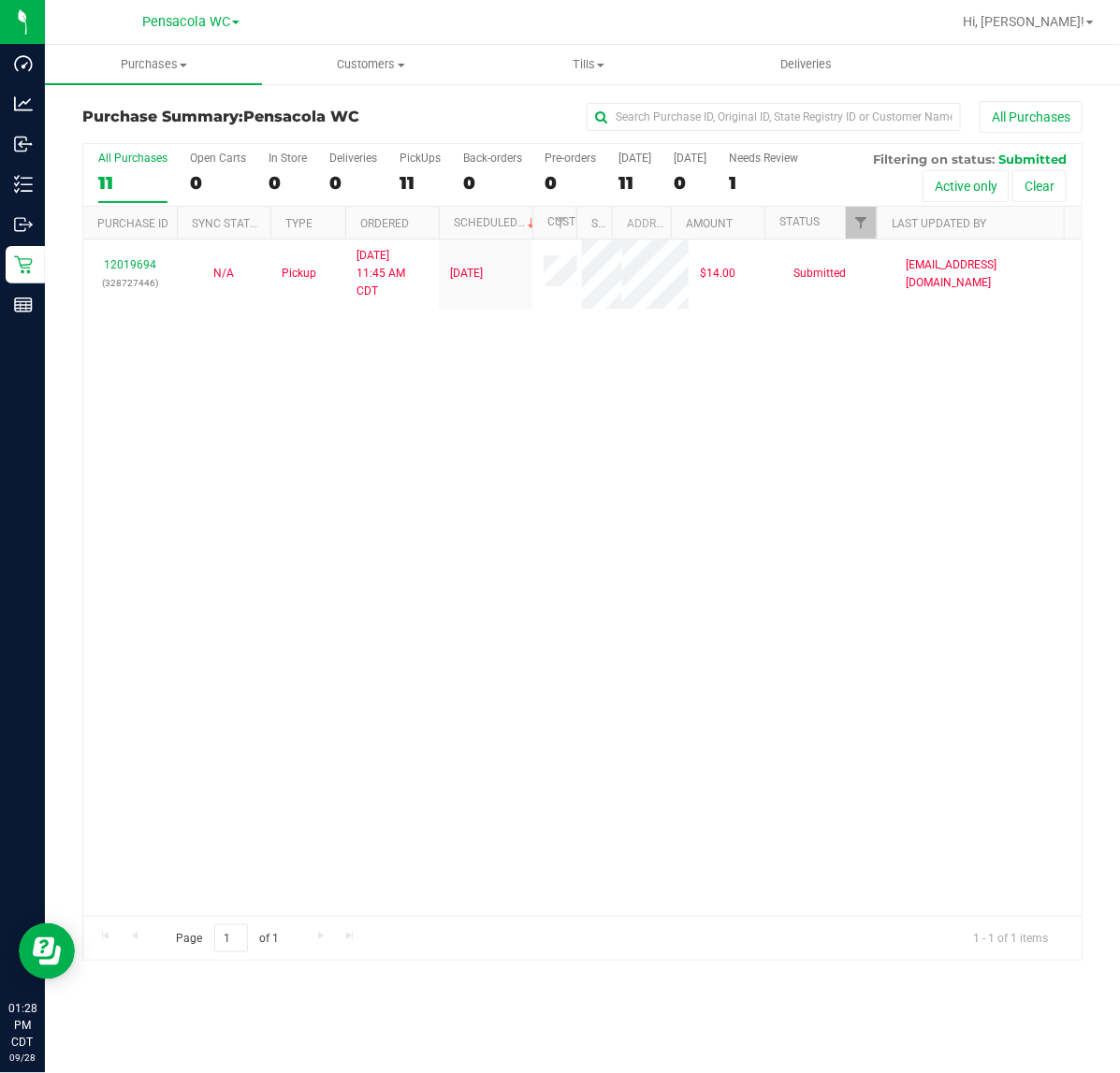
click at [11, 190] on div "Inventory" at bounding box center [25, 183] width 39 height 37
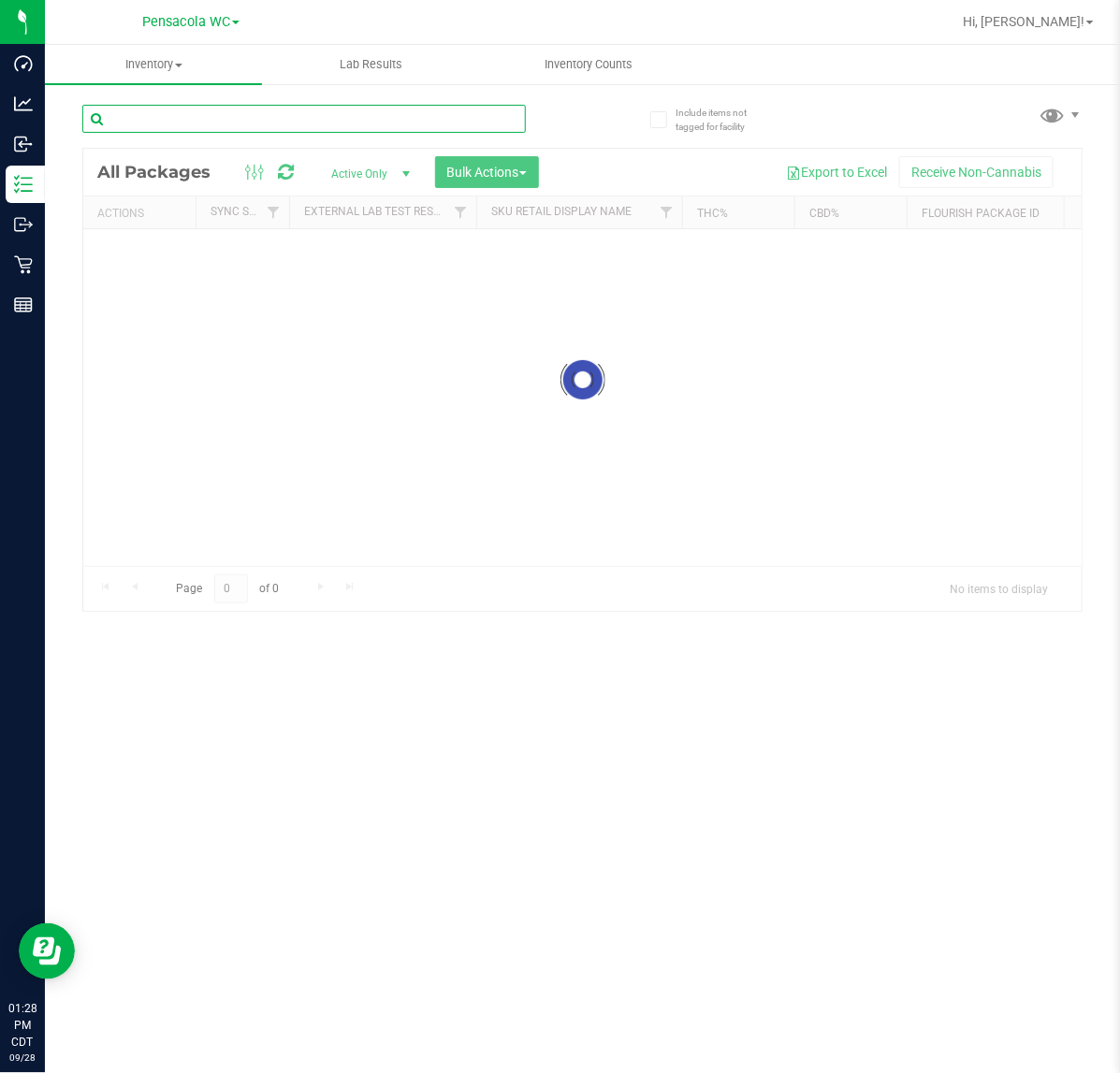
click at [398, 114] on input "text" at bounding box center [304, 119] width 443 height 28
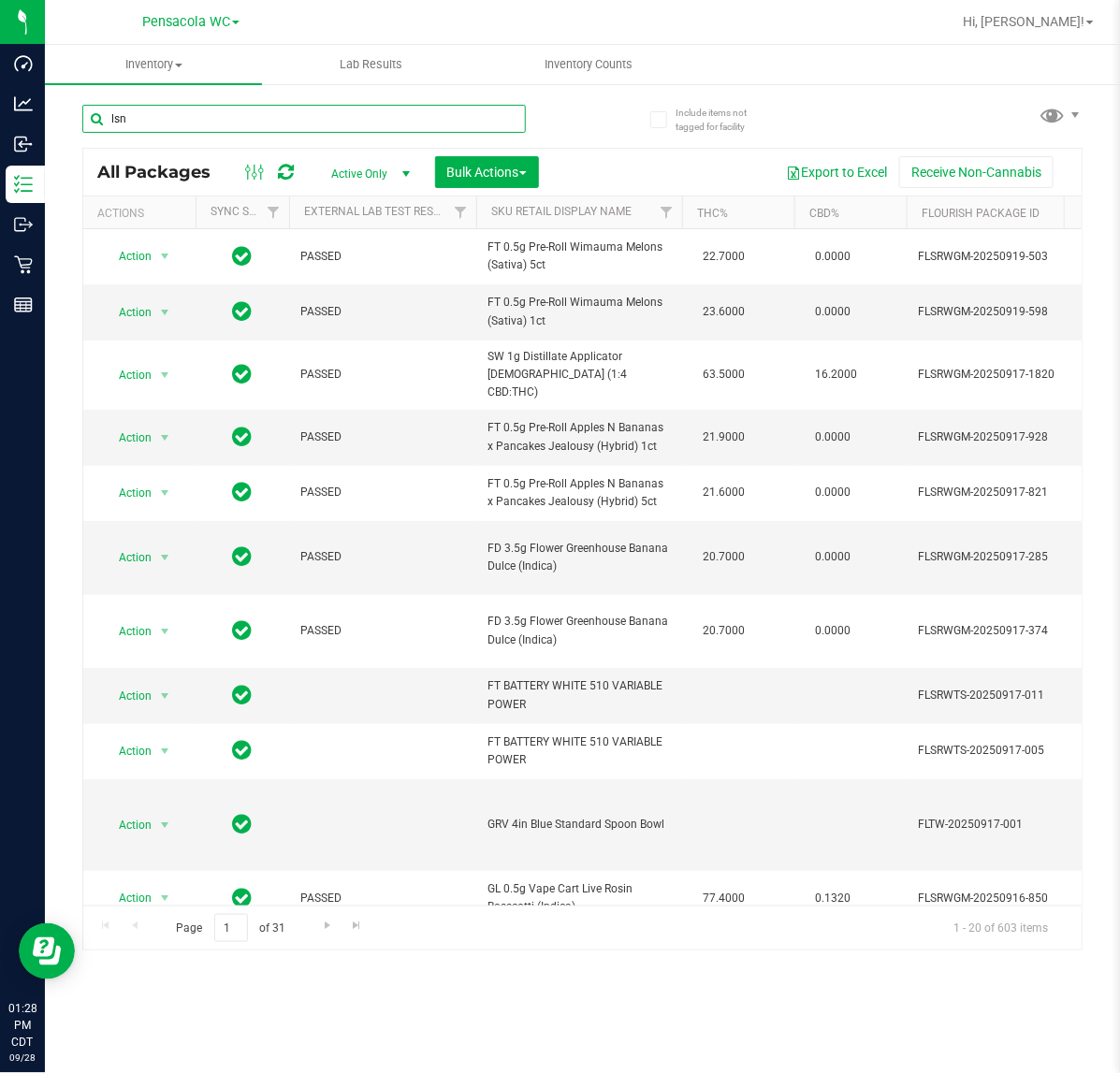
type input "lsn"
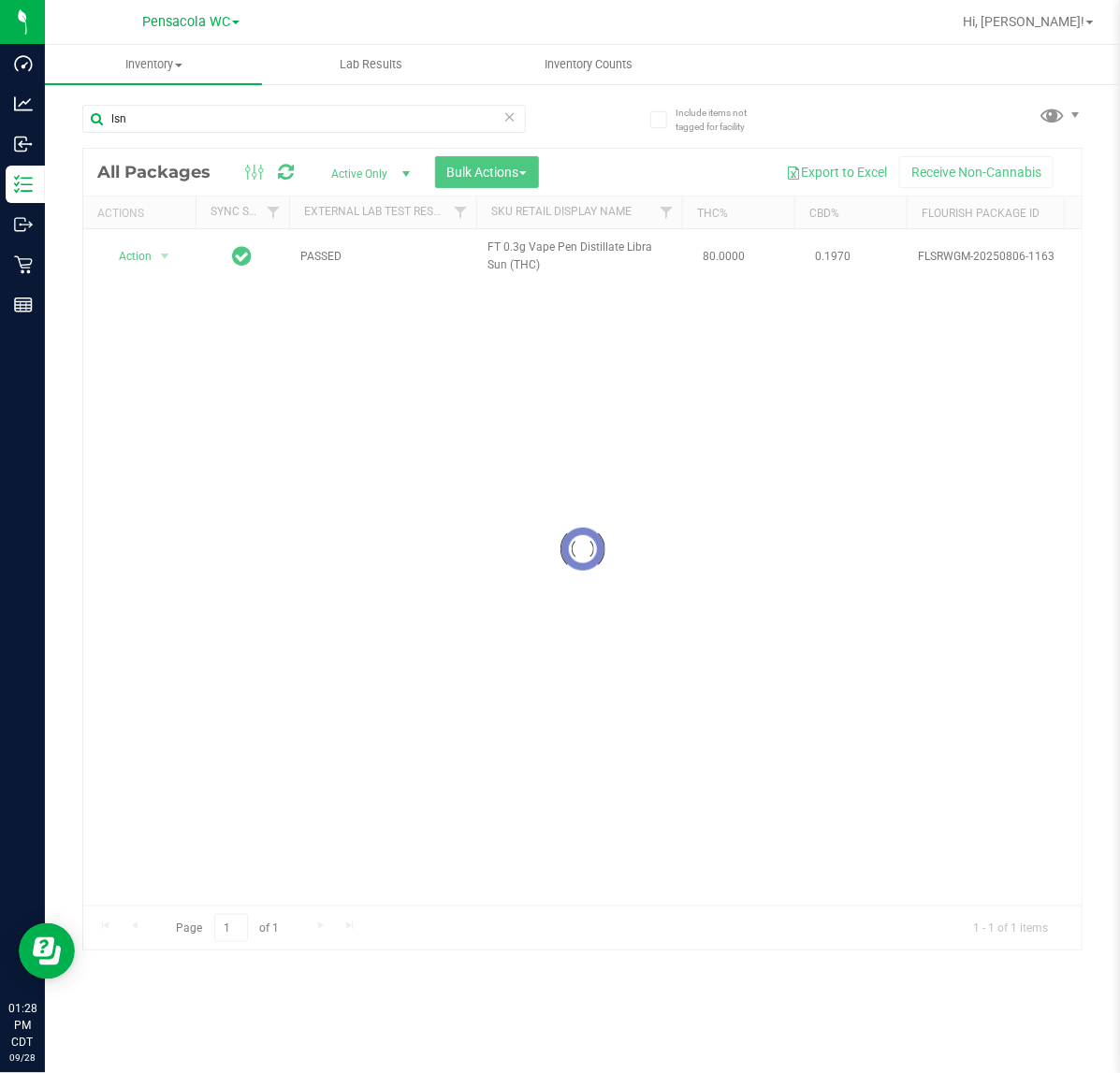
click at [288, 896] on div at bounding box center [583, 550] width 999 height 802
click at [513, 115] on icon at bounding box center [510, 116] width 13 height 23
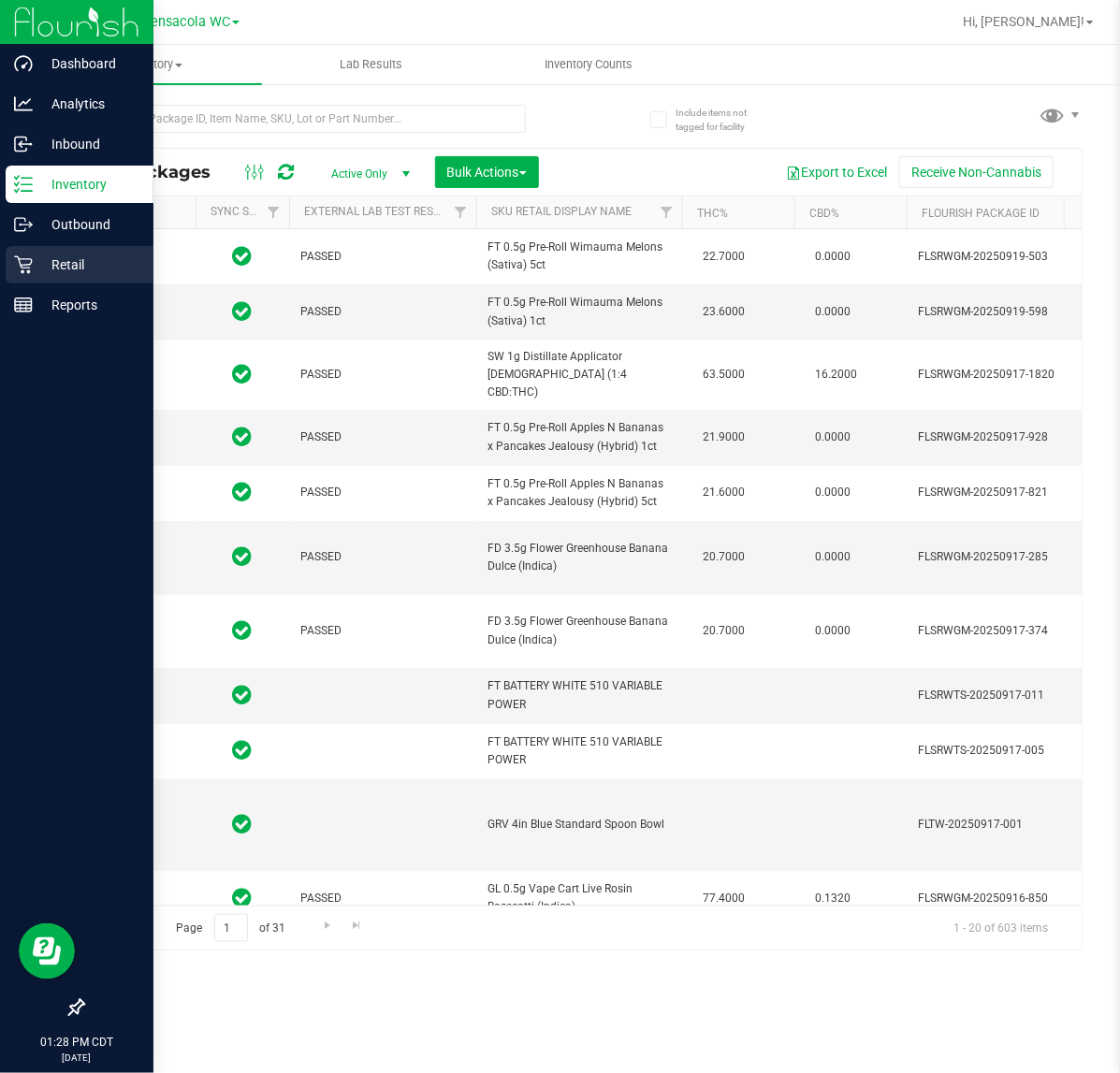
click at [30, 263] on icon at bounding box center [23, 265] width 18 height 18
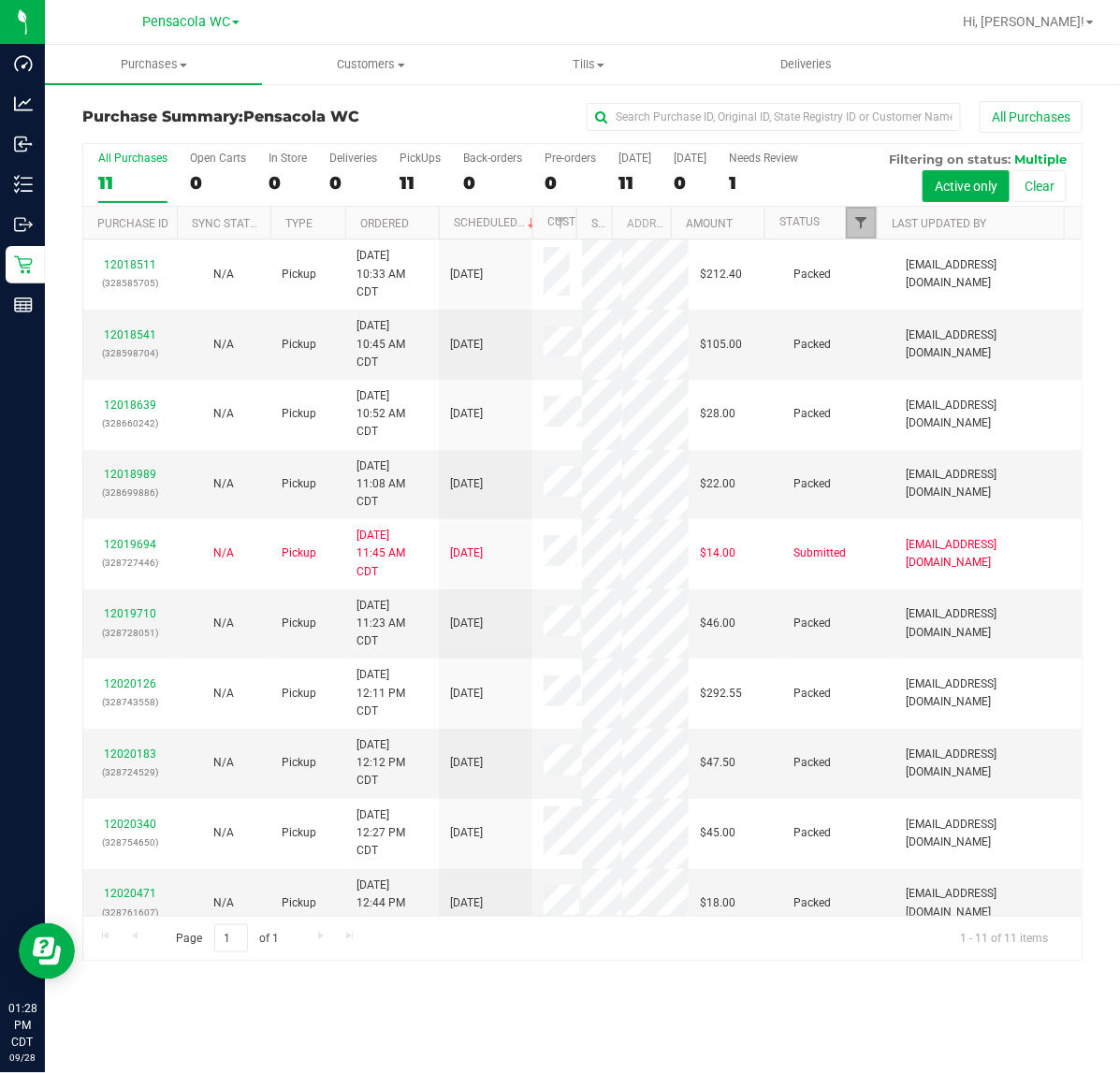
click at [858, 216] on span "Filter" at bounding box center [861, 223] width 15 height 15
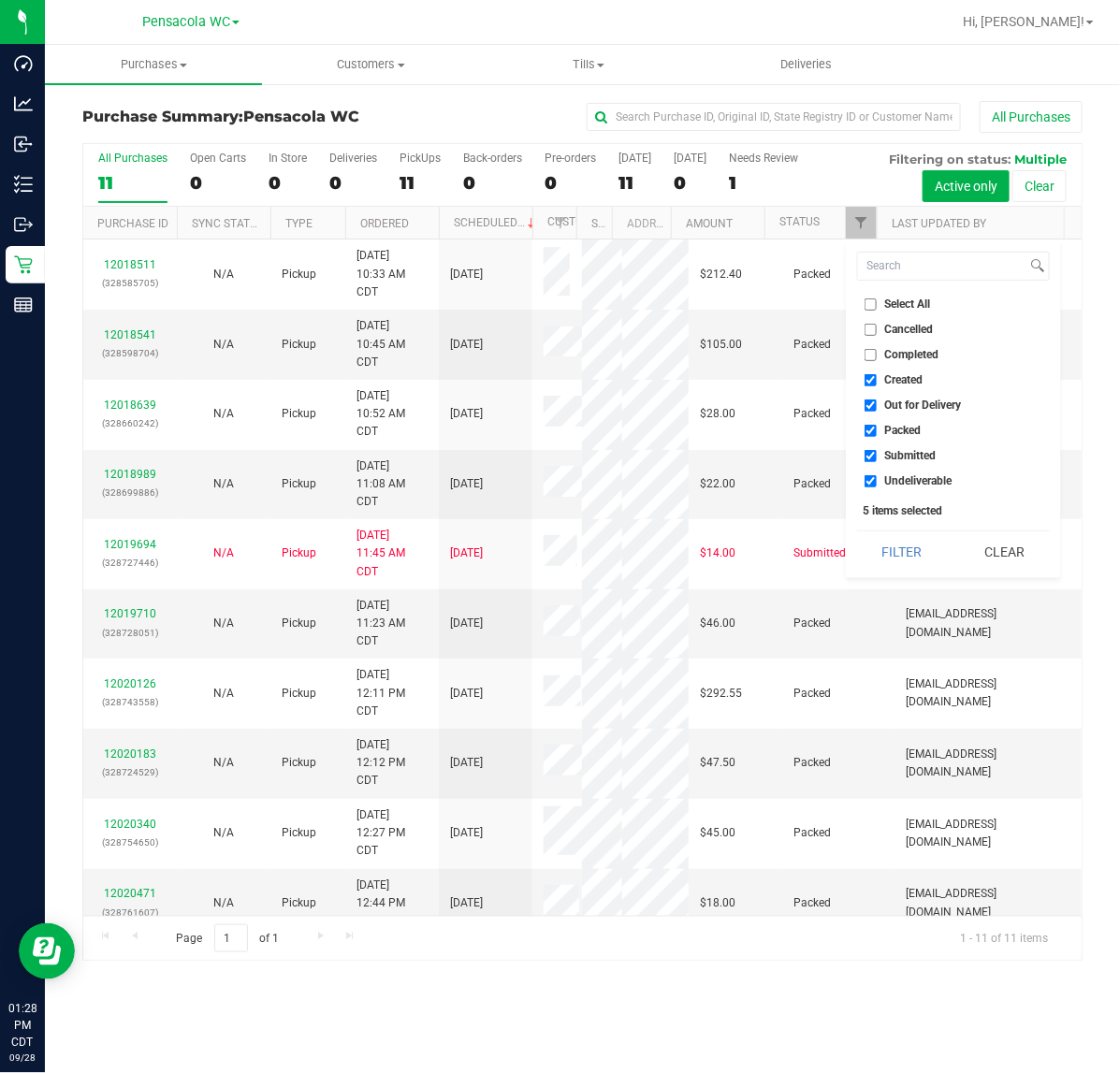
click at [922, 307] on span "Select All" at bounding box center [907, 304] width 46 height 11
click at [876, 307] on input "Select All" at bounding box center [870, 304] width 12 height 12
checkbox input "true"
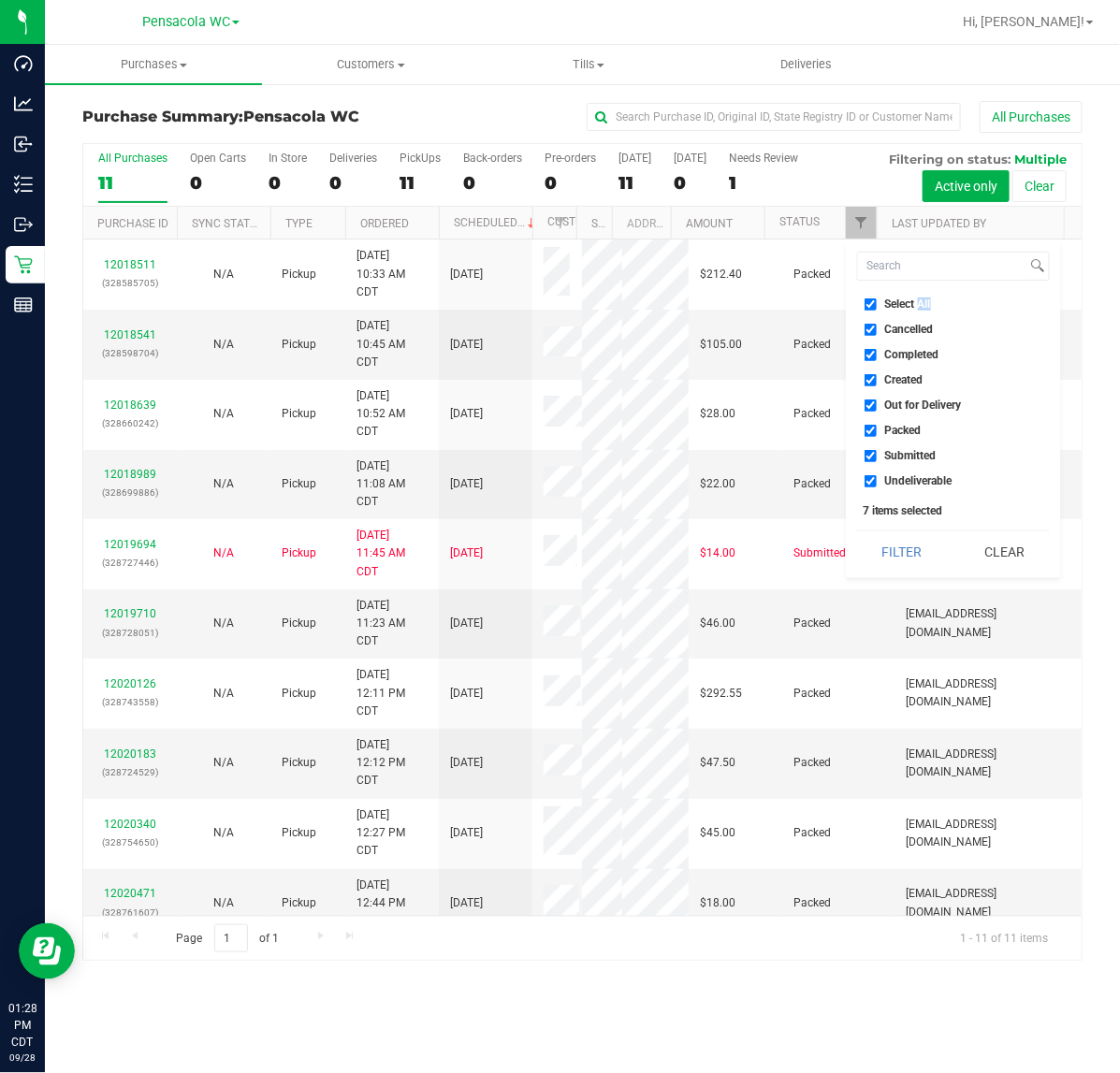
click at [920, 305] on span "Select All" at bounding box center [907, 304] width 46 height 11
click at [876, 305] on input "Select All" at bounding box center [870, 304] width 12 height 12
checkbox input "false"
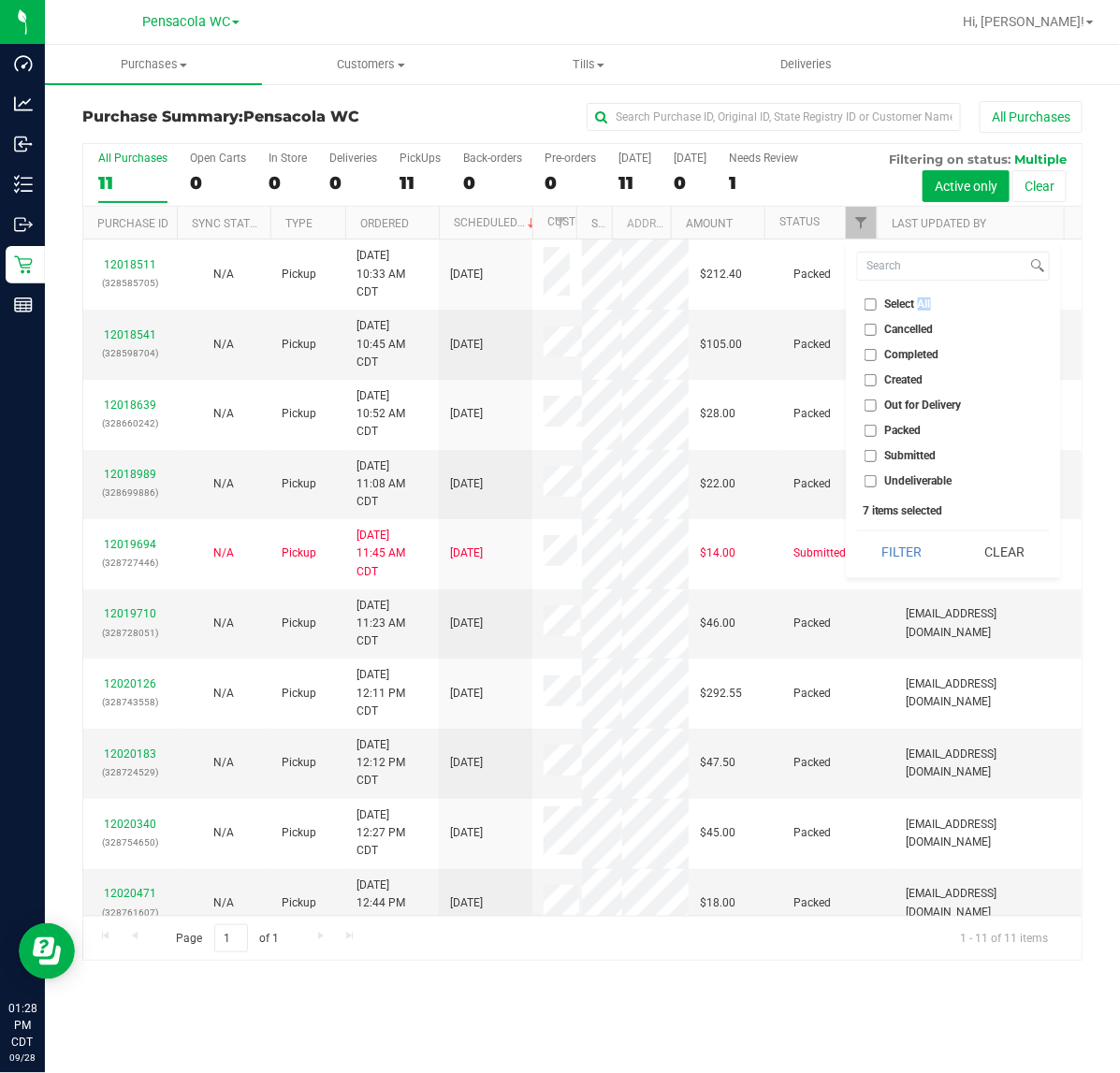
checkbox input "false"
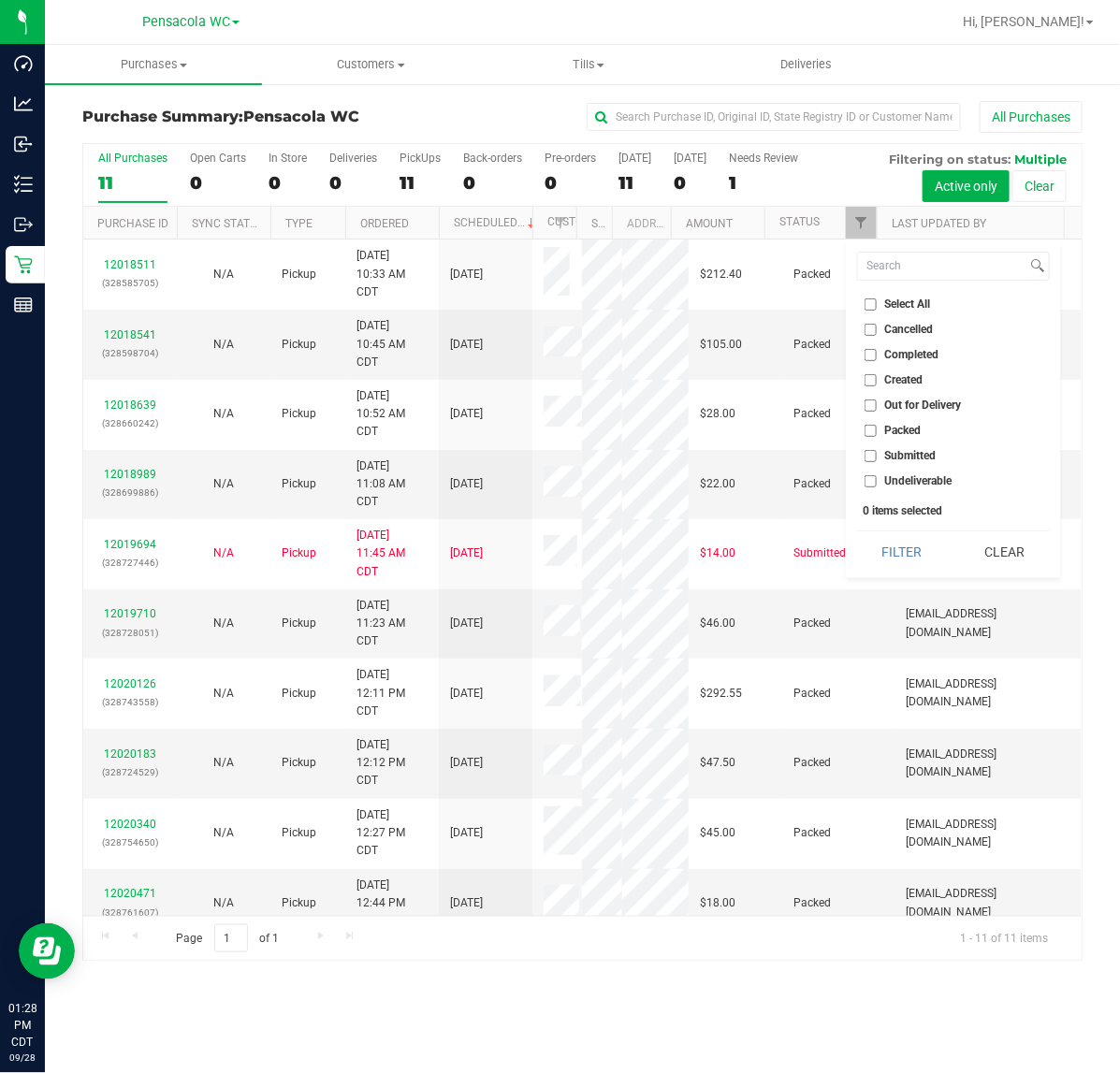
click at [901, 455] on span "Submitted" at bounding box center [910, 456] width 51 height 11
click at [876, 455] on input "Submitted" at bounding box center [870, 456] width 12 height 12
checkbox input "true"
click at [905, 540] on button "Filter" at bounding box center [902, 552] width 90 height 41
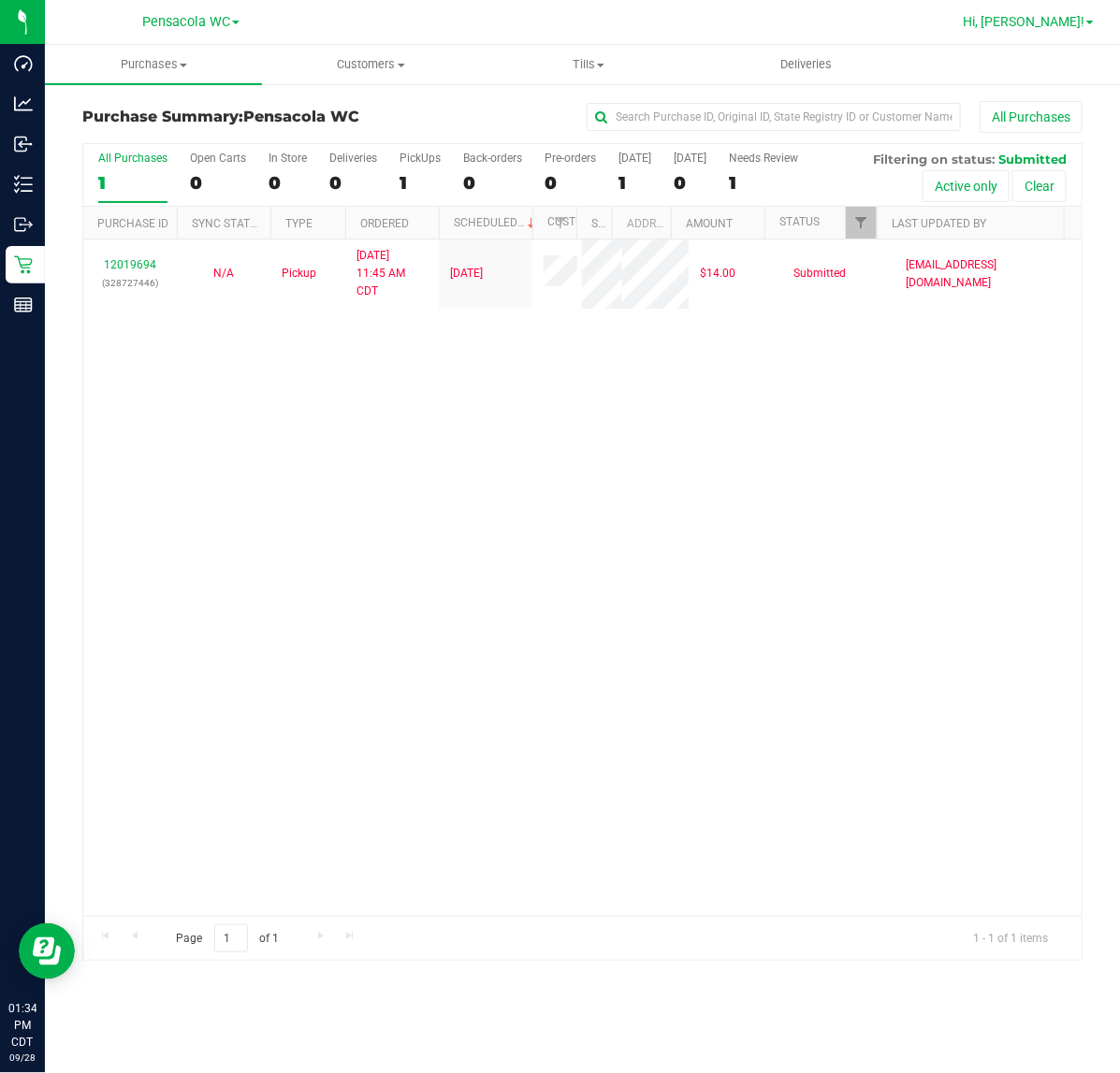
click at [1072, 24] on span "Hi, [PERSON_NAME]!" at bounding box center [1023, 22] width 121 height 15
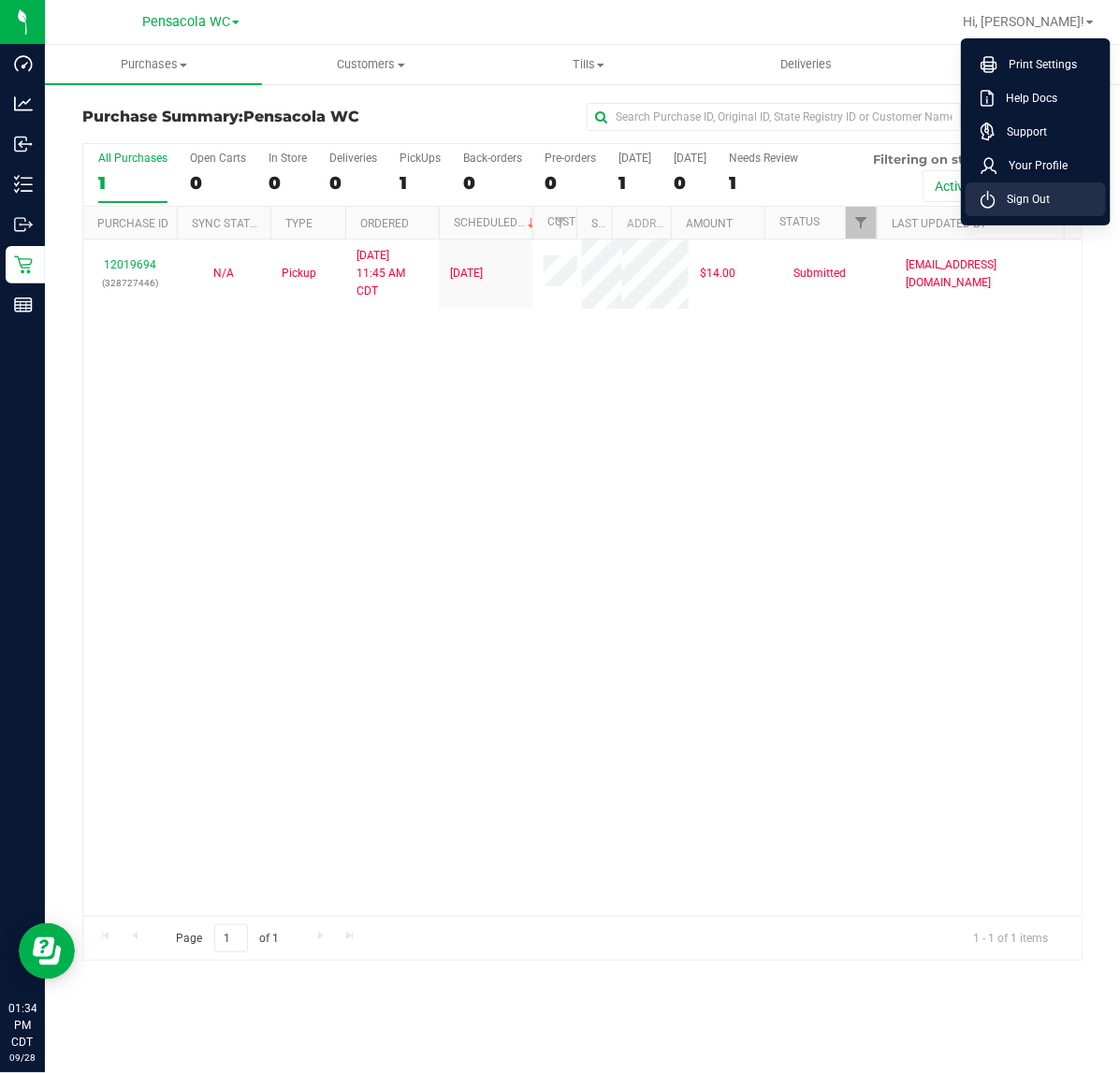
click at [1036, 198] on span "Sign Out" at bounding box center [1022, 199] width 54 height 19
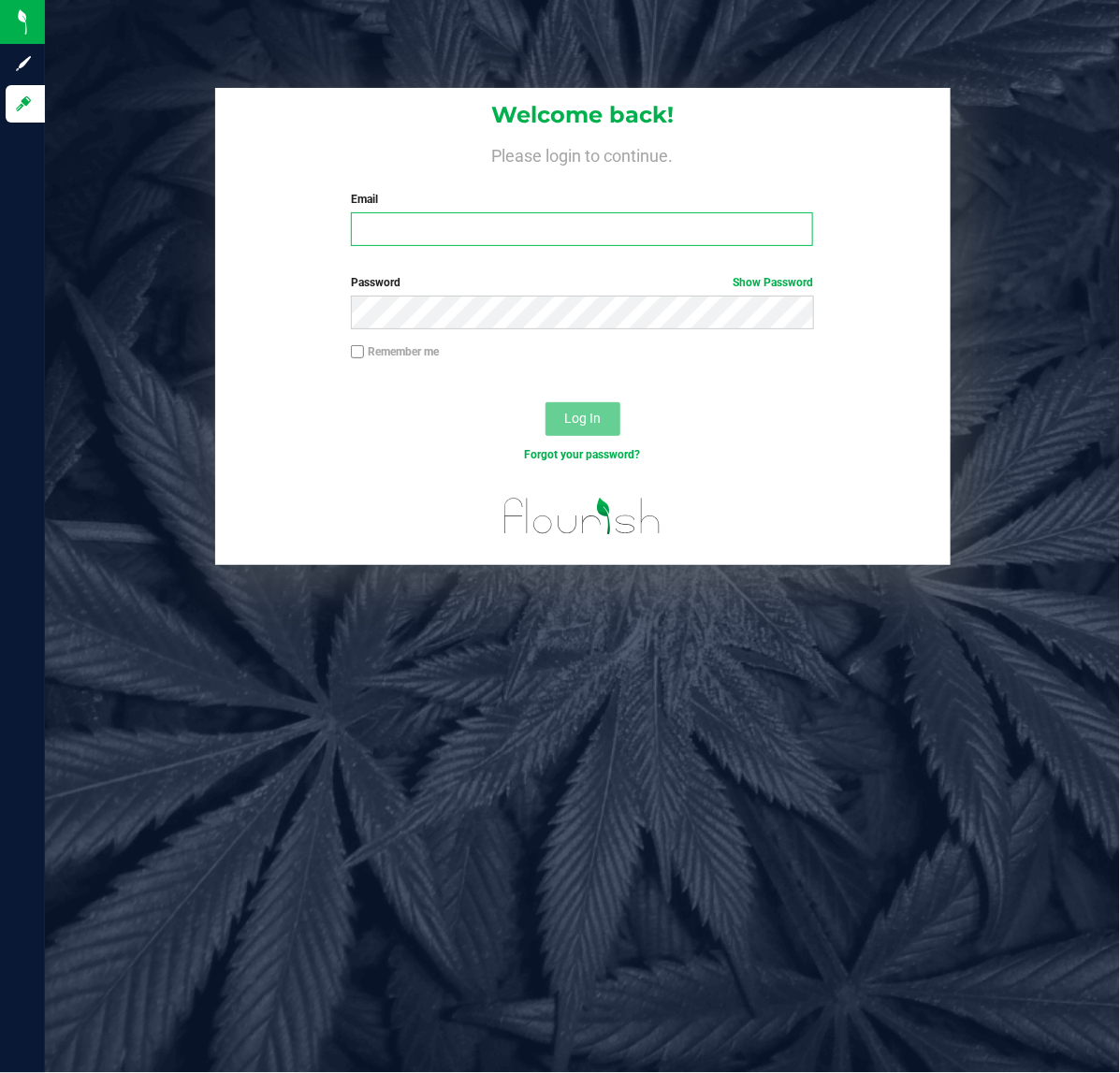
click at [620, 225] on input "Email" at bounding box center [582, 229] width 462 height 33
type input "[EMAIL_ADDRESS][DOMAIN_NAME]"
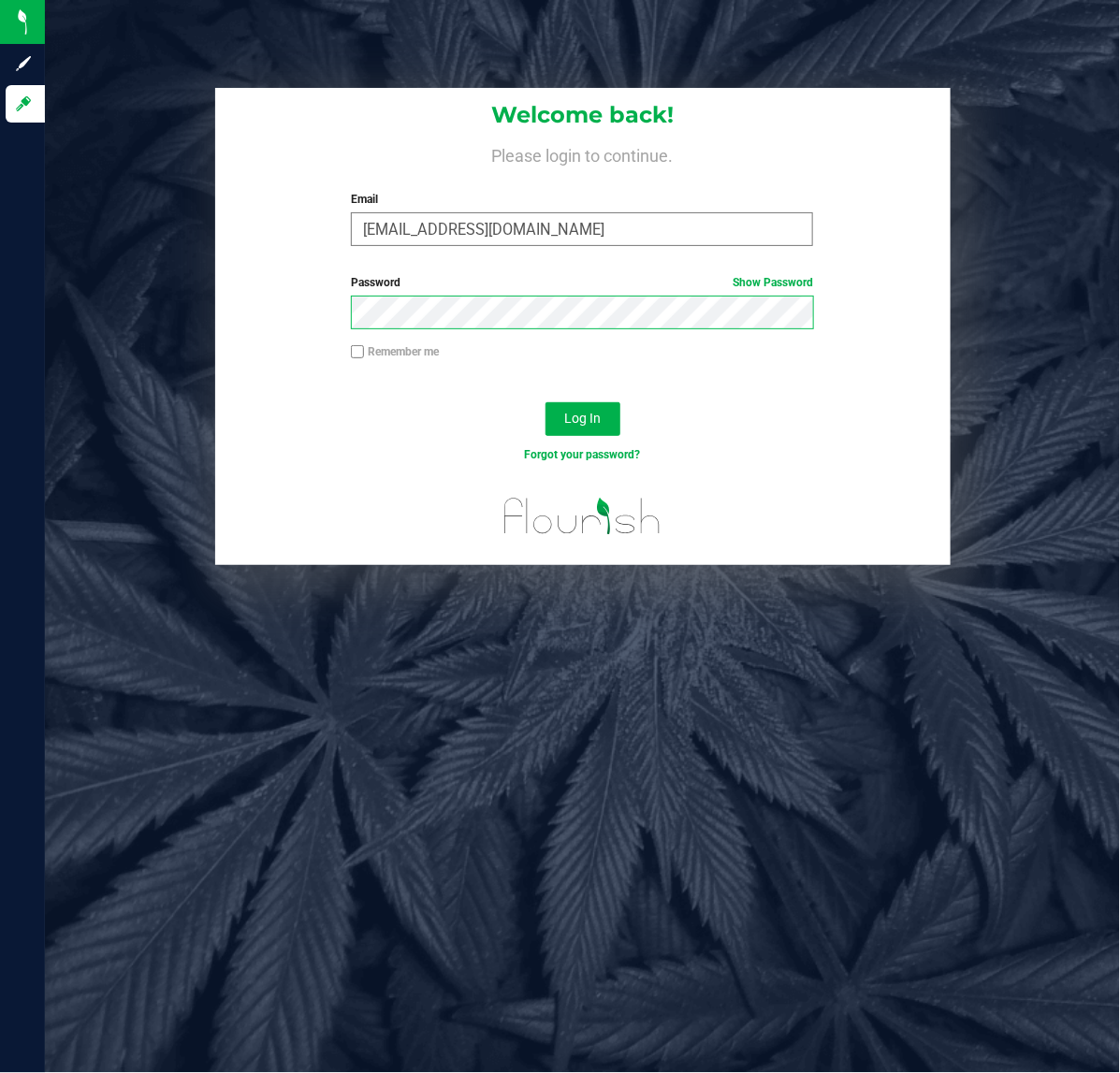
click at [546, 403] on button "Log In" at bounding box center [583, 419] width 75 height 33
